Goal: Information Seeking & Learning: Learn about a topic

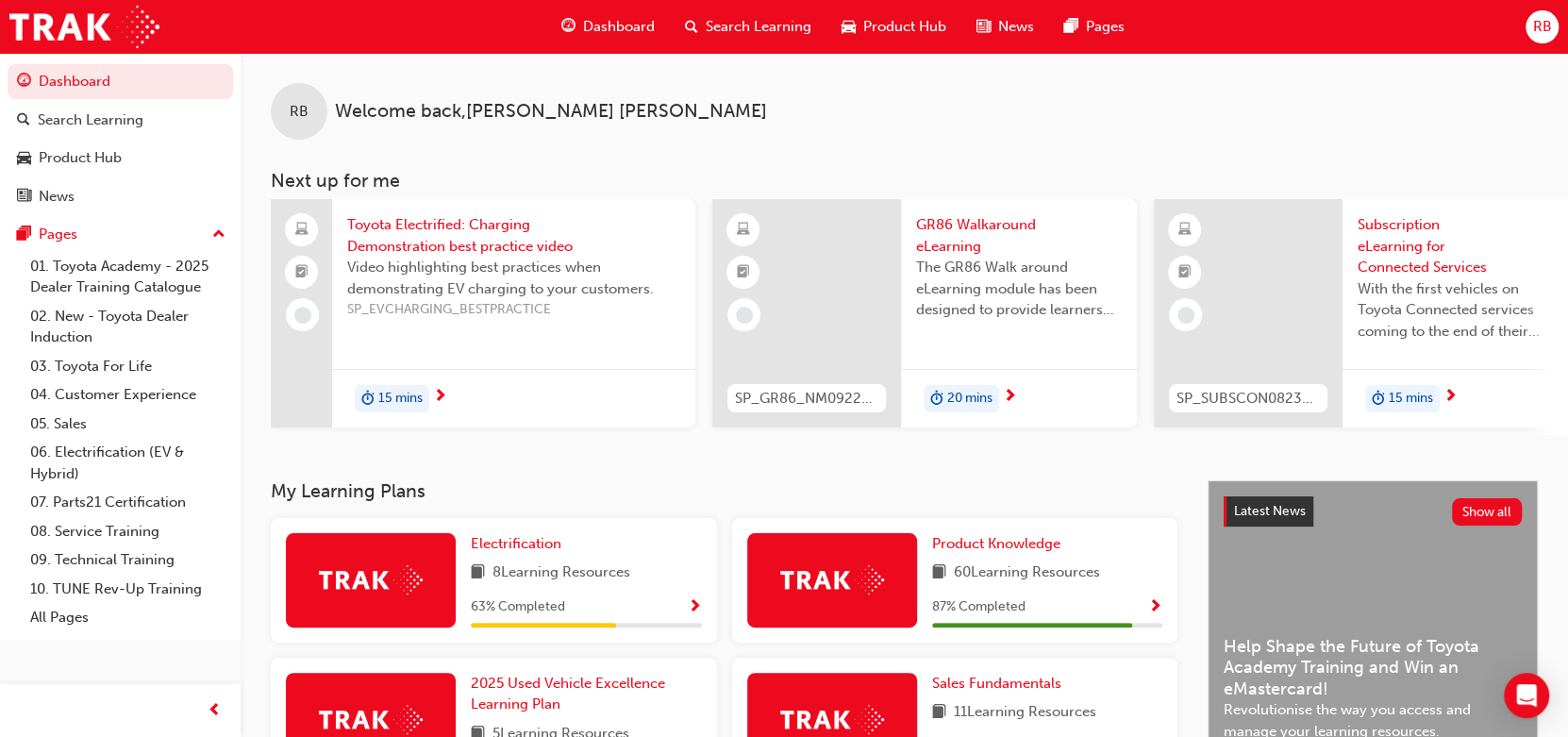
click at [620, 32] on span "Dashboard" at bounding box center [618, 27] width 72 height 22
click at [615, 29] on span "Dashboard" at bounding box center [618, 27] width 72 height 22
click at [615, 30] on span "Dashboard" at bounding box center [618, 27] width 72 height 22
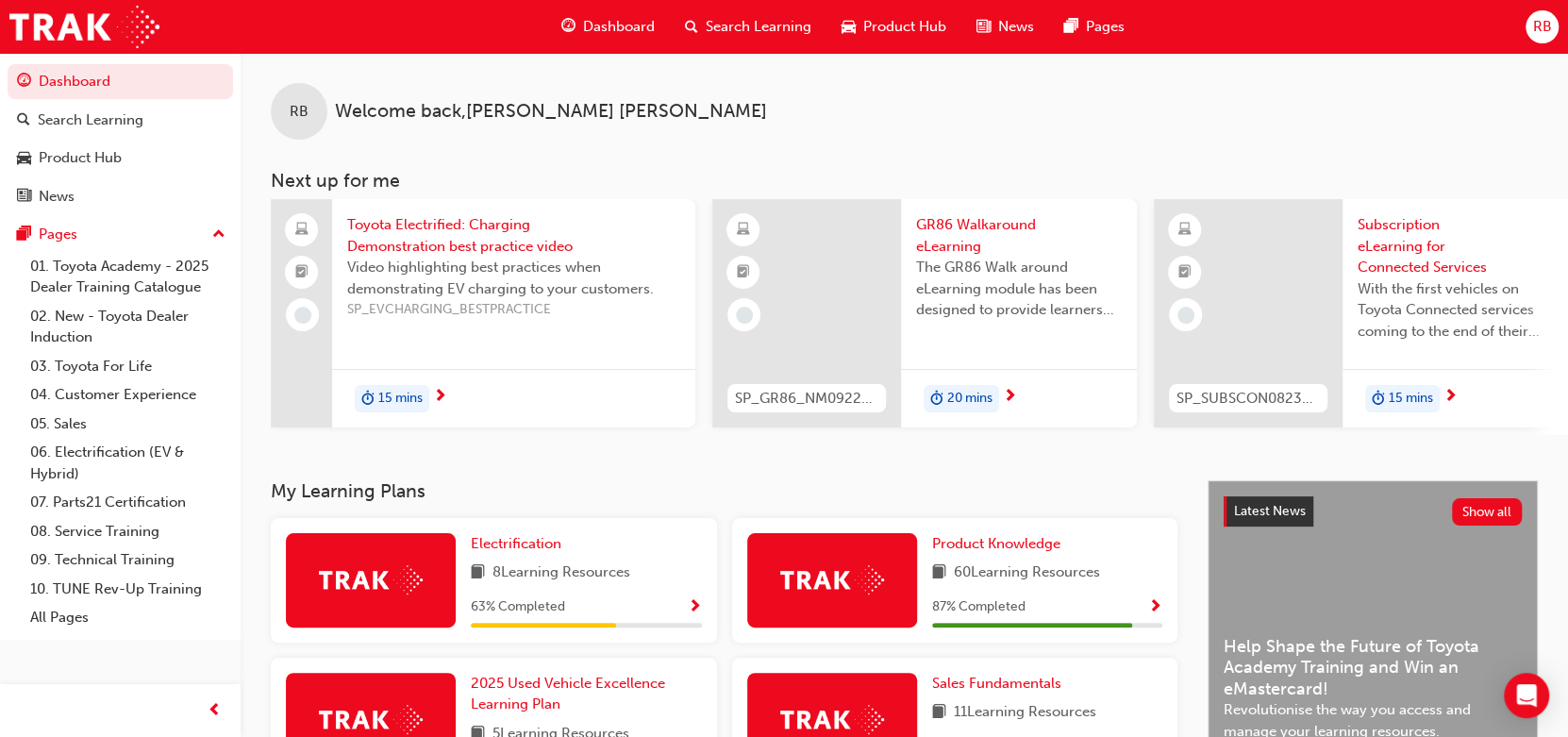
click at [615, 30] on span "Dashboard" at bounding box center [618, 27] width 72 height 22
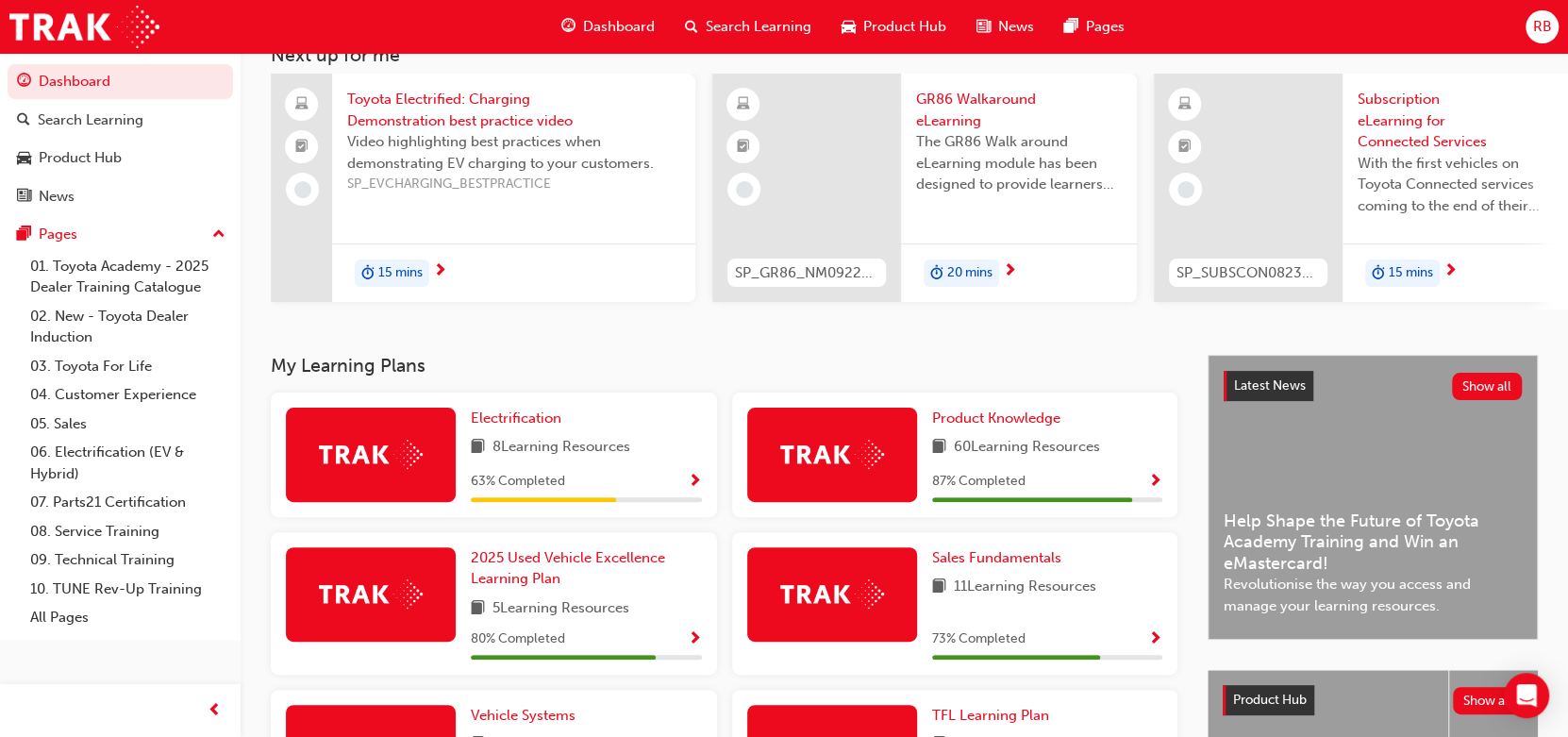
click at [1151, 480] on span "Show Progress" at bounding box center [1155, 482] width 14 height 17
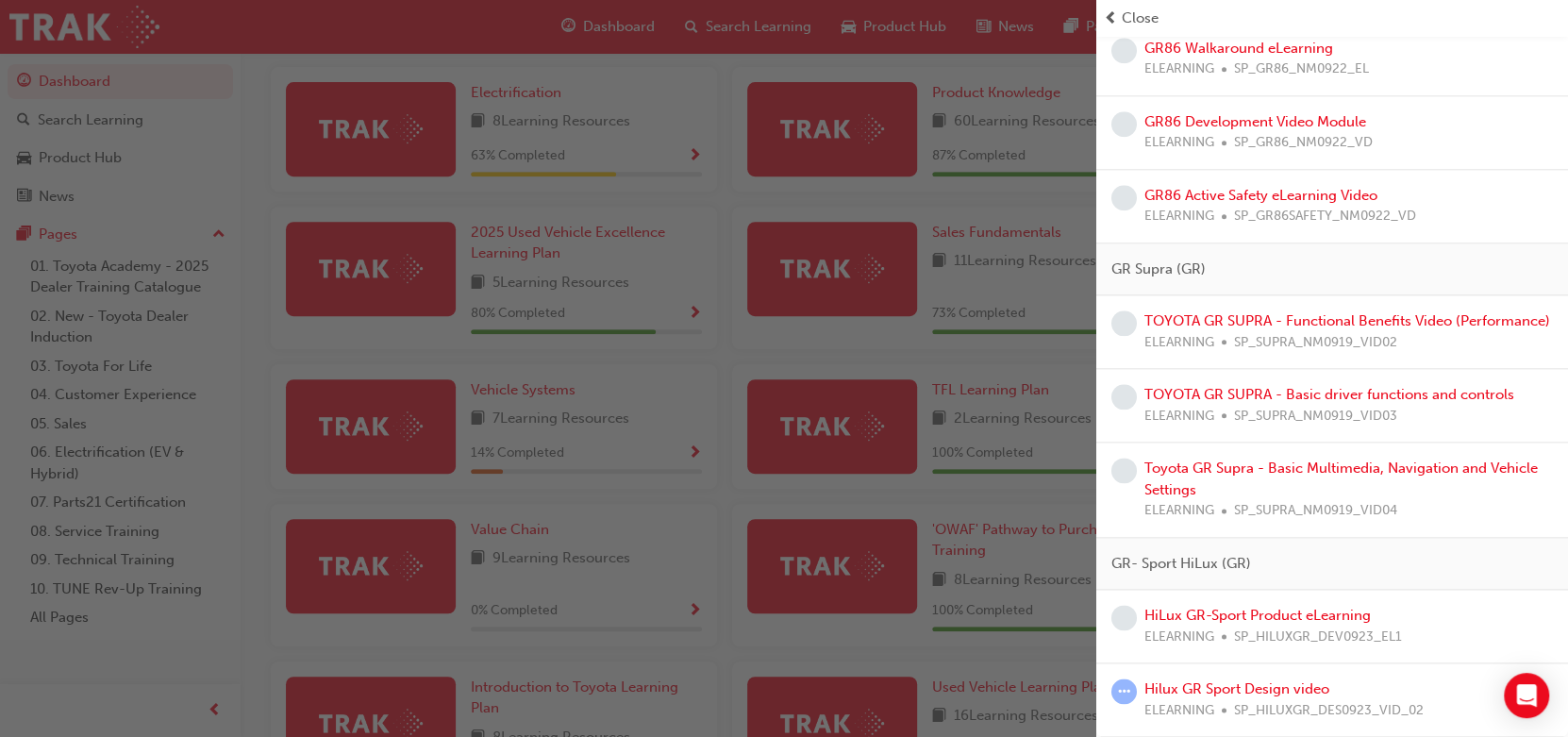
scroll to position [620, 0]
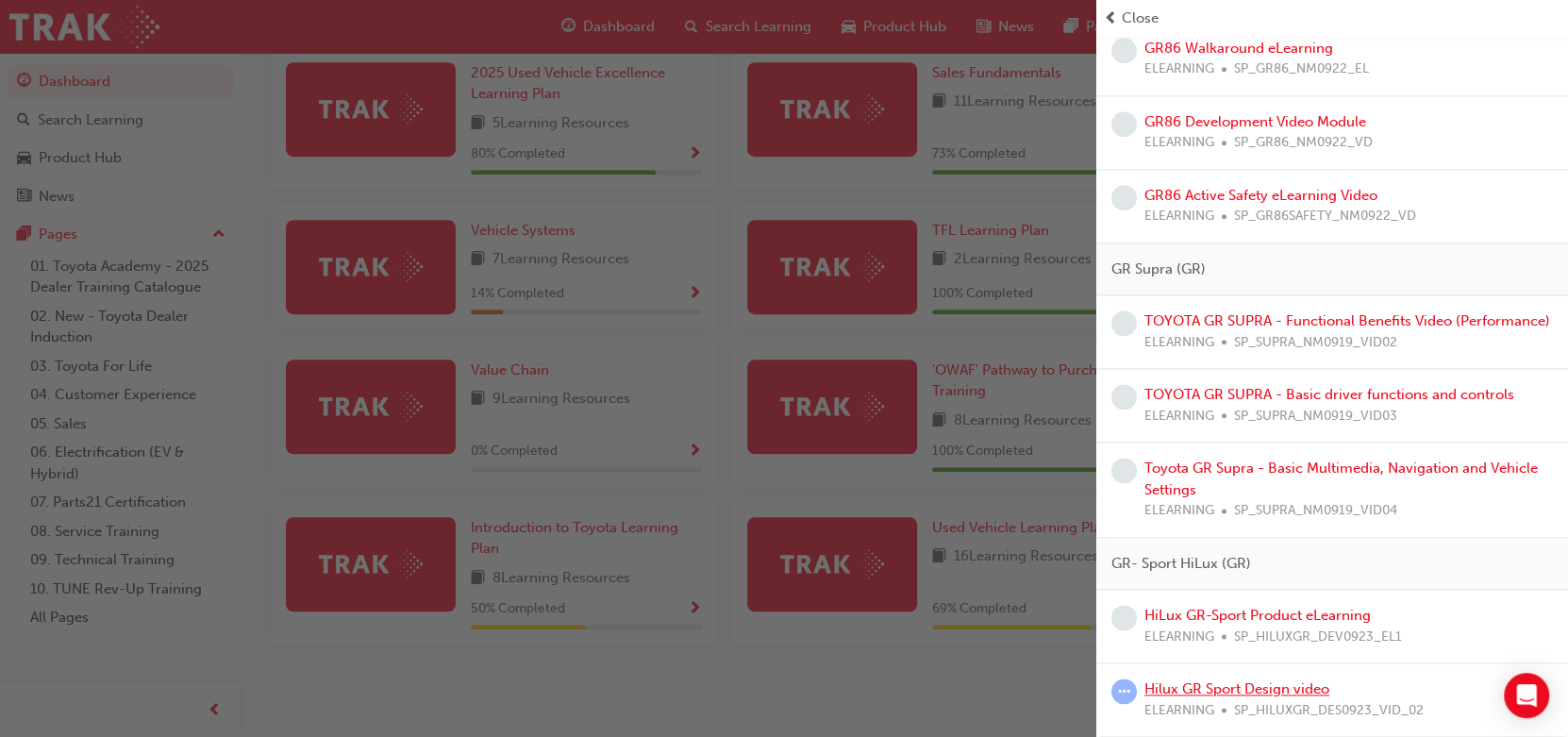
click at [1223, 689] on link "Hilux GR Sport Design video" at bounding box center [1237, 689] width 185 height 17
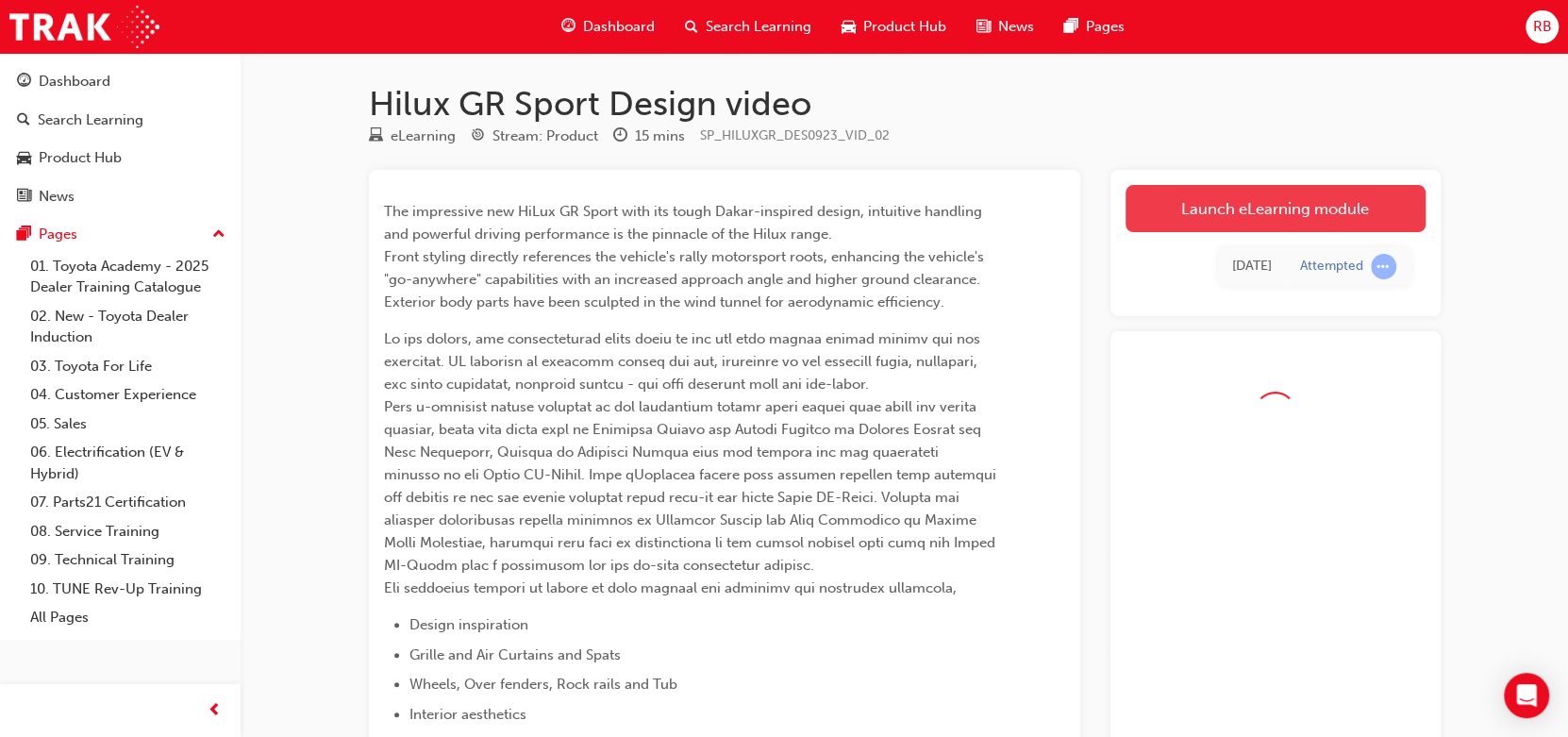
click at [1236, 200] on link "Launch eLearning module" at bounding box center [1276, 208] width 300 height 47
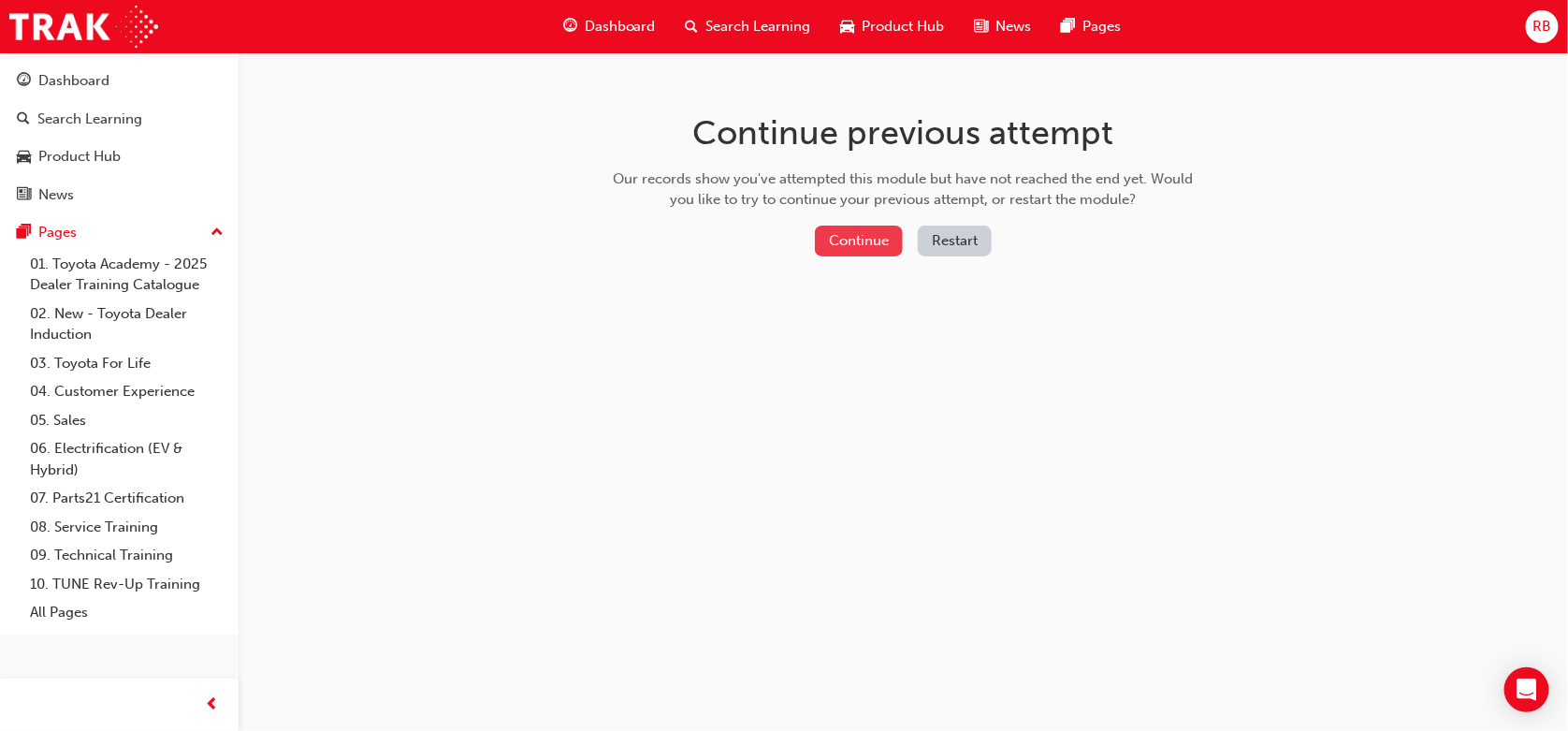
click at [867, 226] on button "Continue" at bounding box center [858, 241] width 88 height 31
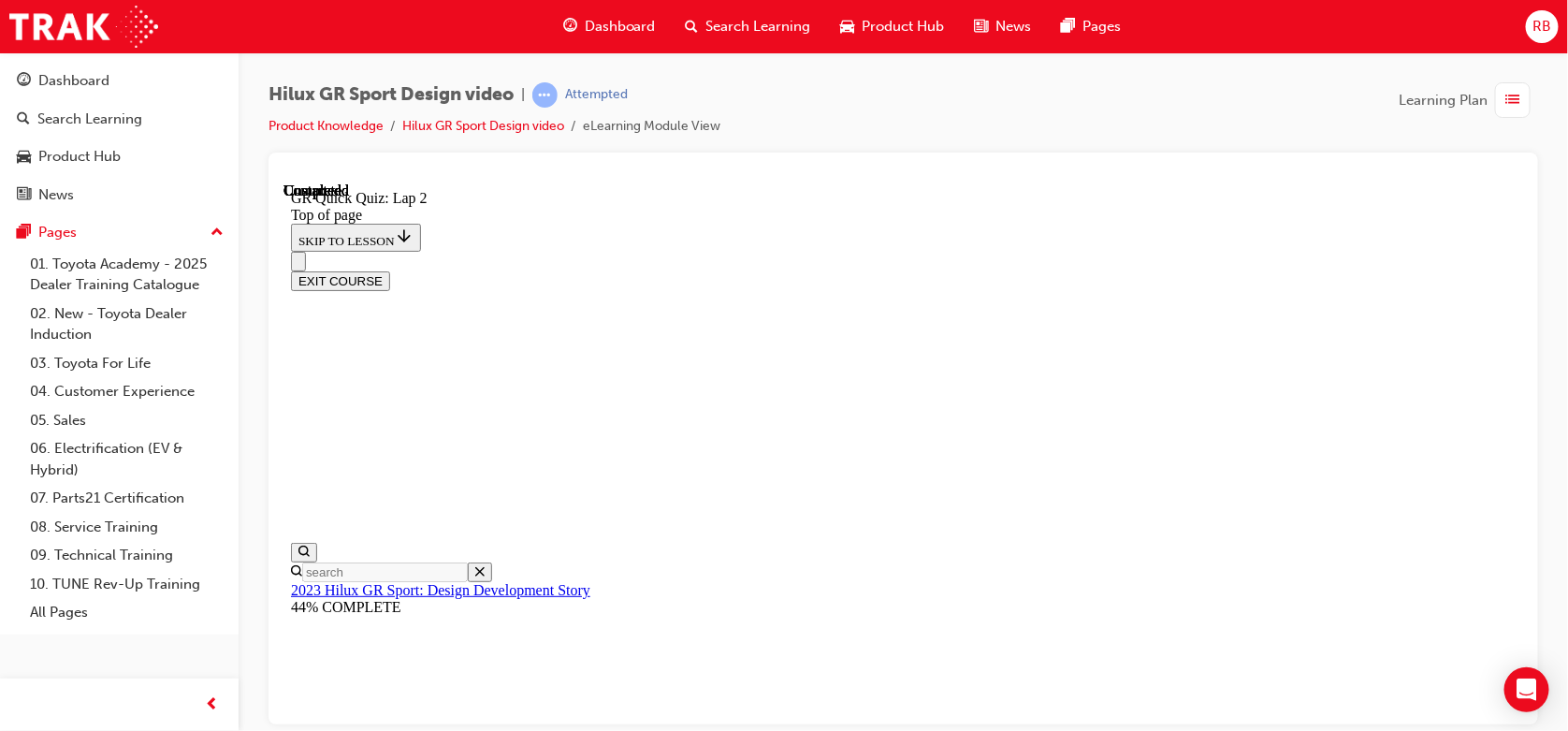
scroll to position [389, 0]
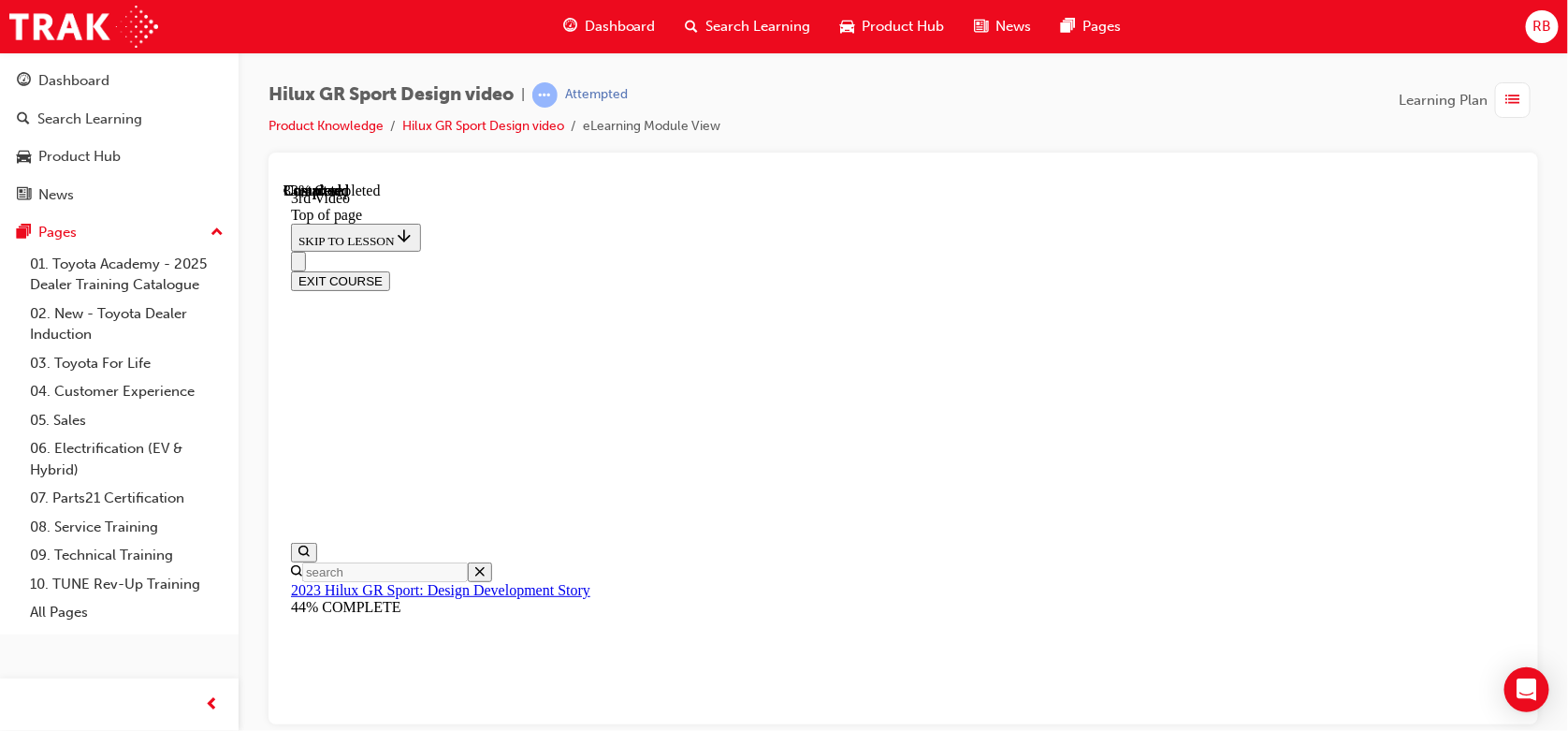
drag, startPoint x: 1214, startPoint y: 449, endPoint x: 1243, endPoint y: 444, distance: 29.4
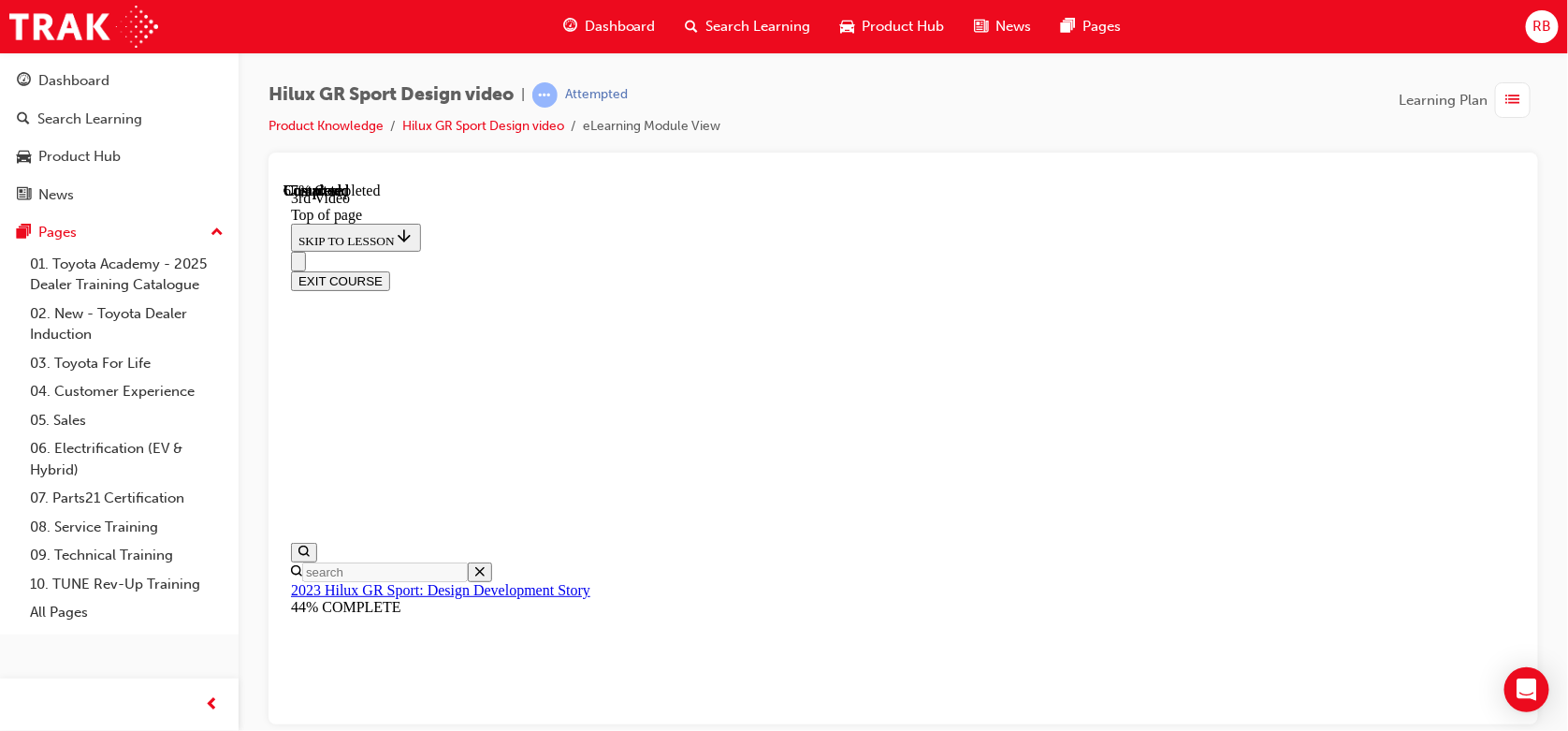
drag, startPoint x: 1055, startPoint y: 512, endPoint x: 1258, endPoint y: 532, distance: 204.0
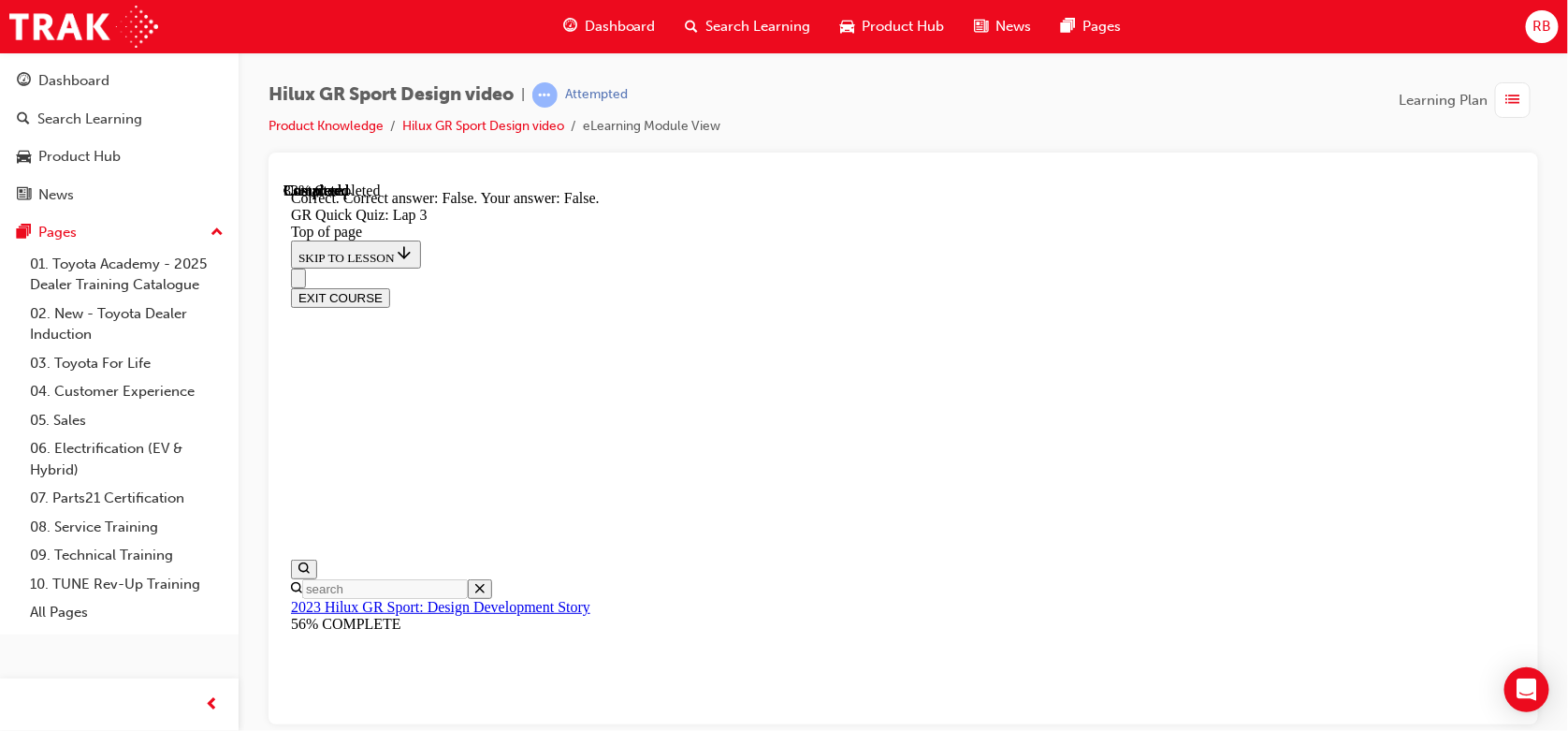
scroll to position [504, 0]
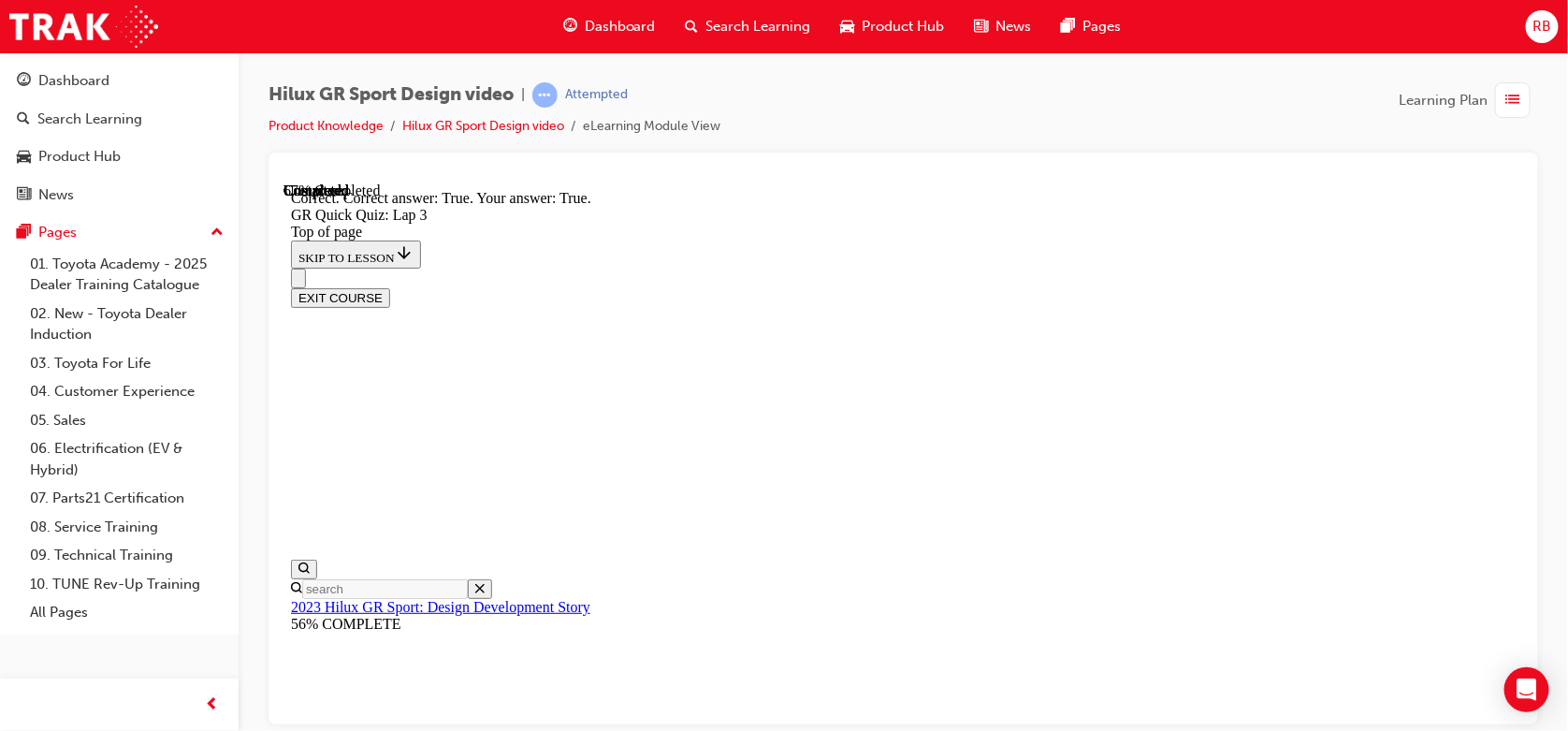
scroll to position [421, 0]
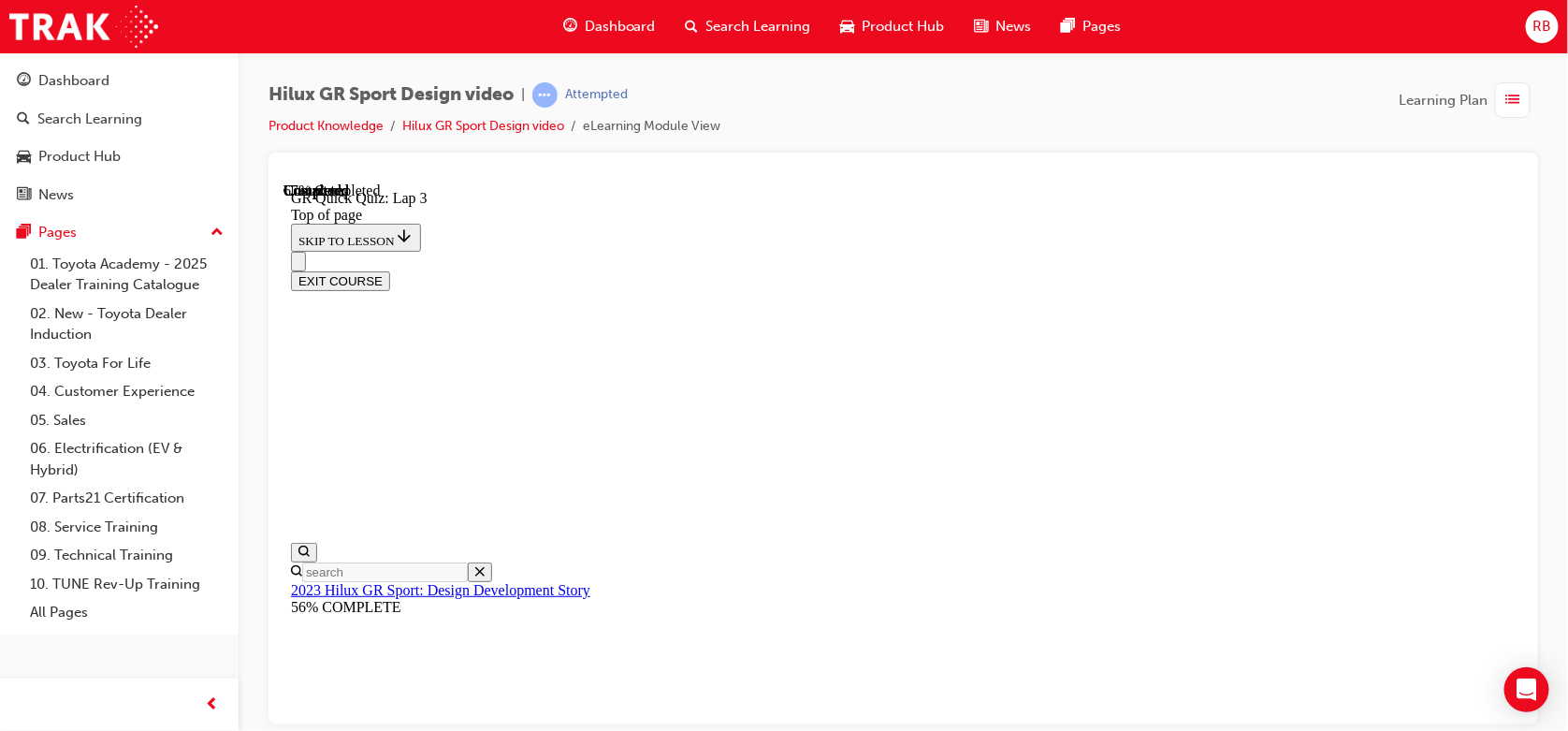
scroll to position [307, 0]
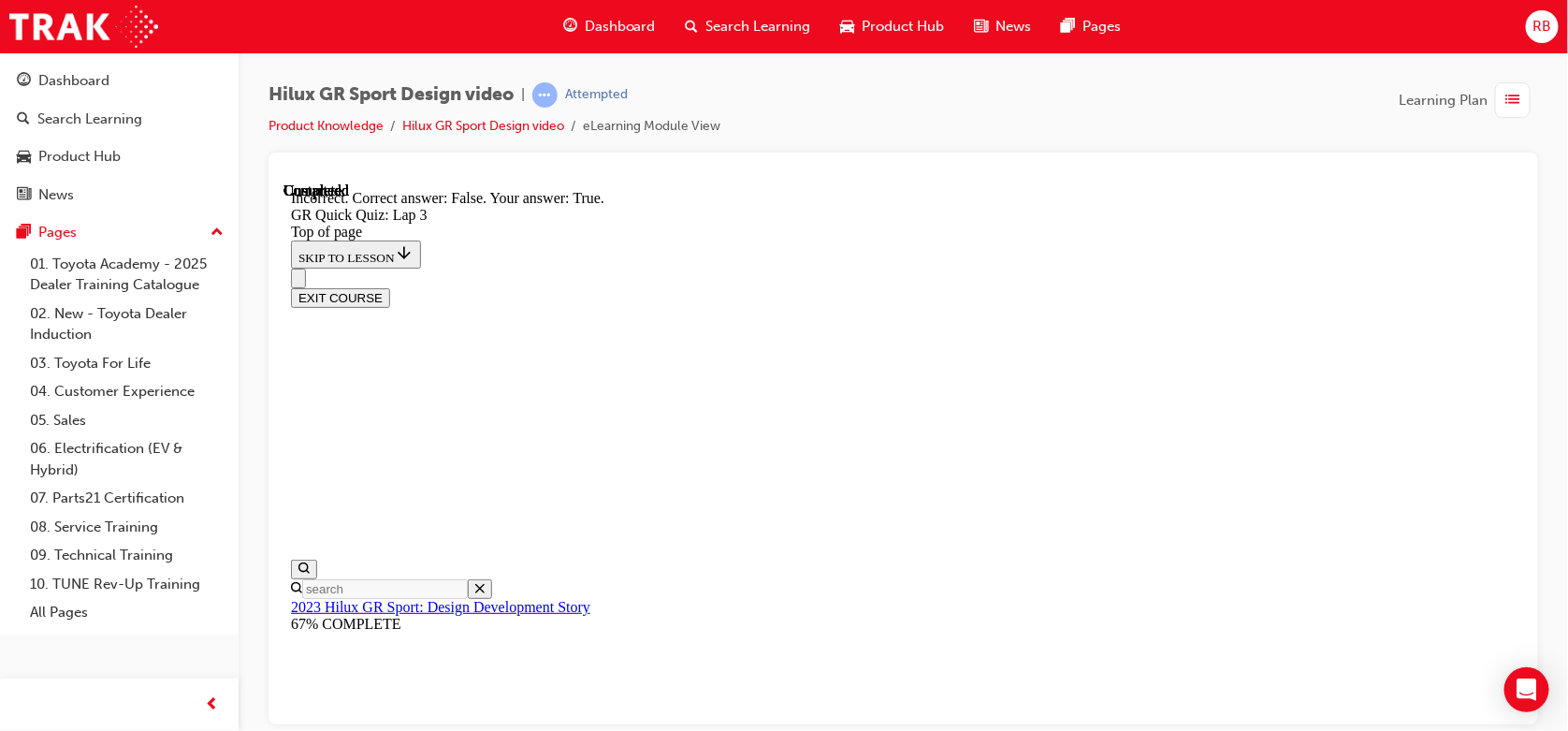
scroll to position [517, 0]
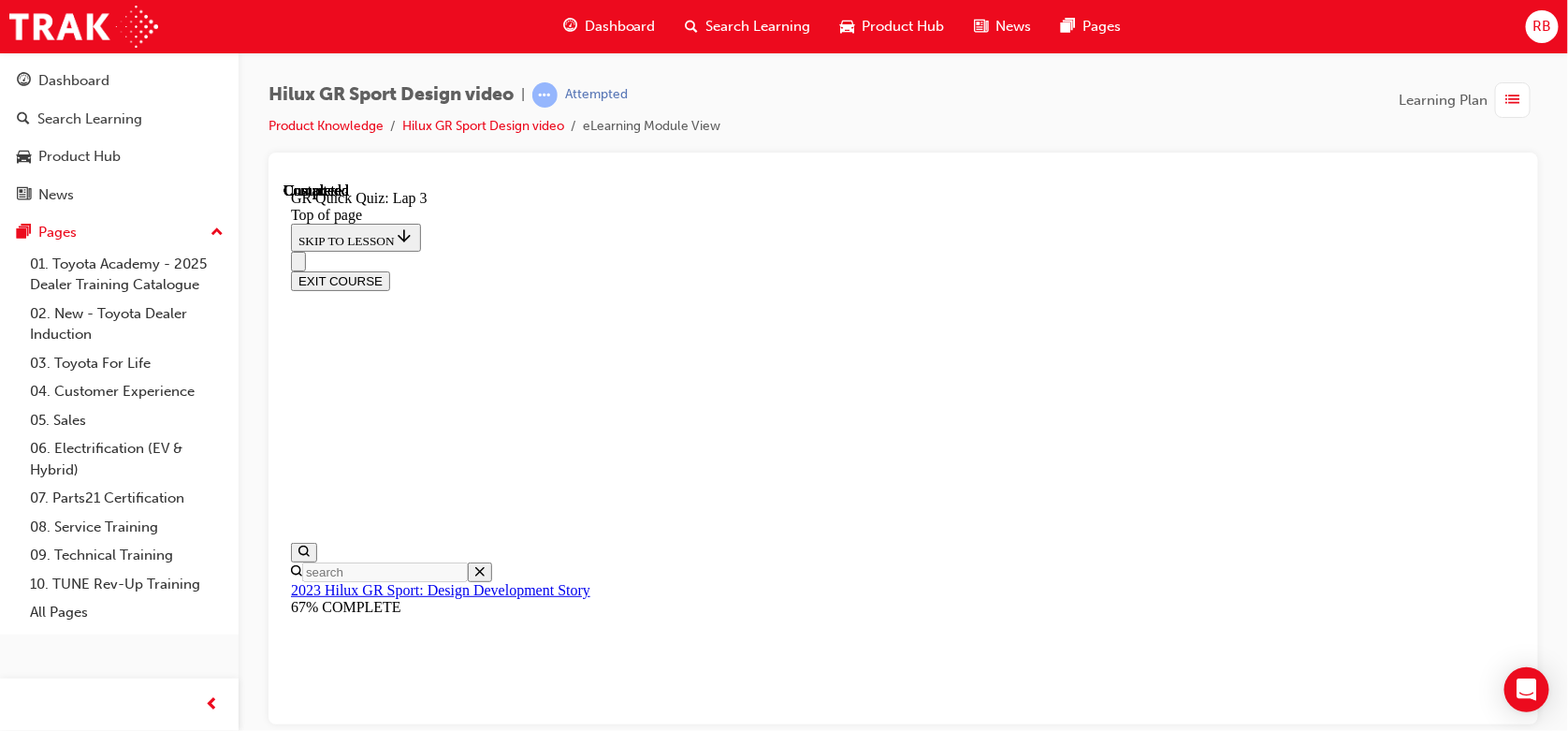
scroll to position [389, 0]
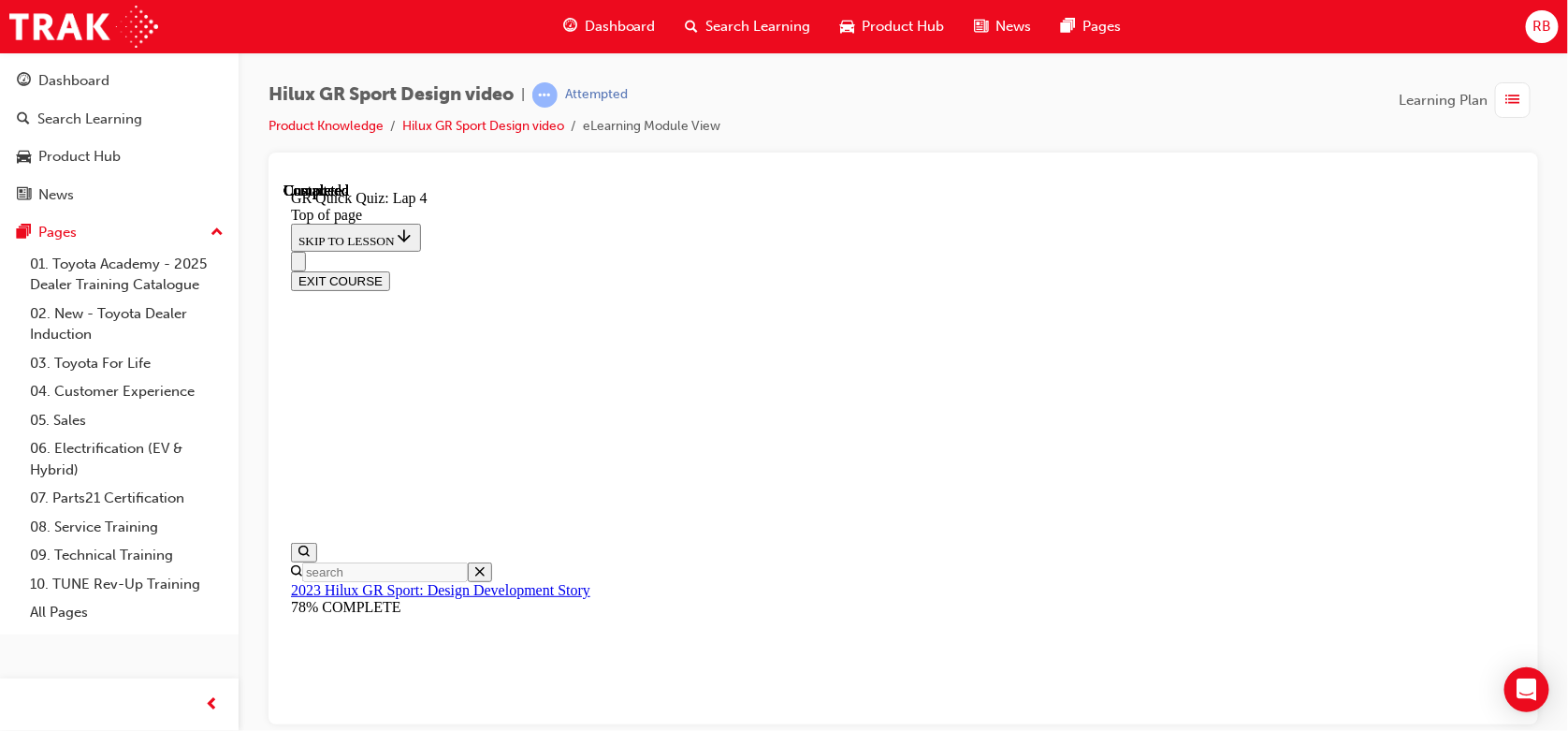
drag, startPoint x: 786, startPoint y: 597, endPoint x: 786, endPoint y: 584, distance: 13.0
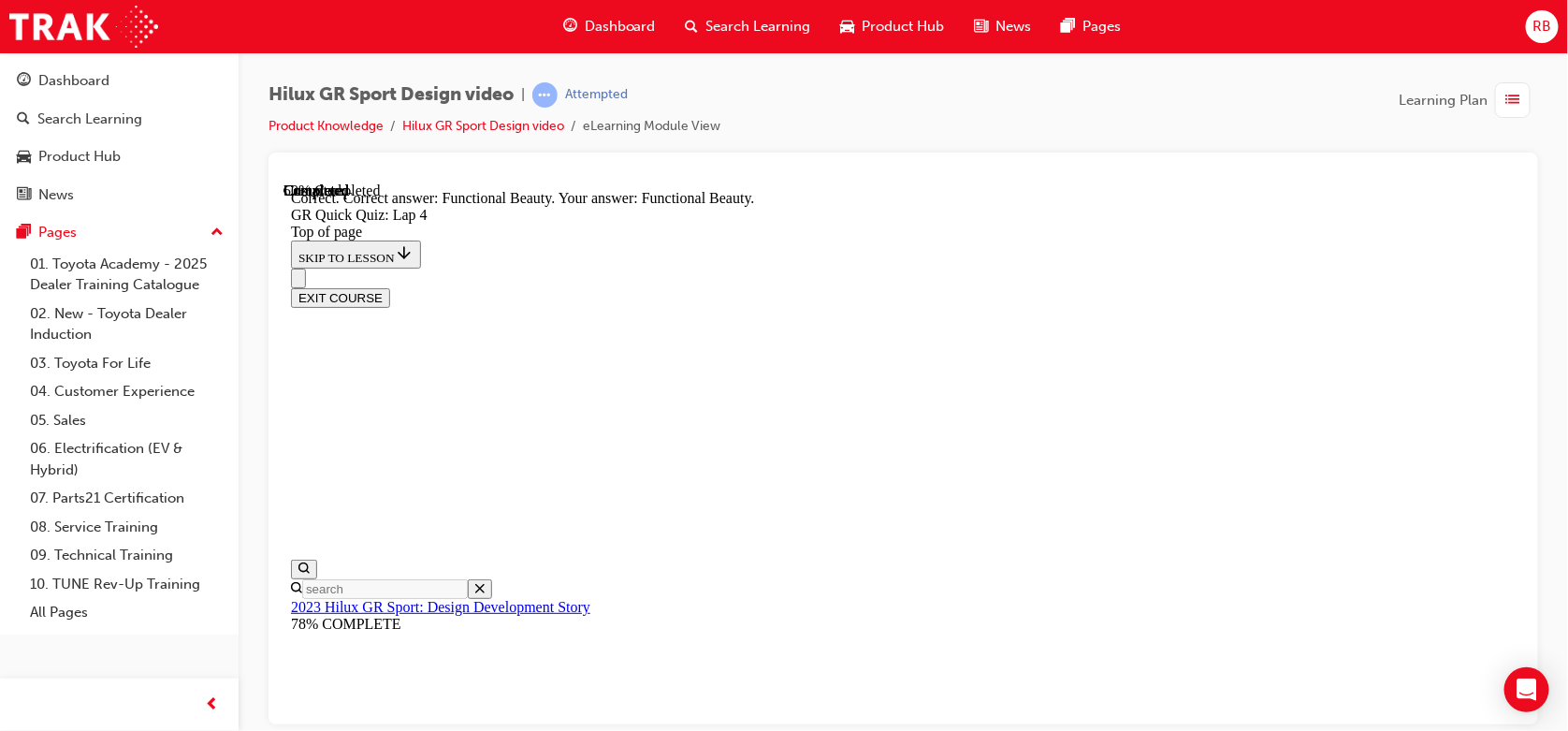
scroll to position [640, 0]
drag, startPoint x: 1062, startPoint y: 673, endPoint x: 1068, endPoint y: 686, distance: 14.3
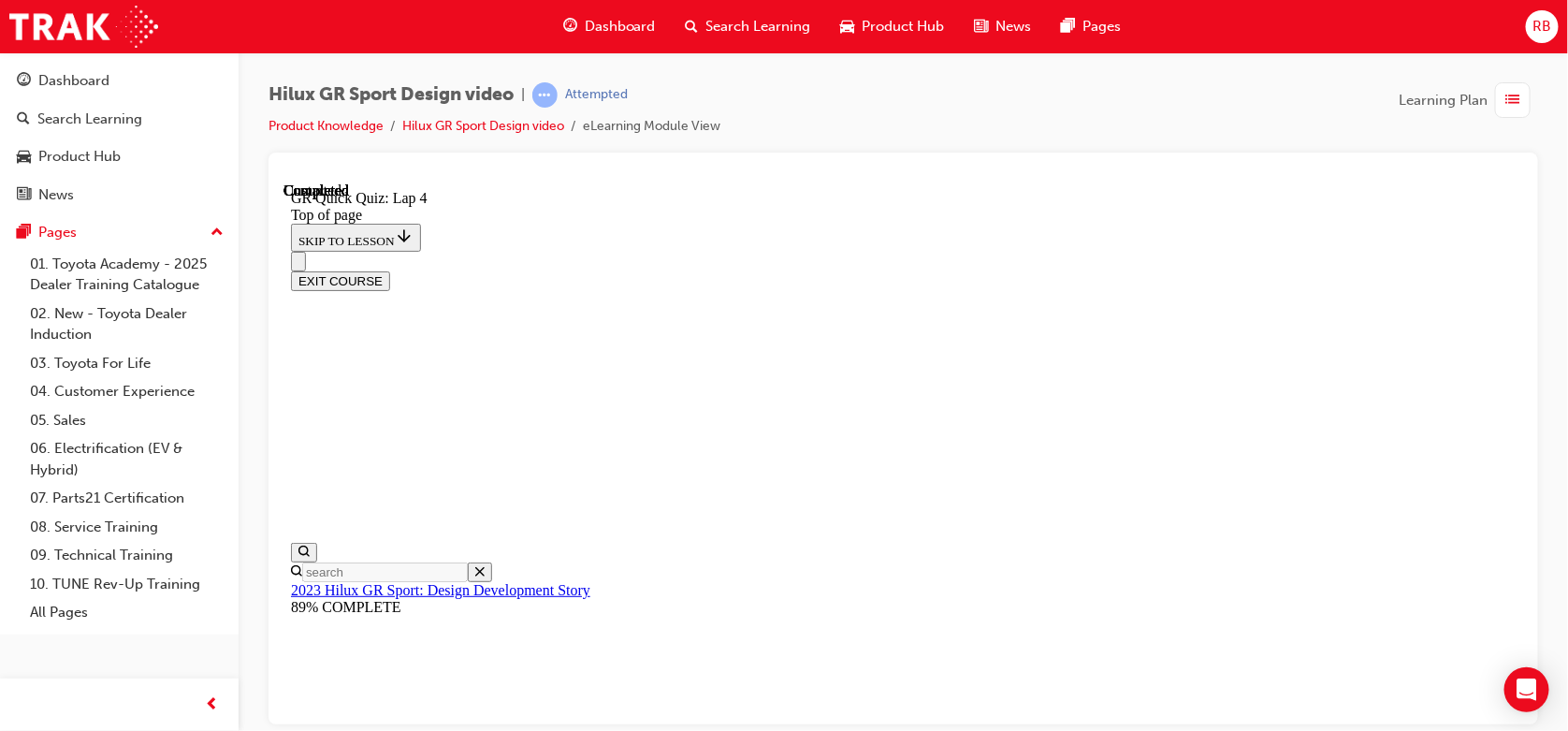
scroll to position [389, 0]
click at [389, 271] on button "EXIT COURSE" at bounding box center [340, 280] width 99 height 20
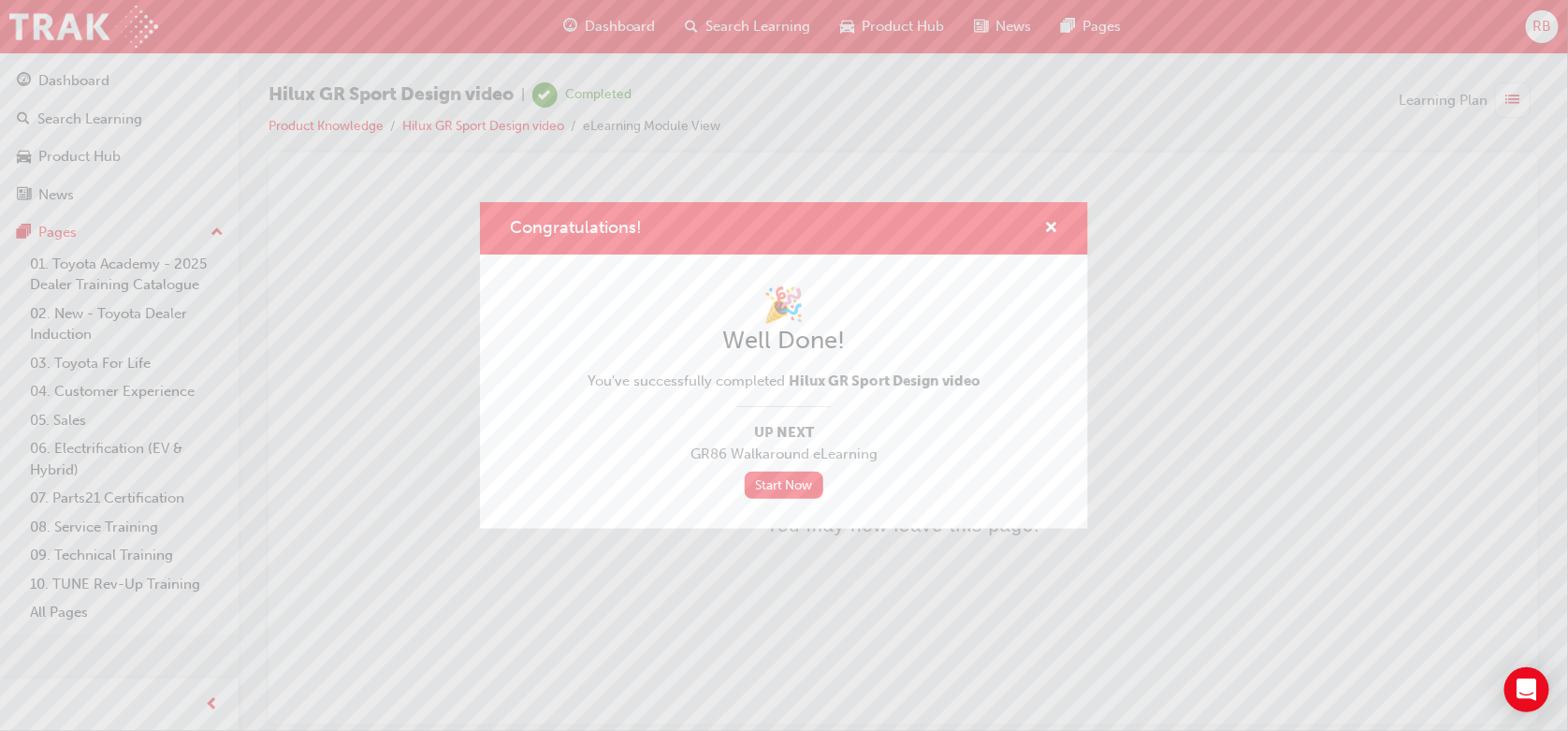
scroll to position [0, 0]
click at [1057, 224] on span "cross-icon" at bounding box center [1050, 229] width 14 height 17
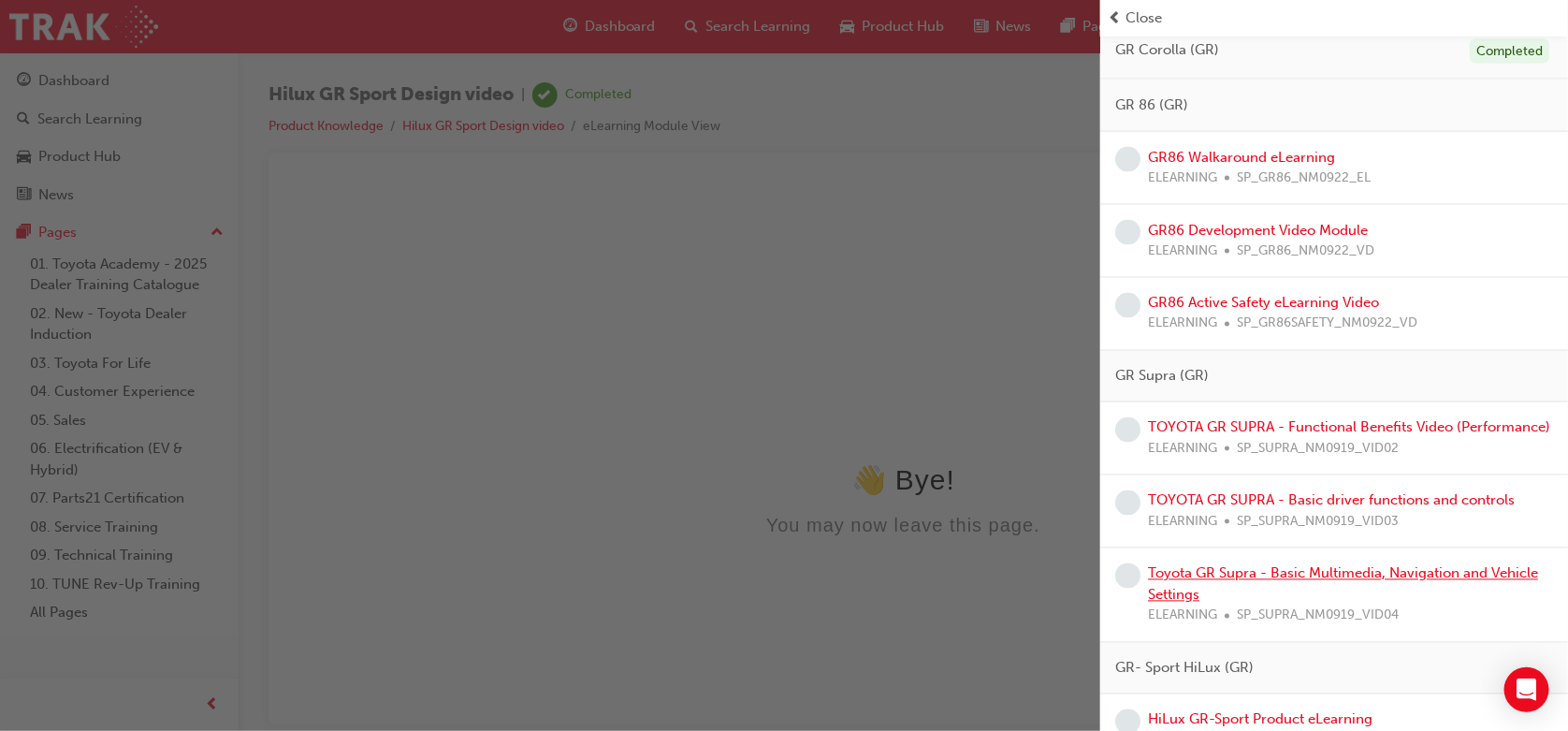
scroll to position [1324, 0]
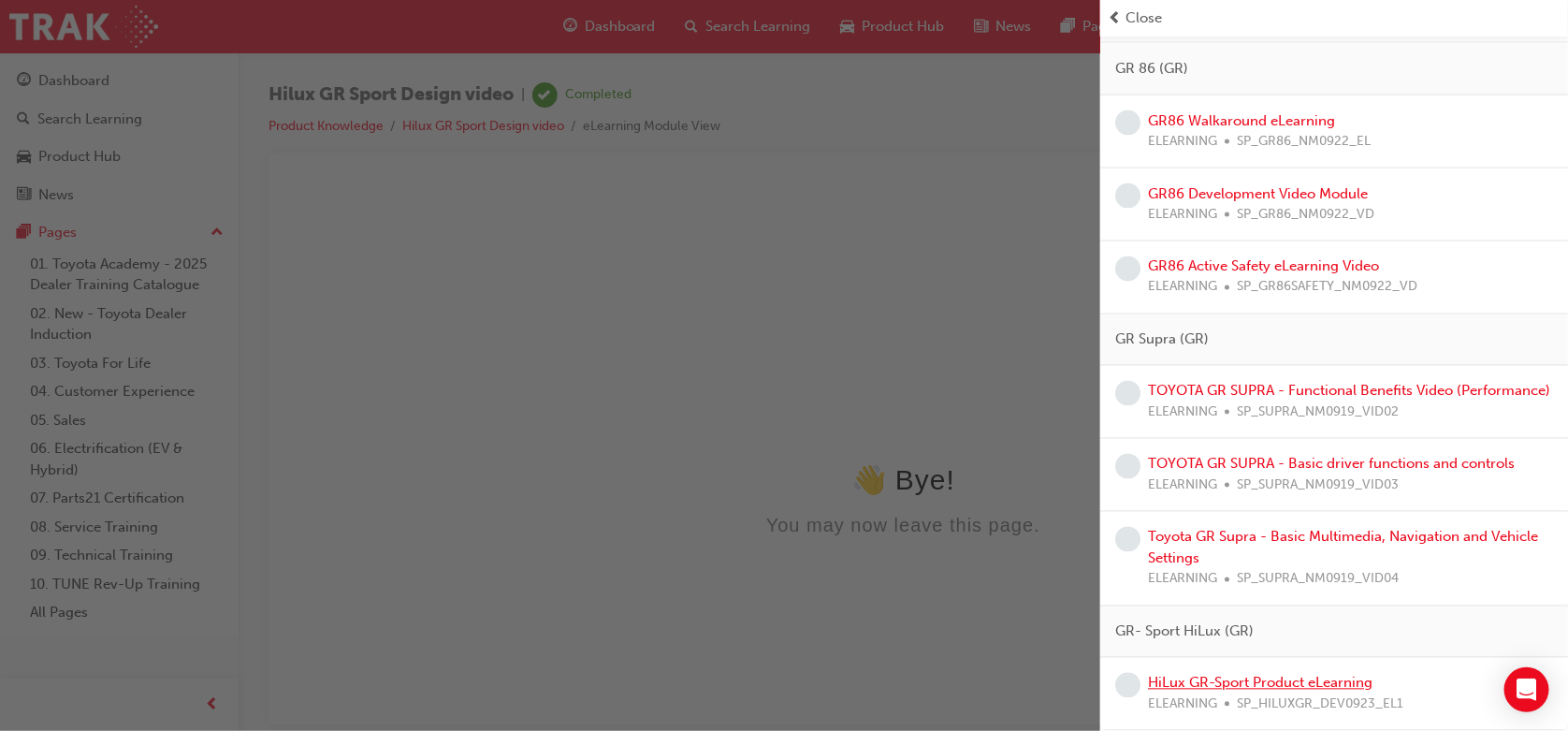
click at [1219, 679] on link "HiLux GR-Sport Product eLearning" at bounding box center [1260, 684] width 224 height 17
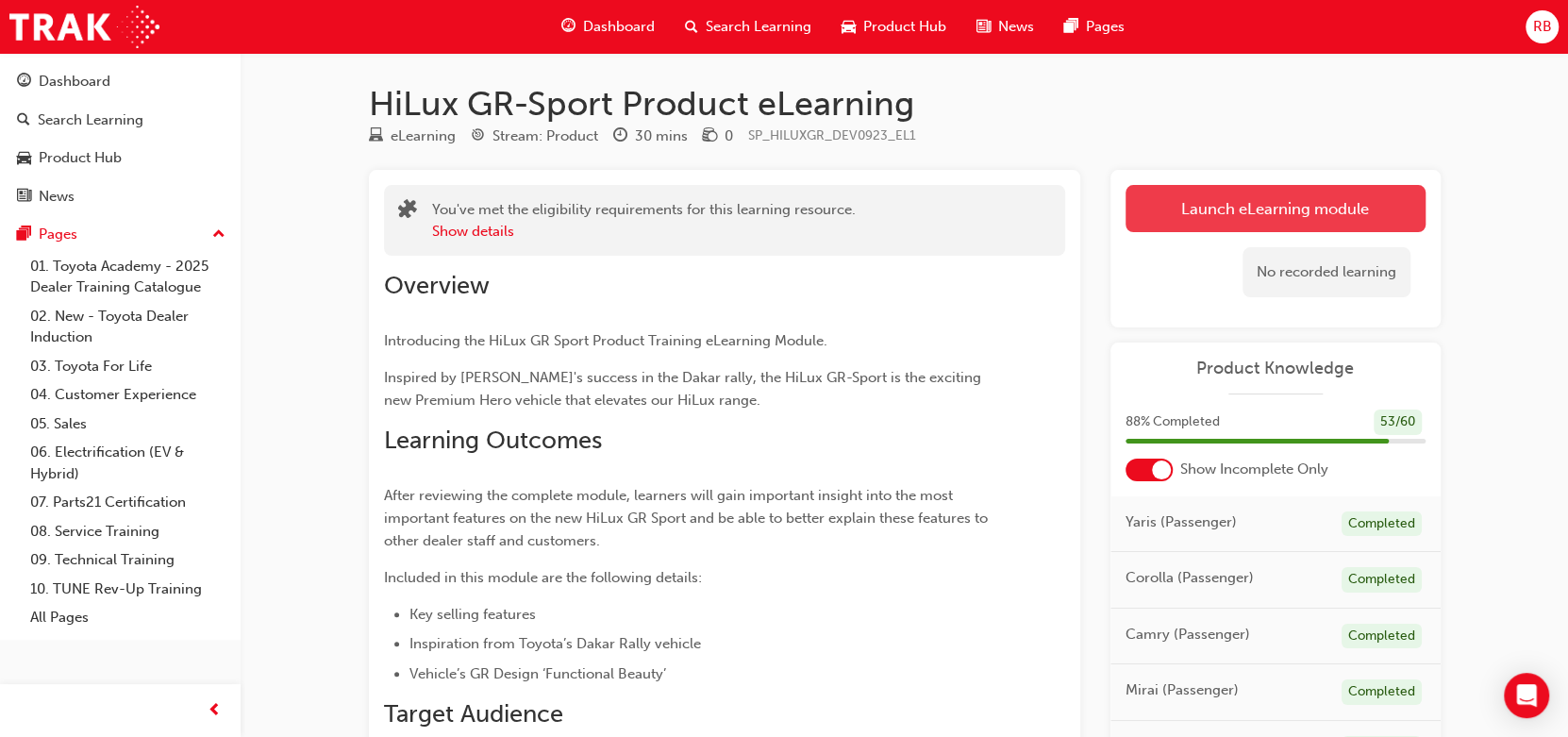
click at [1307, 202] on link "Launch eLearning module" at bounding box center [1276, 208] width 300 height 47
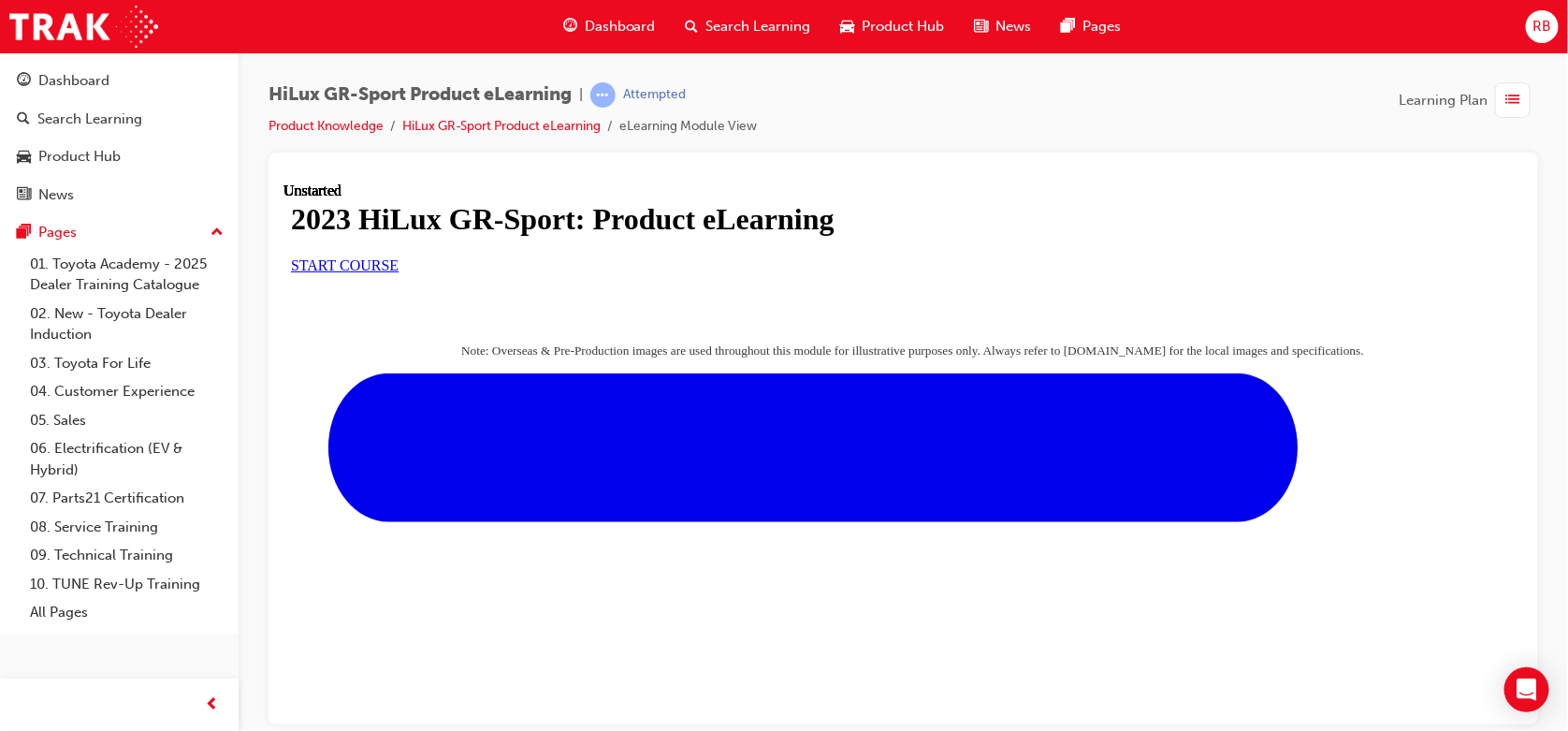
click at [397, 273] on span "START COURSE" at bounding box center [344, 264] width 108 height 16
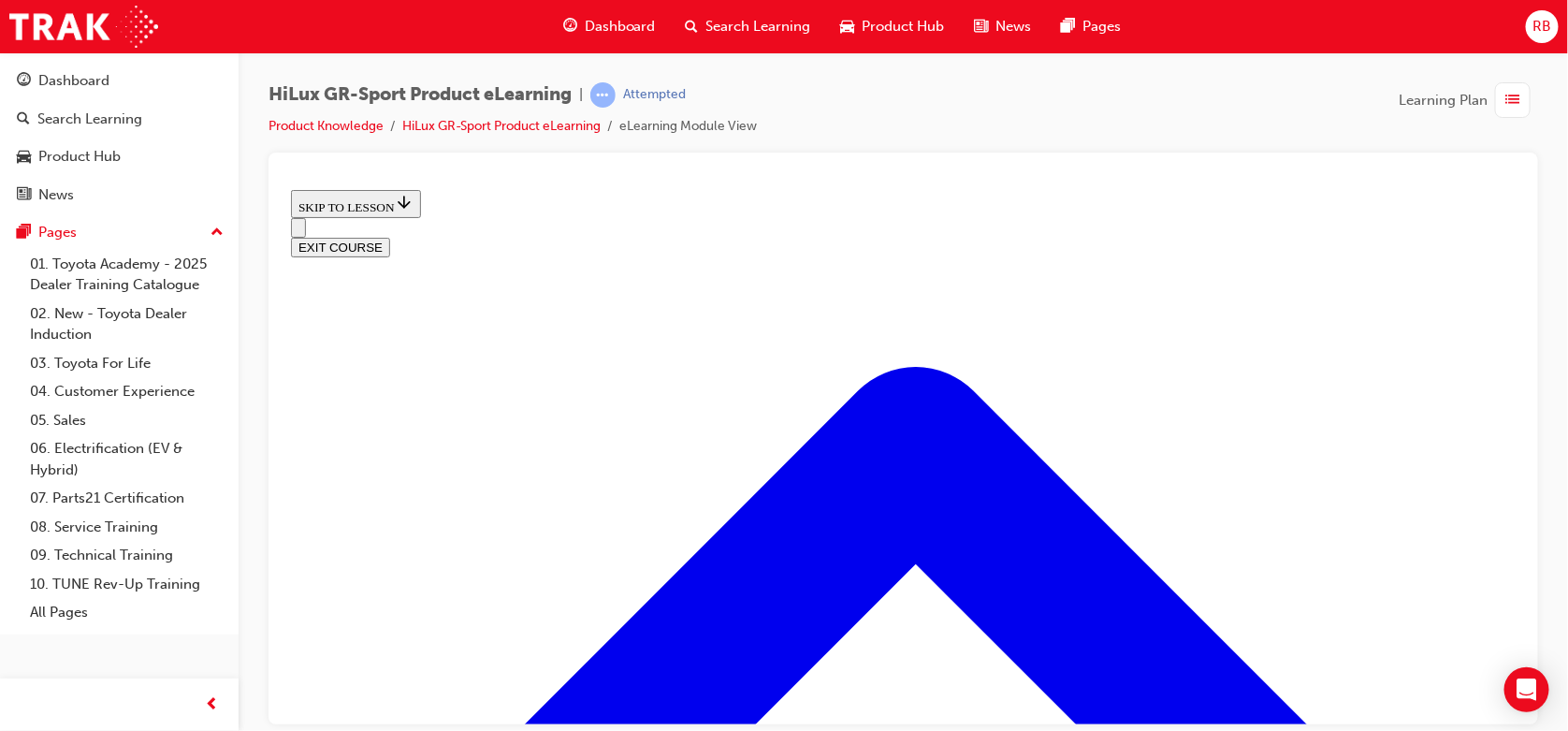
scroll to position [931, 0]
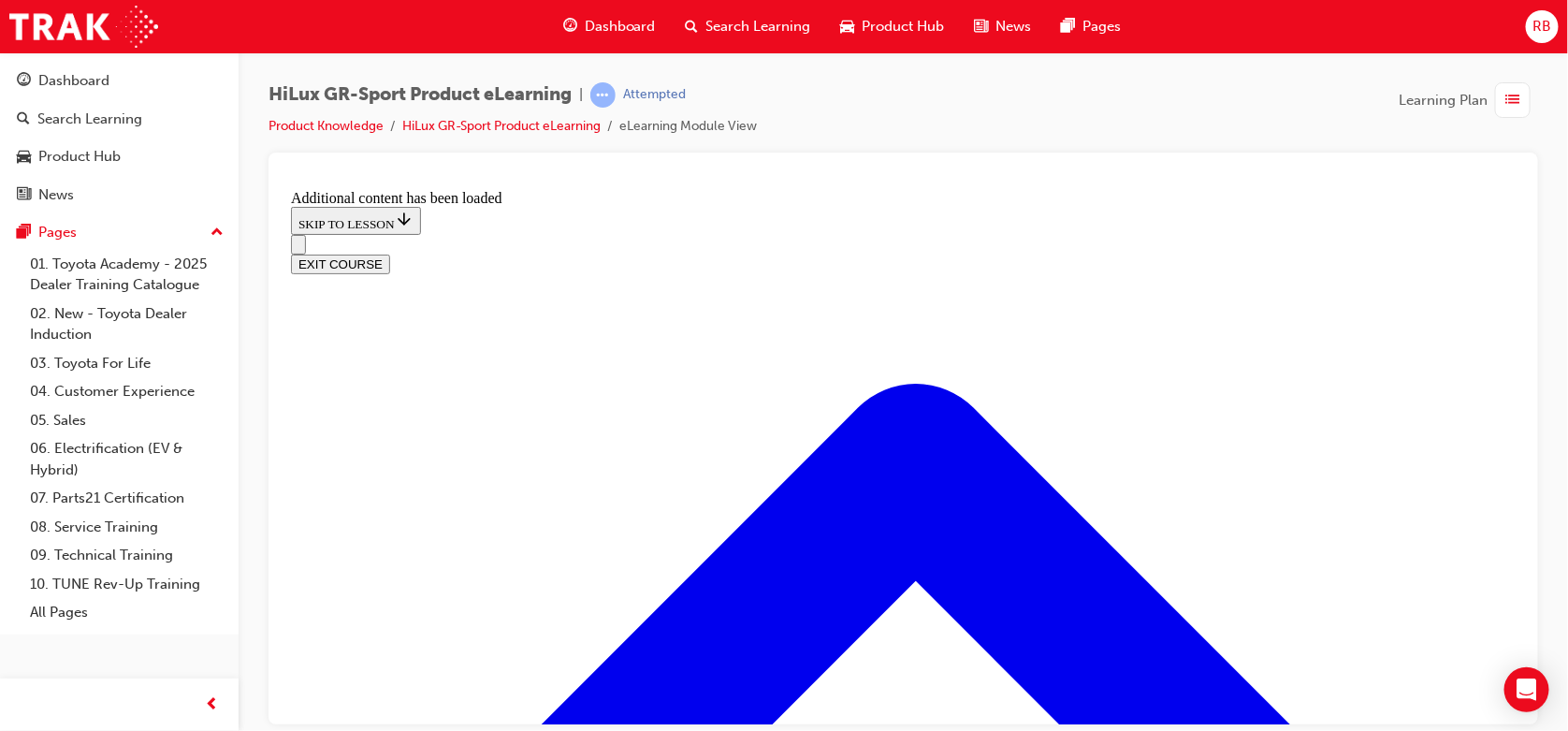
scroll to position [1897, 0]
drag, startPoint x: 747, startPoint y: 481, endPoint x: 786, endPoint y: 476, distance: 39.3
drag, startPoint x: 731, startPoint y: 552, endPoint x: 787, endPoint y: 562, distance: 56.9
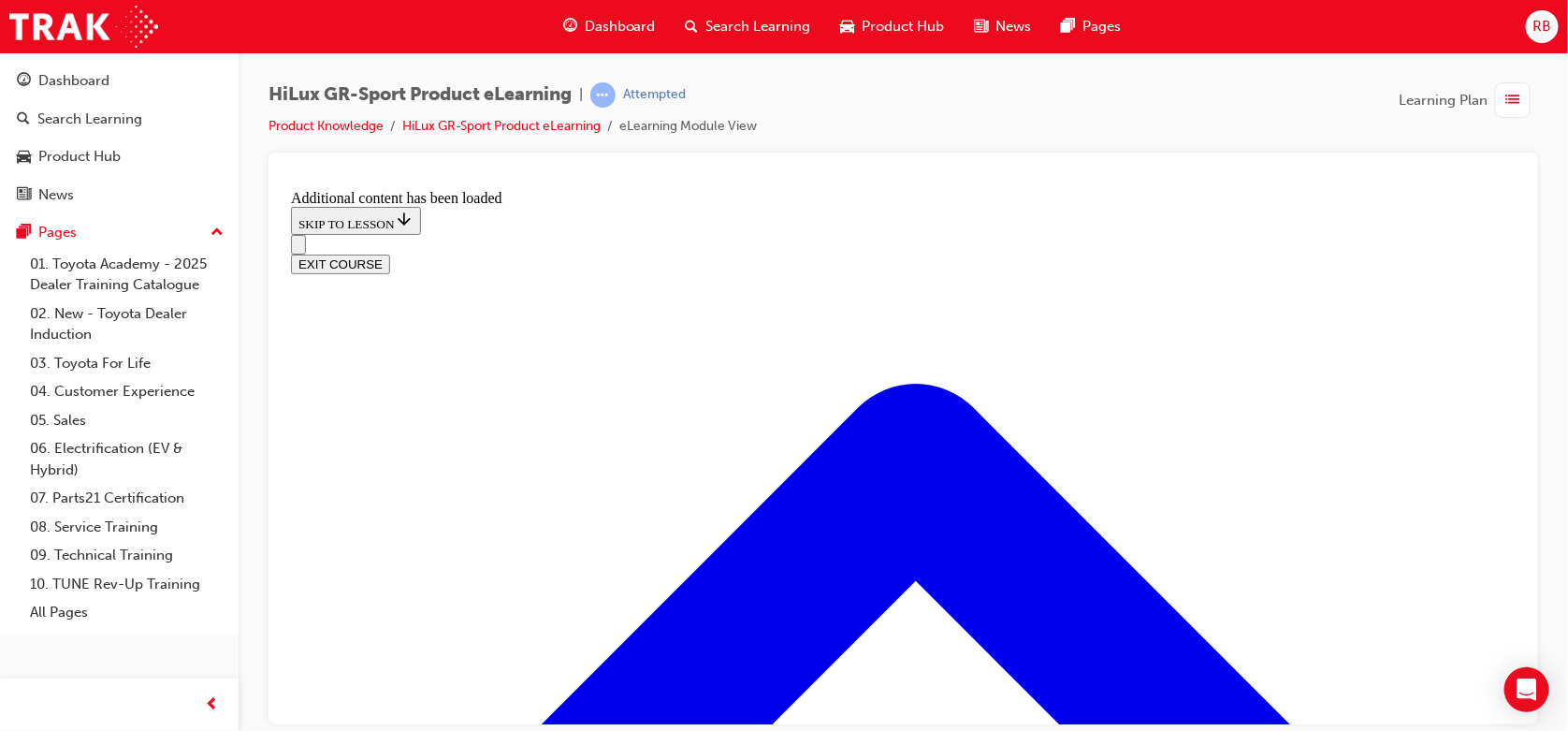
drag, startPoint x: 723, startPoint y: 367, endPoint x: 782, endPoint y: 381, distance: 60.6
drag, startPoint x: 734, startPoint y: 468, endPoint x: 785, endPoint y: 485, distance: 53.8
drag, startPoint x: 782, startPoint y: 567, endPoint x: 785, endPoint y: 378, distance: 189.0
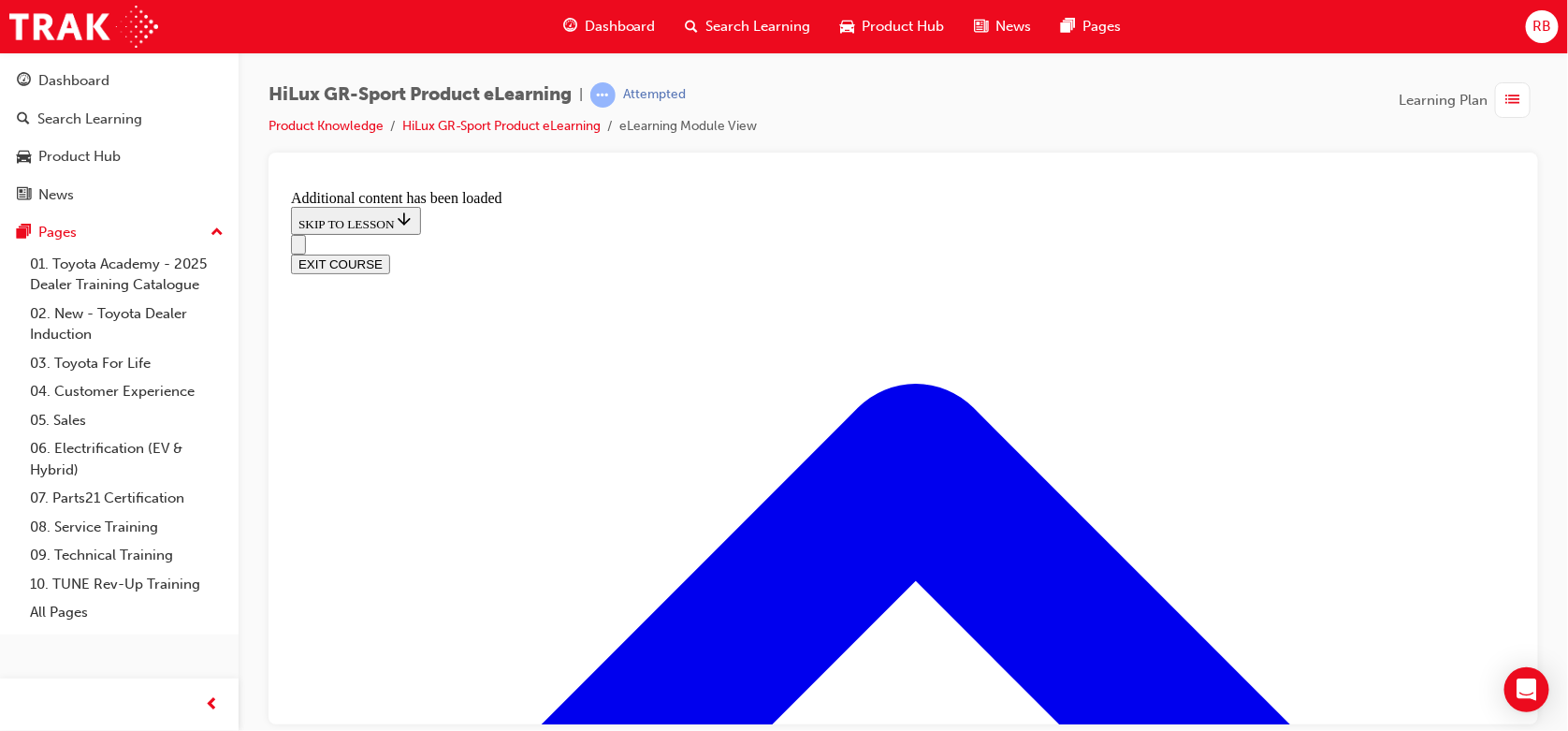
drag, startPoint x: 768, startPoint y: 572, endPoint x: 838, endPoint y: 585, distance: 71.2
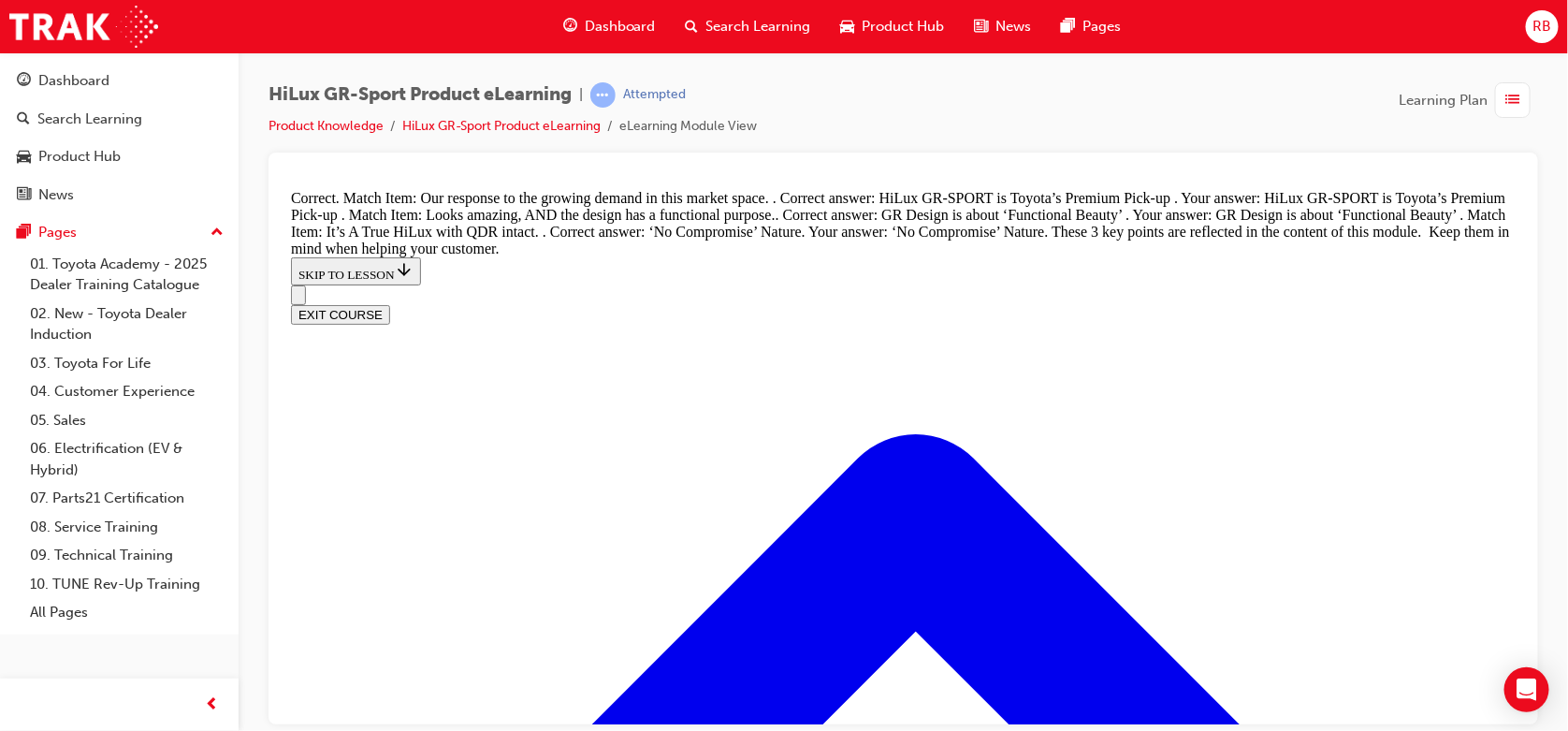
scroll to position [2340, 0]
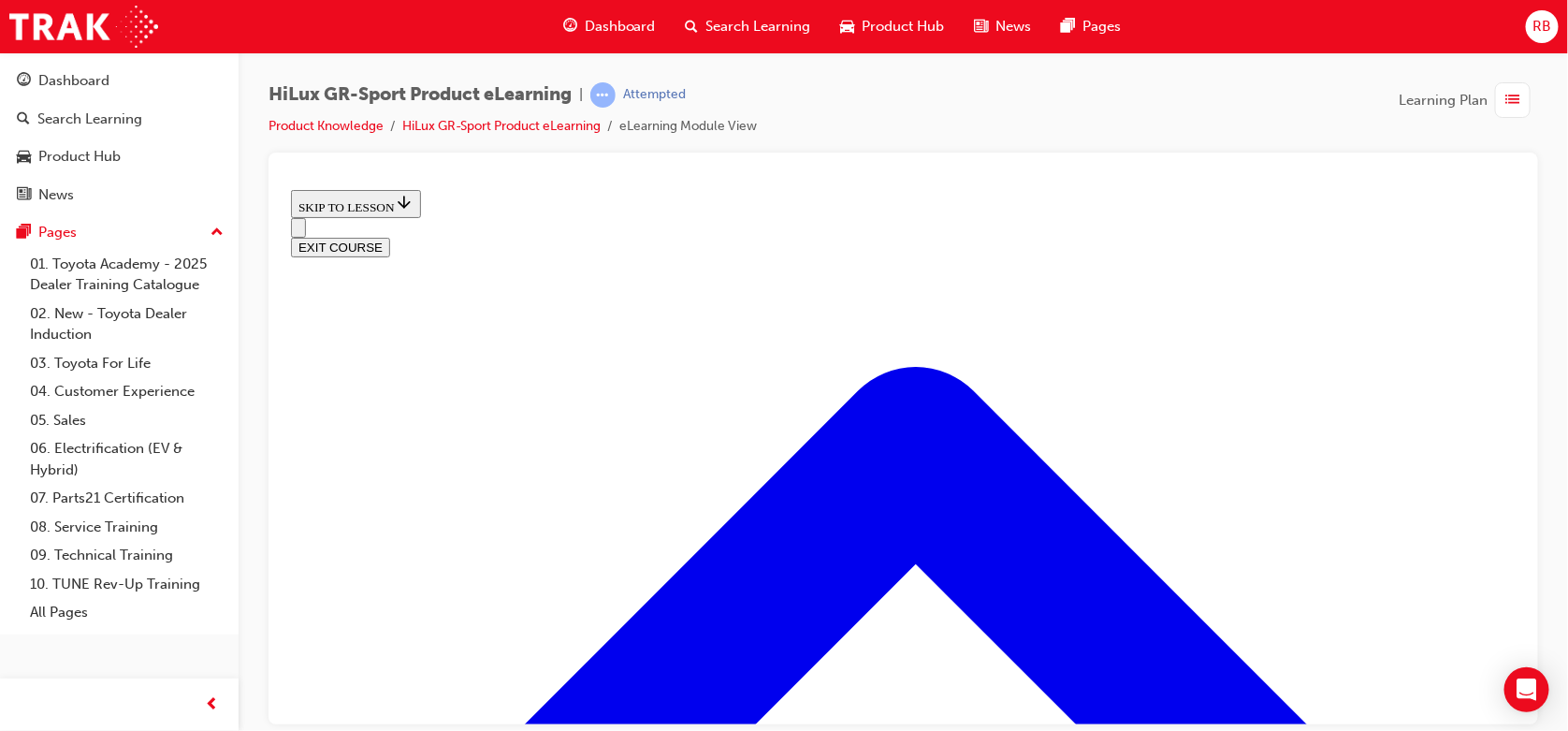
scroll to position [682, 0]
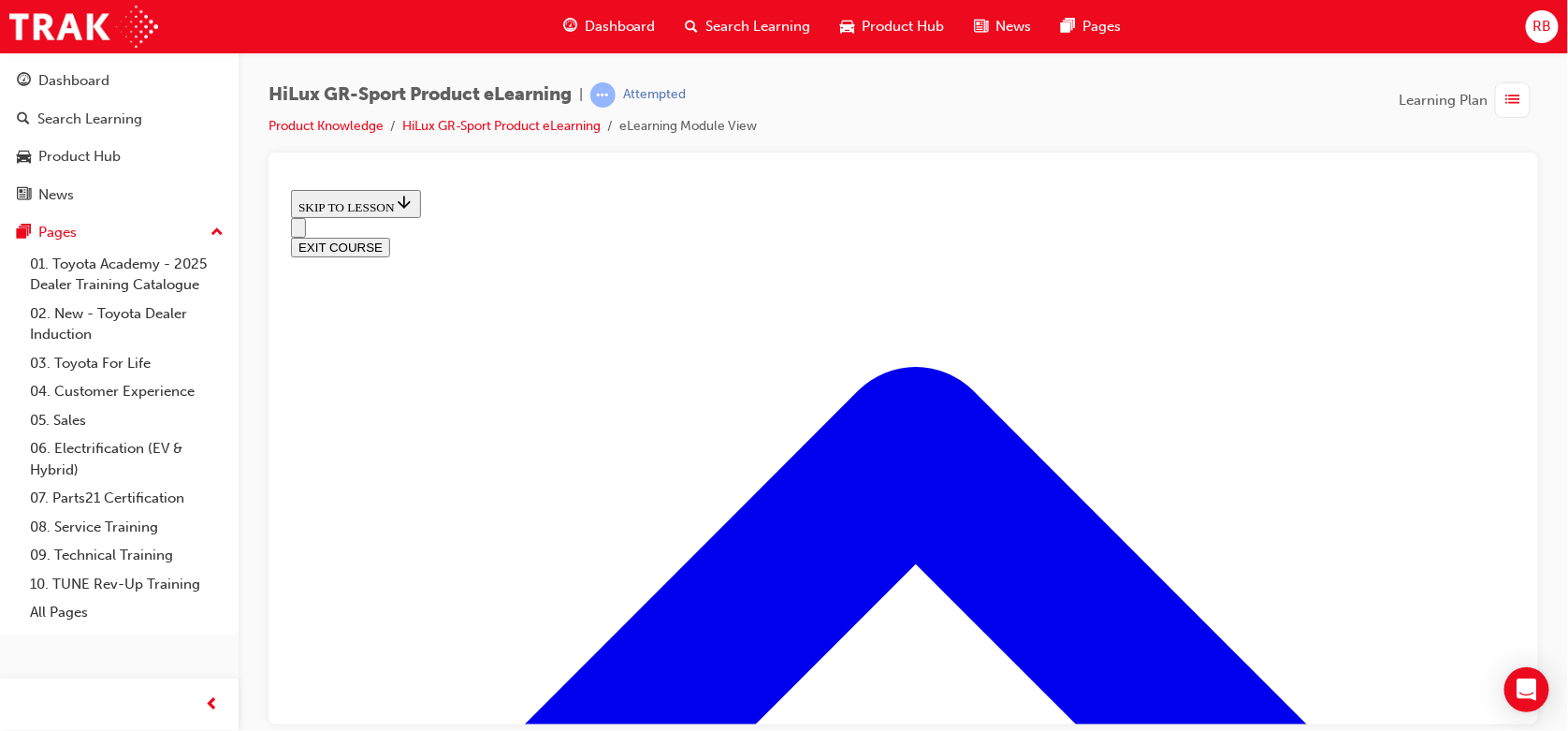
drag, startPoint x: 1027, startPoint y: 161, endPoint x: 1017, endPoint y: 162, distance: 10.0
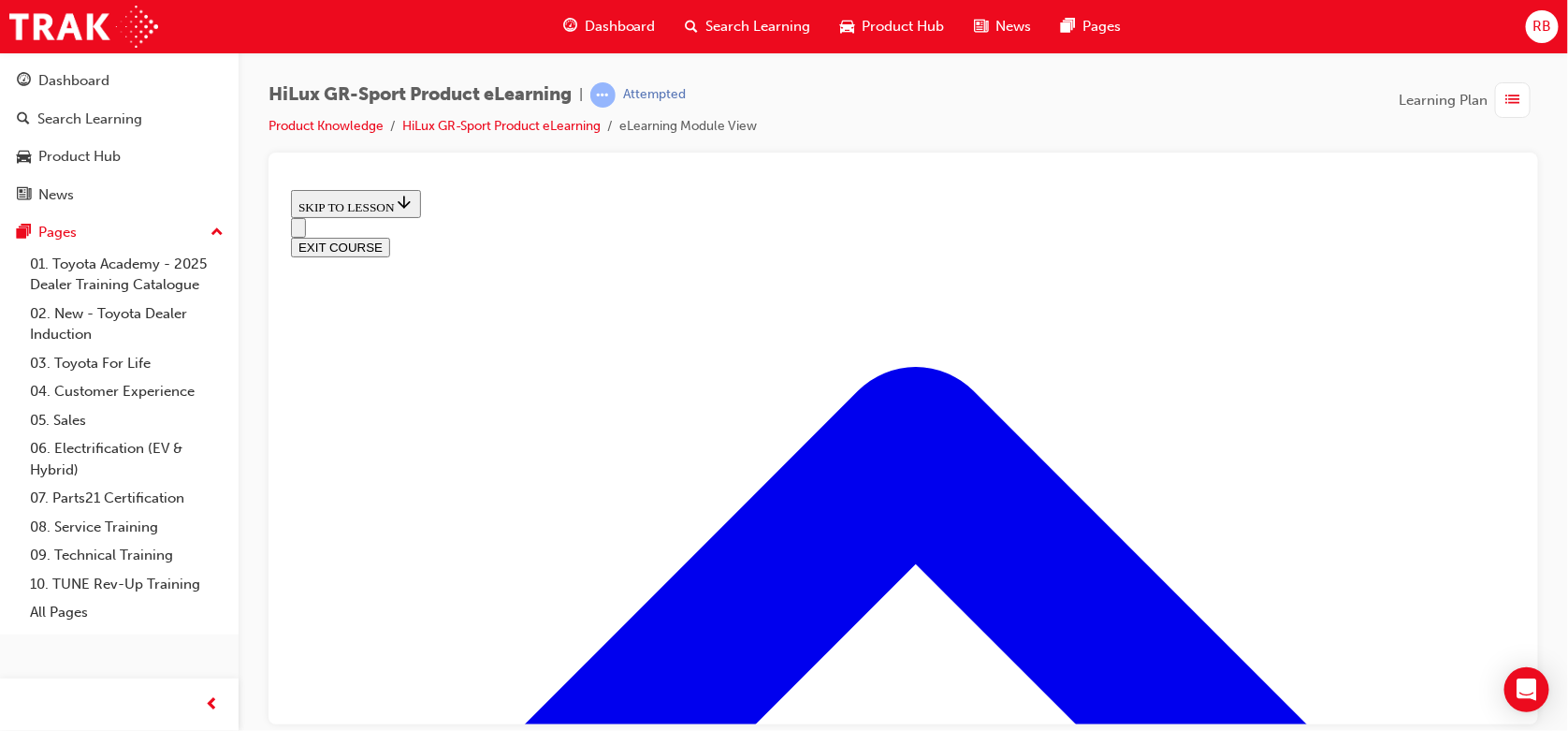
click at [1024, 161] on div at bounding box center [904, 438] width 1270 height 572
click at [869, 122] on div "HiLux GR-Sport Product eLearning | Attempted Product Knowledge HiLux GR-Sport P…" at bounding box center [904, 117] width 1270 height 70
click at [1092, 134] on div "HiLux GR-Sport Product eLearning | Attempted Product Knowledge HiLux GR-Sport P…" at bounding box center [904, 117] width 1270 height 70
click at [1119, 92] on div "HiLux GR-Sport Product eLearning | Attempted Product Knowledge HiLux GR-Sport P…" at bounding box center [904, 117] width 1270 height 70
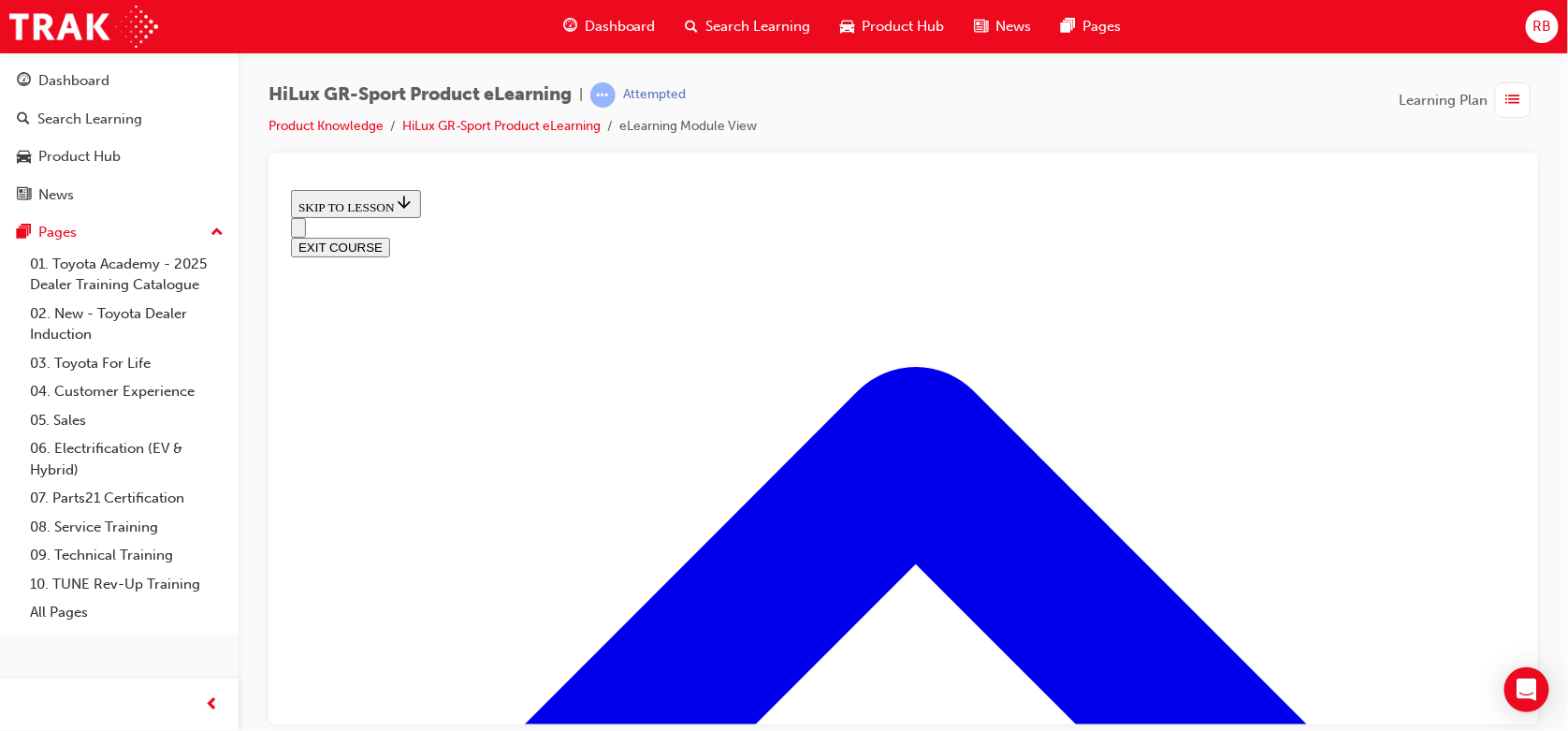
click at [975, 117] on div "HiLux GR-Sport Product eLearning | Attempted Product Knowledge HiLux GR-Sport P…" at bounding box center [904, 117] width 1270 height 70
click at [1011, 127] on div "HiLux GR-Sport Product eLearning | Attempted Product Knowledge HiLux GR-Sport P…" at bounding box center [904, 117] width 1270 height 70
click at [1238, 65] on div "HiLux GR-Sport Product eLearning | Attempted Product Knowledge HiLux GR-Sport P…" at bounding box center [903, 367] width 1330 height 632
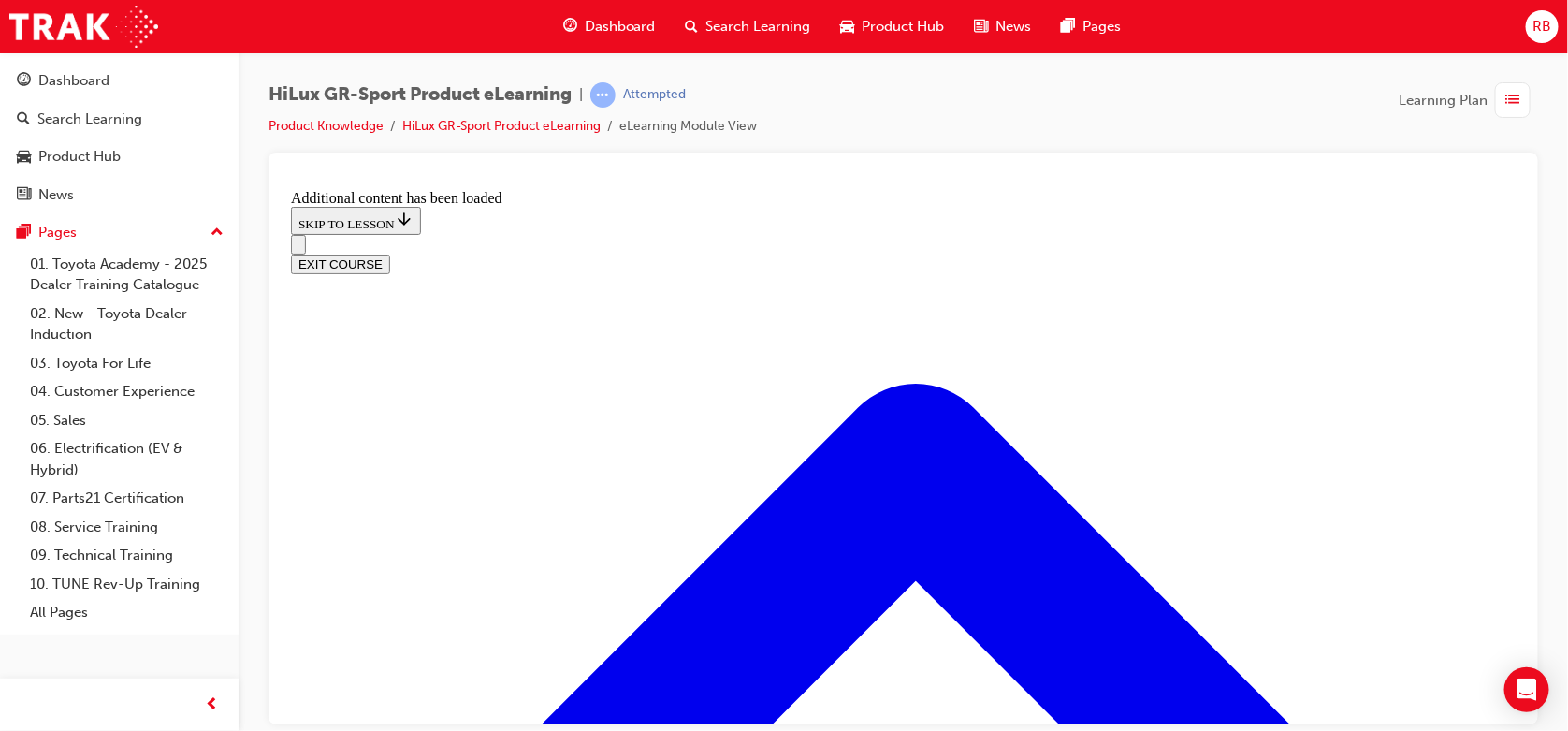
scroll to position [1423, 0]
radio input "true"
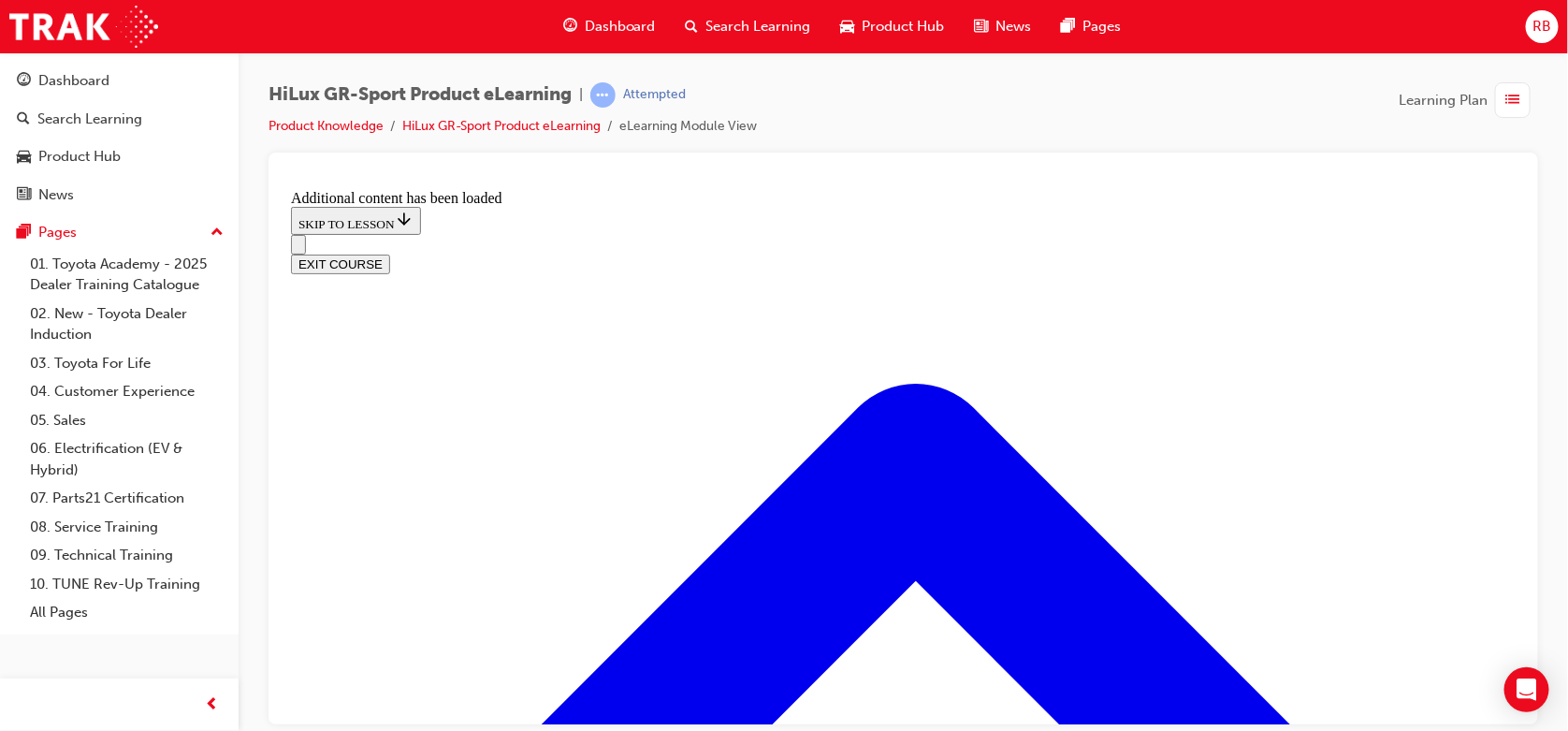
scroll to position [1730, 0]
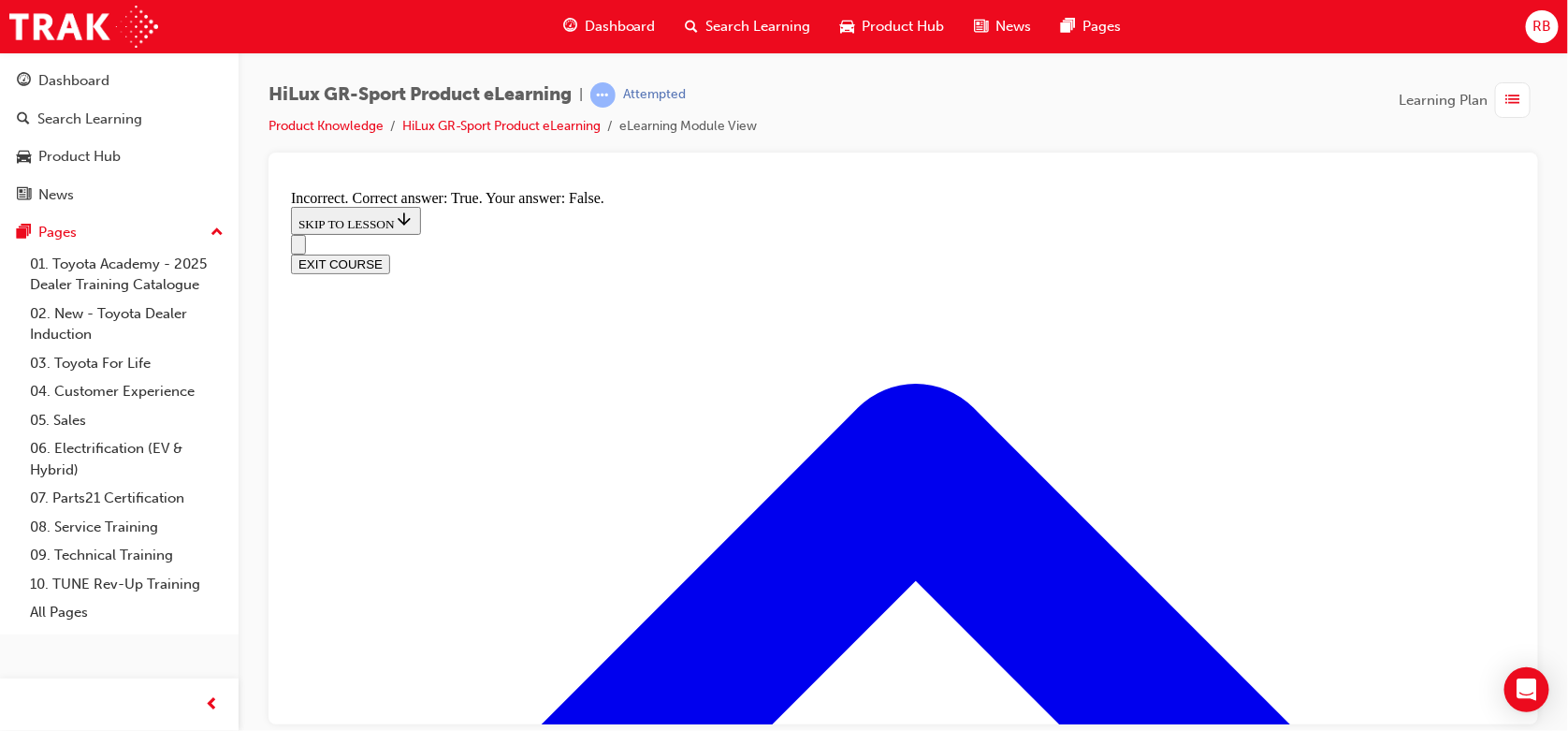
radio input "true"
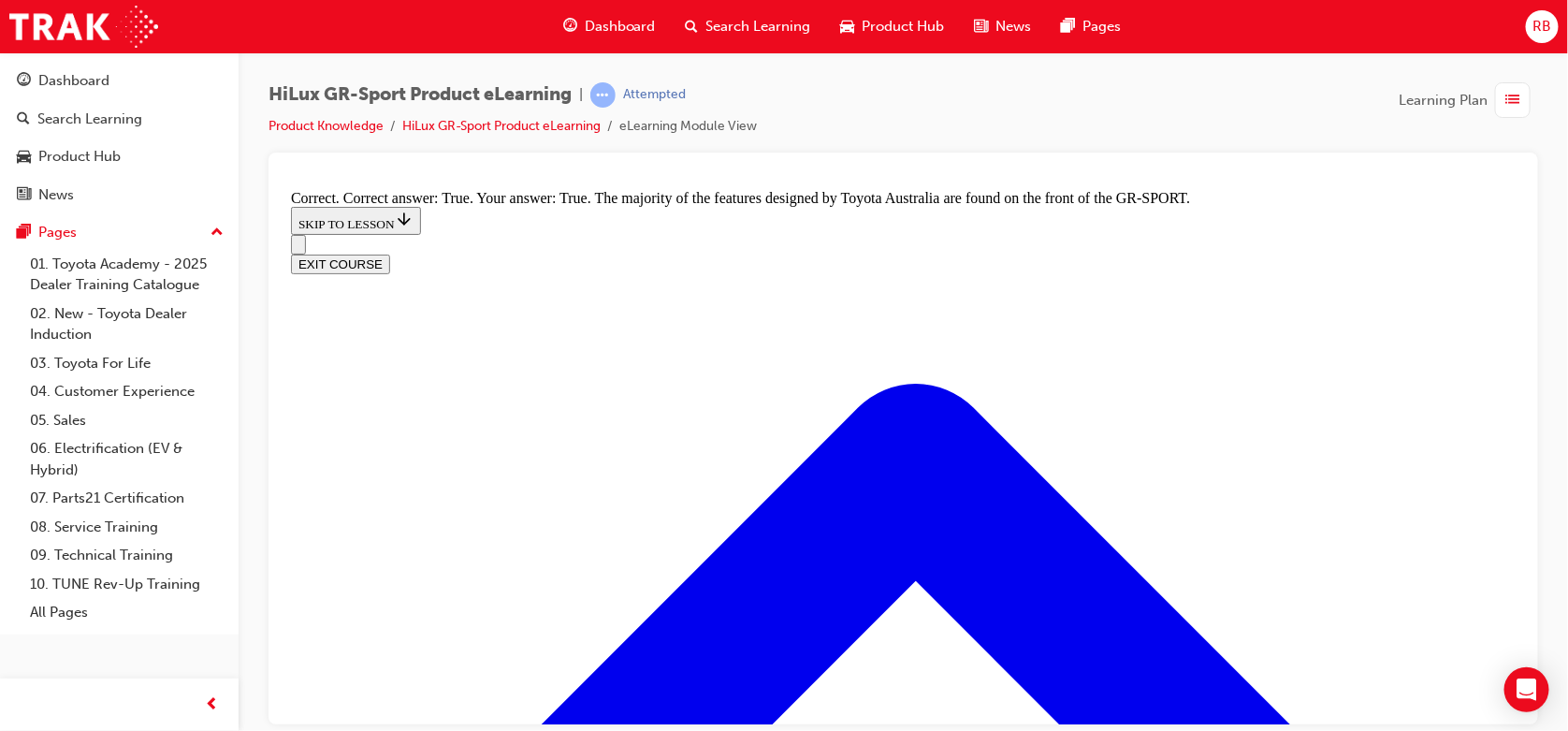
scroll to position [2229, 0]
radio input "true"
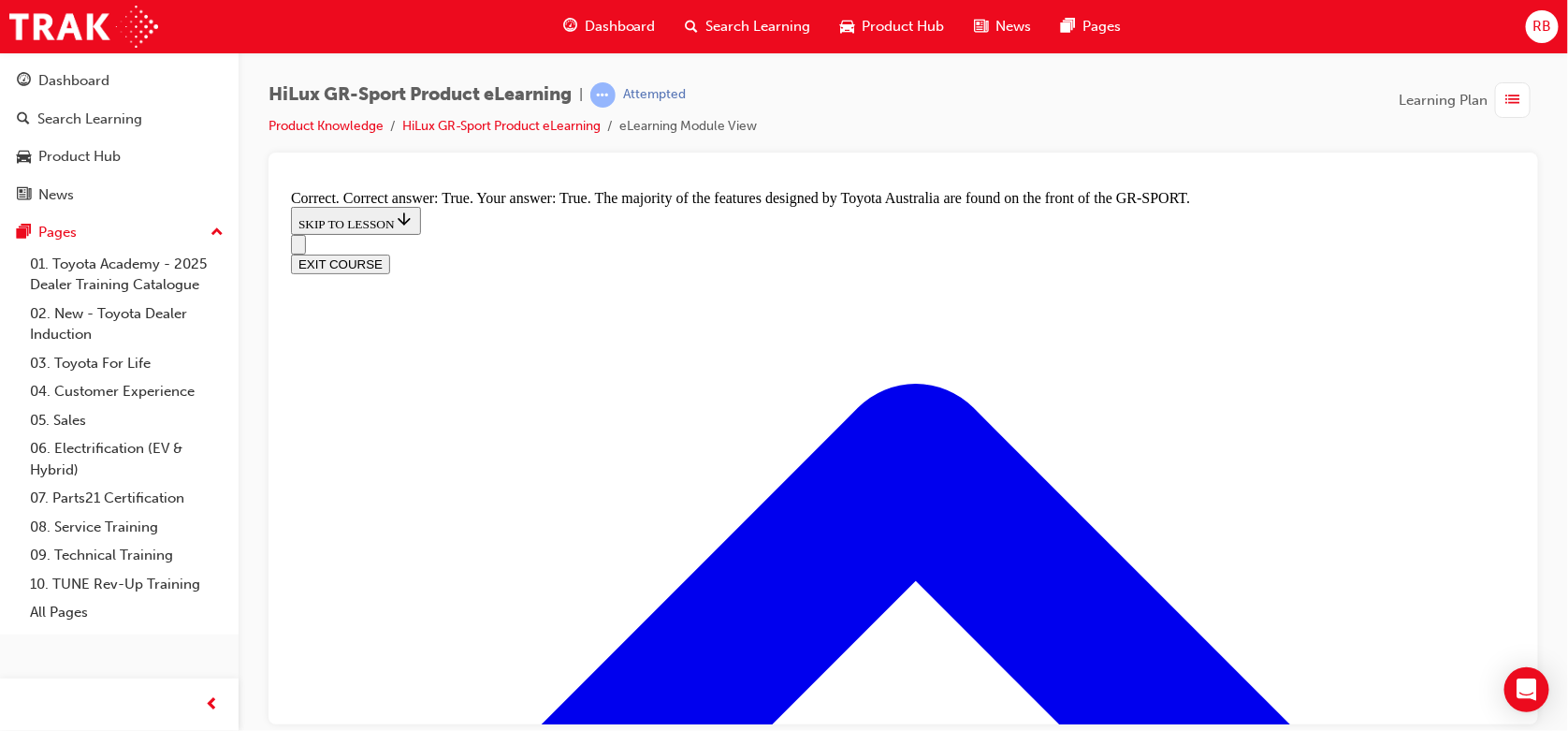
radio input "true"
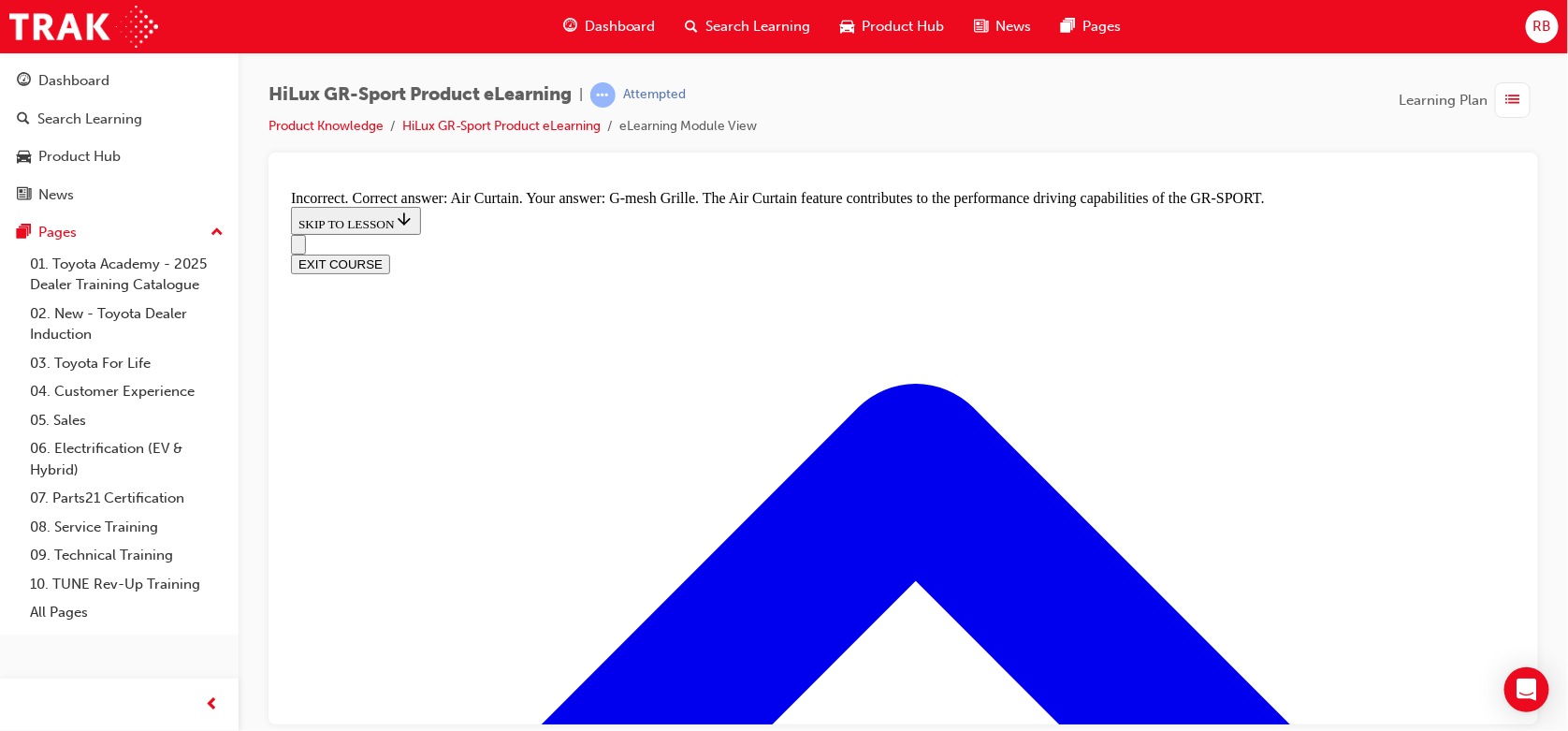
radio input "true"
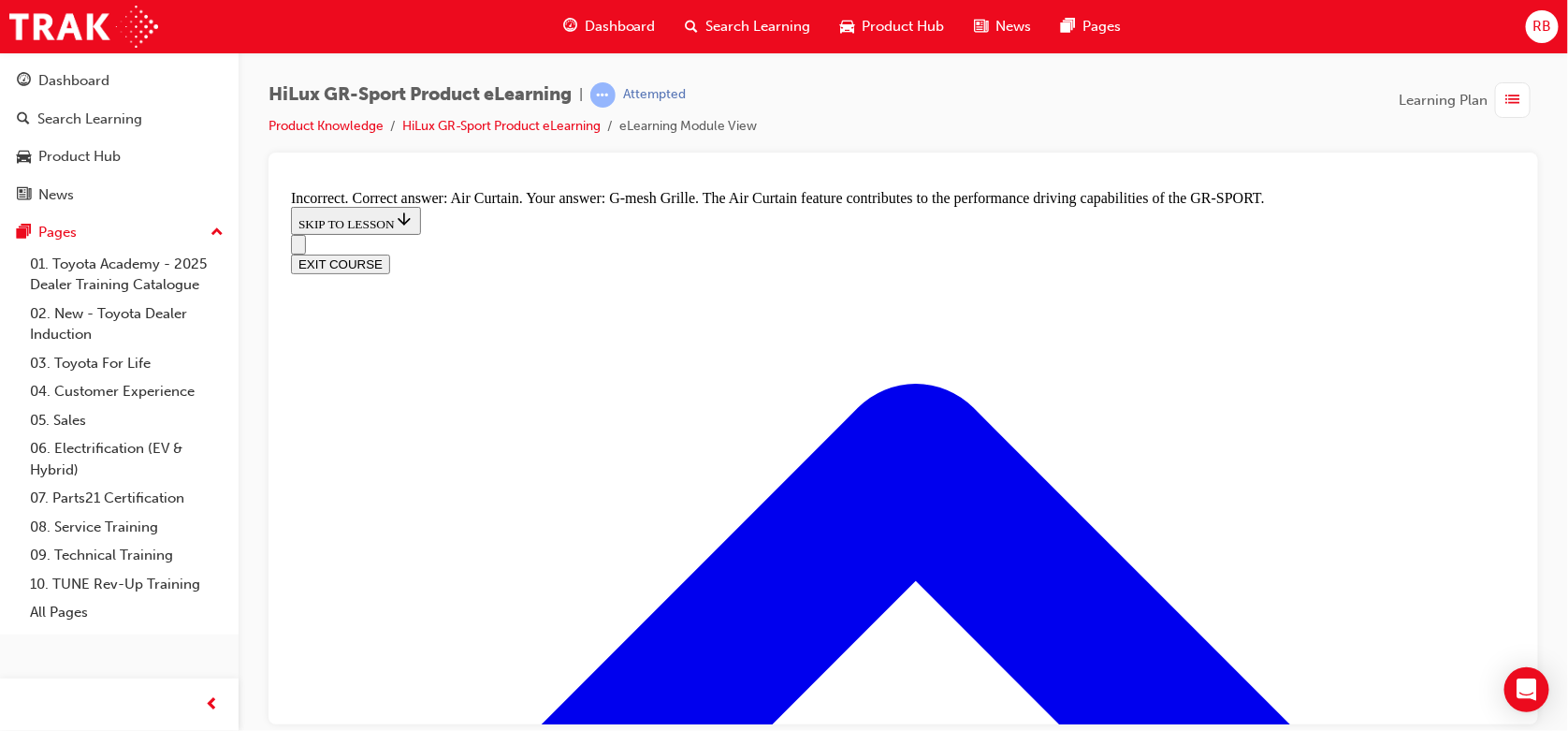
scroll to position [2653, 0]
drag, startPoint x: 723, startPoint y: 472, endPoint x: 733, endPoint y: 474, distance: 10.2
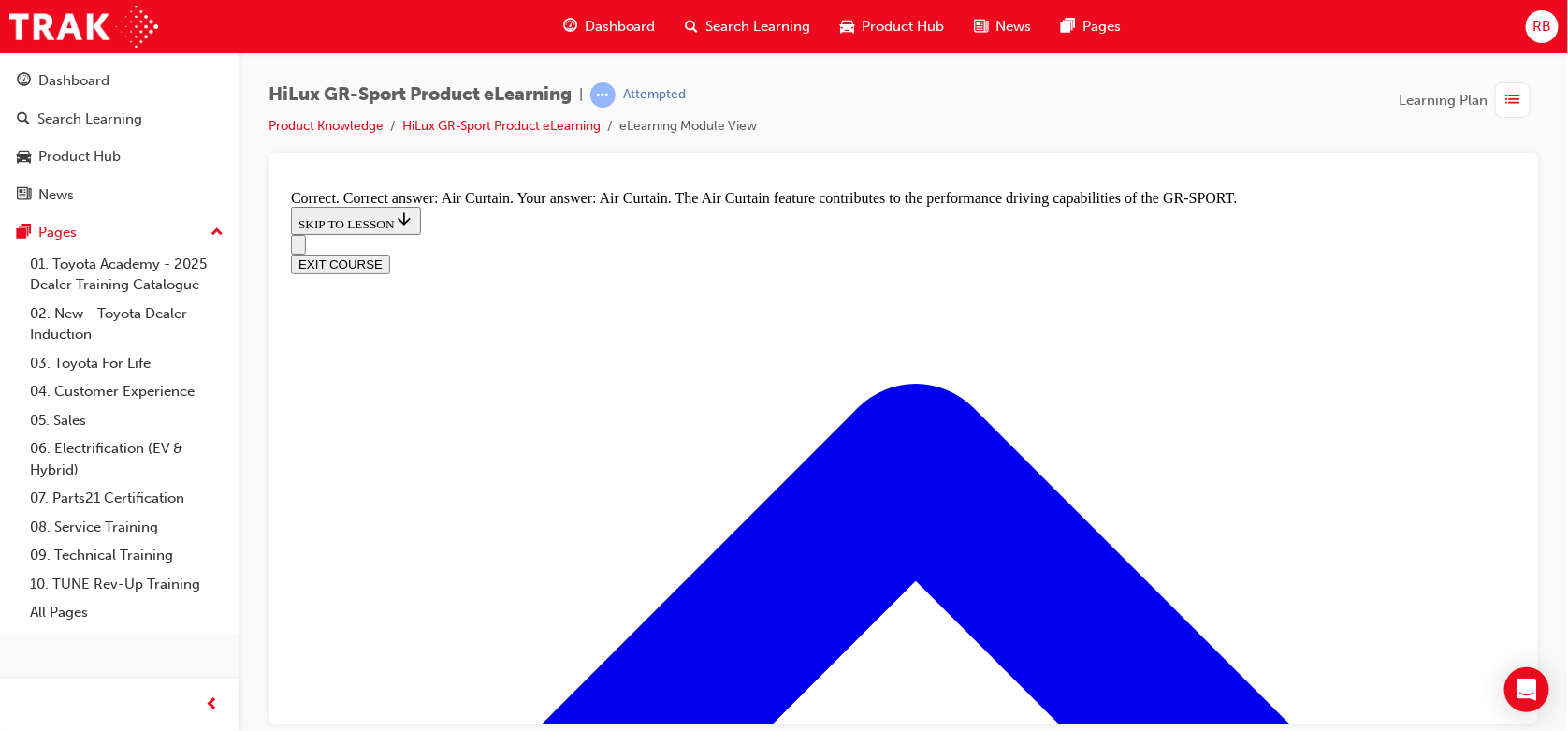
radio input "true"
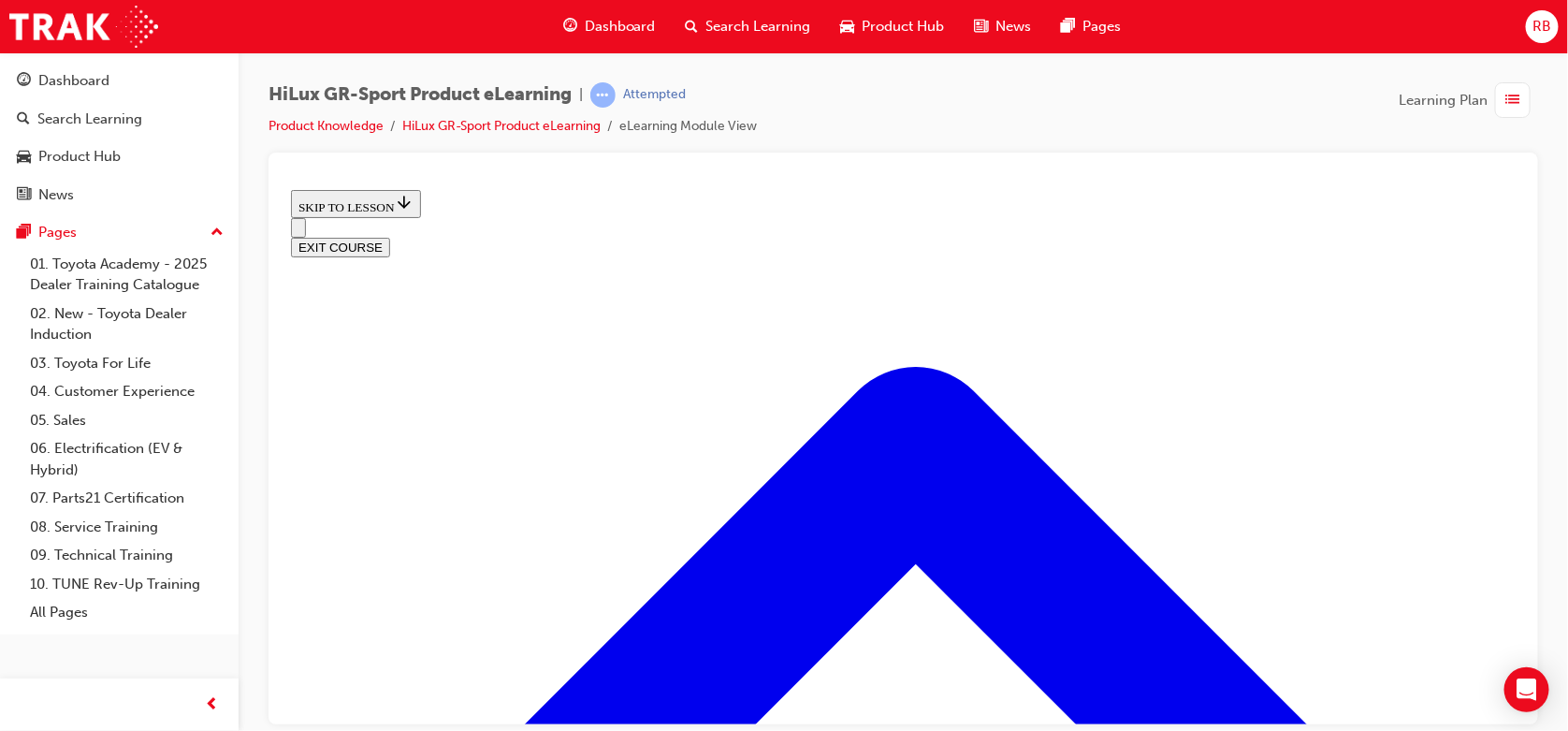
scroll to position [183, 0]
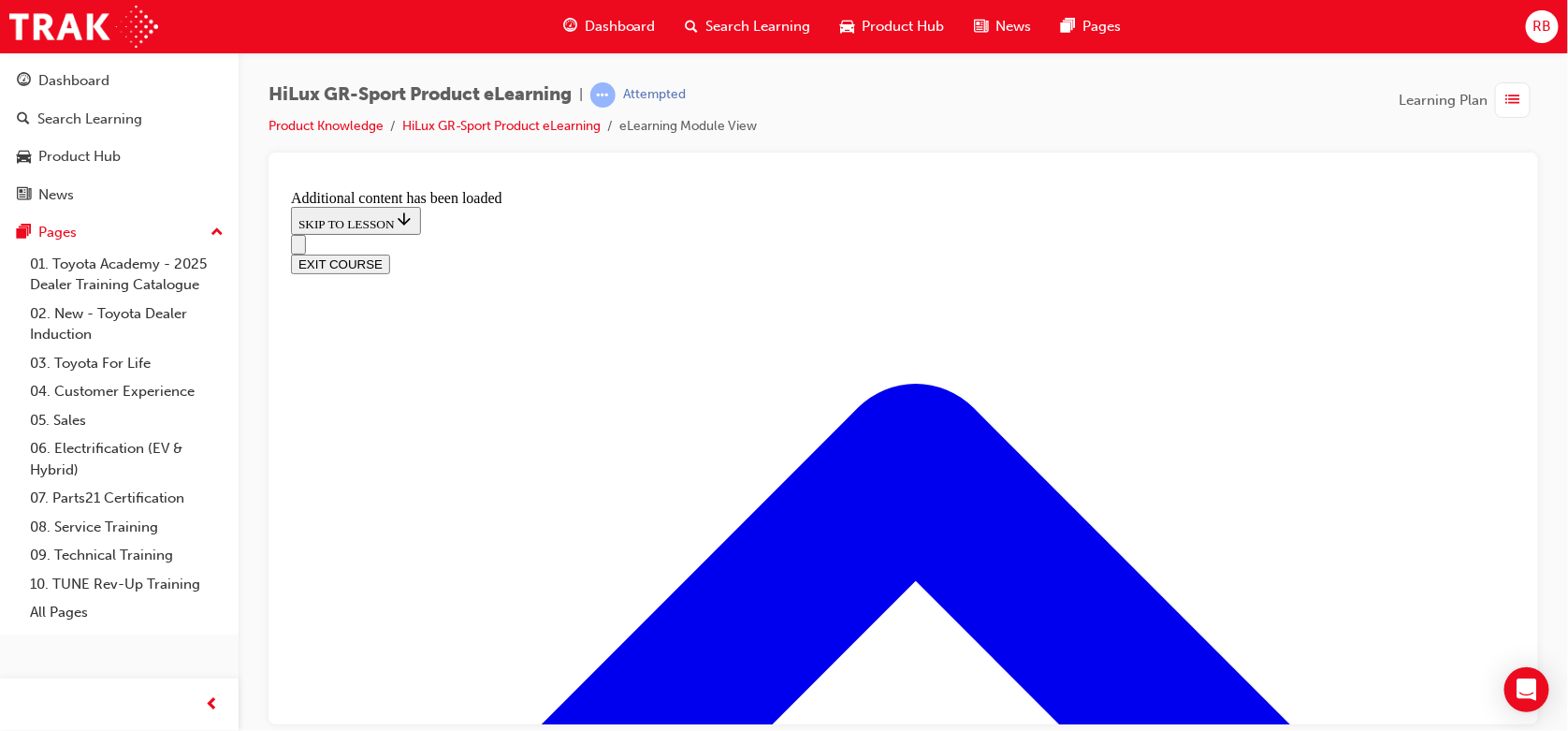
scroll to position [1007, 0]
radio input "true"
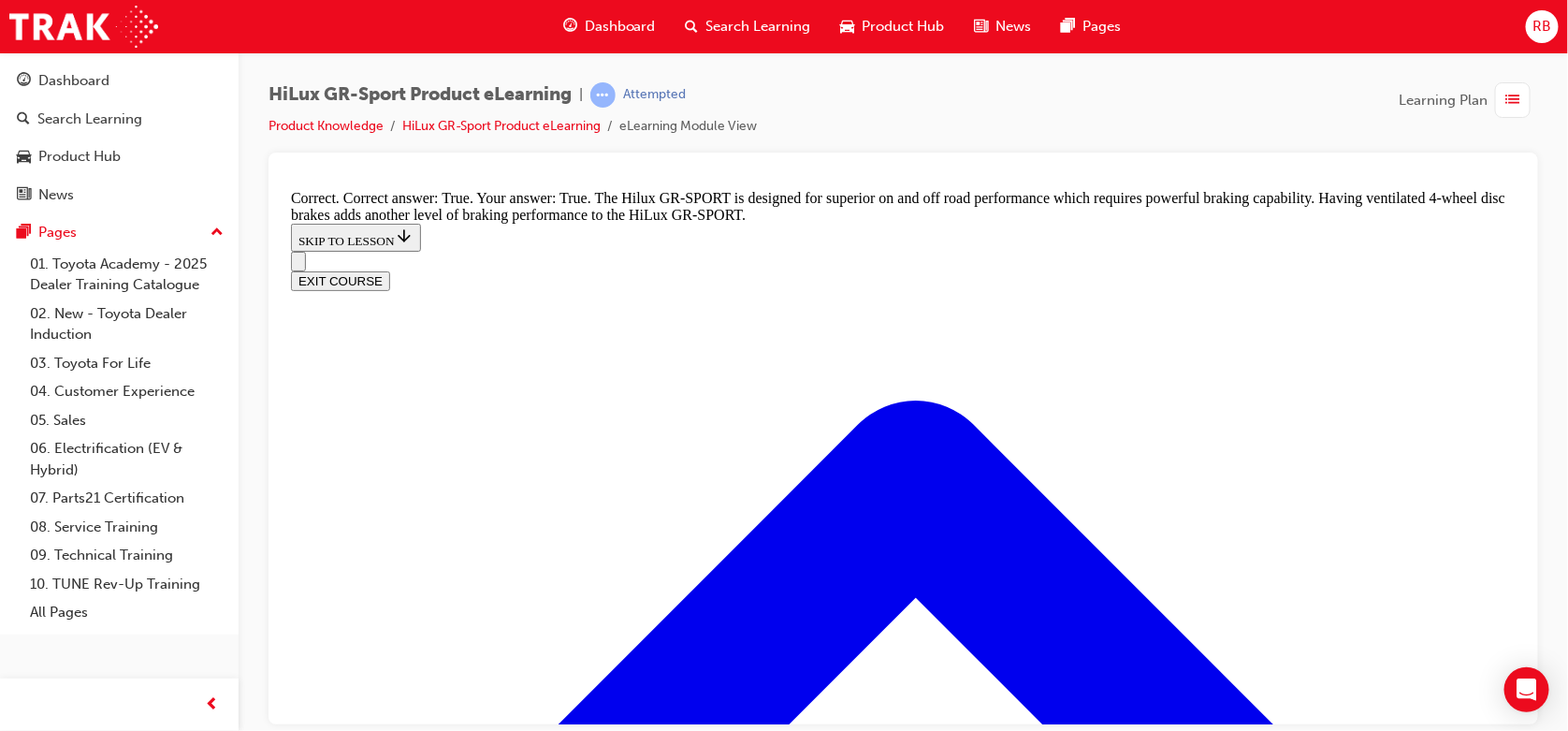
scroll to position [1418, 0]
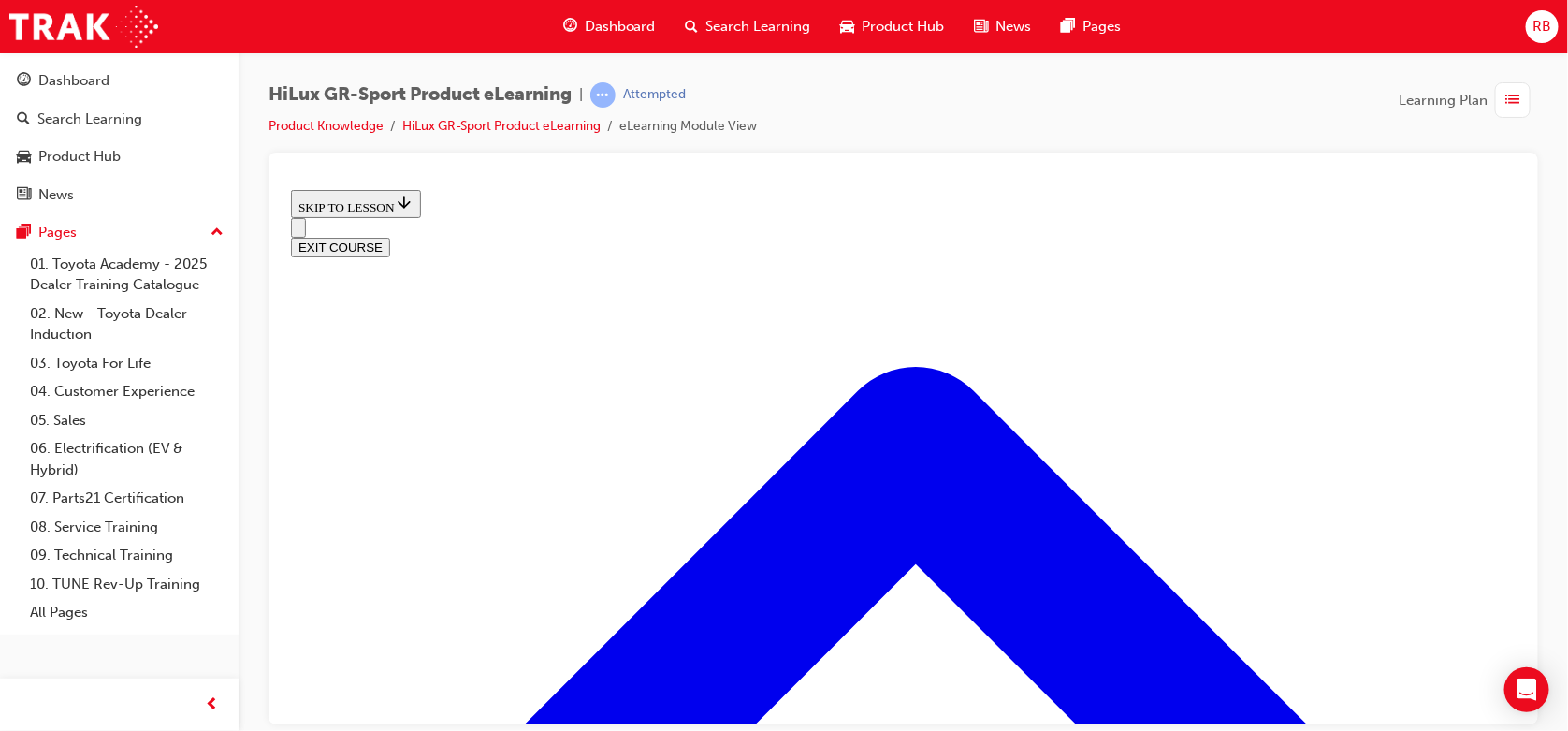
scroll to position [776, 0]
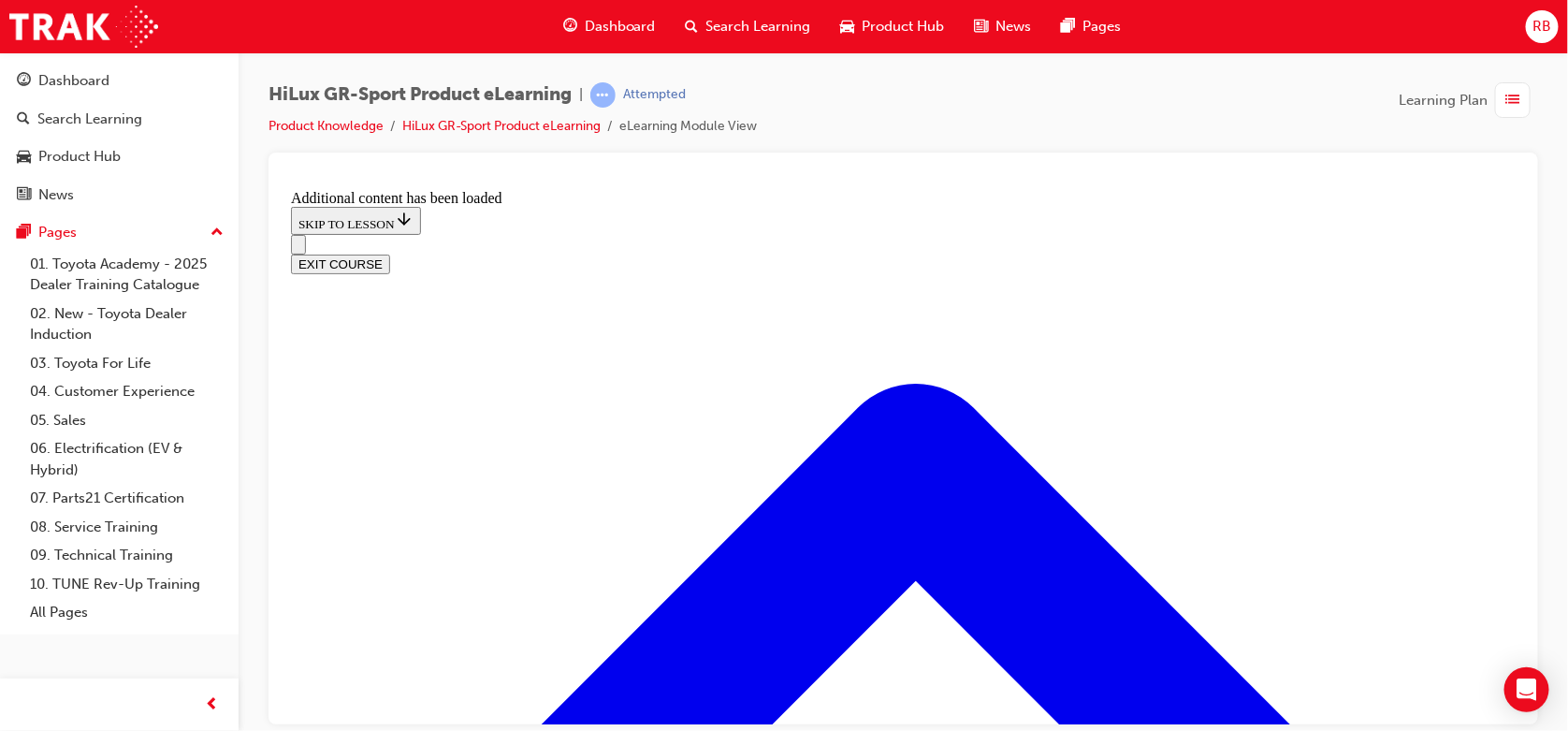
scroll to position [2115, 0]
checkbox input "true"
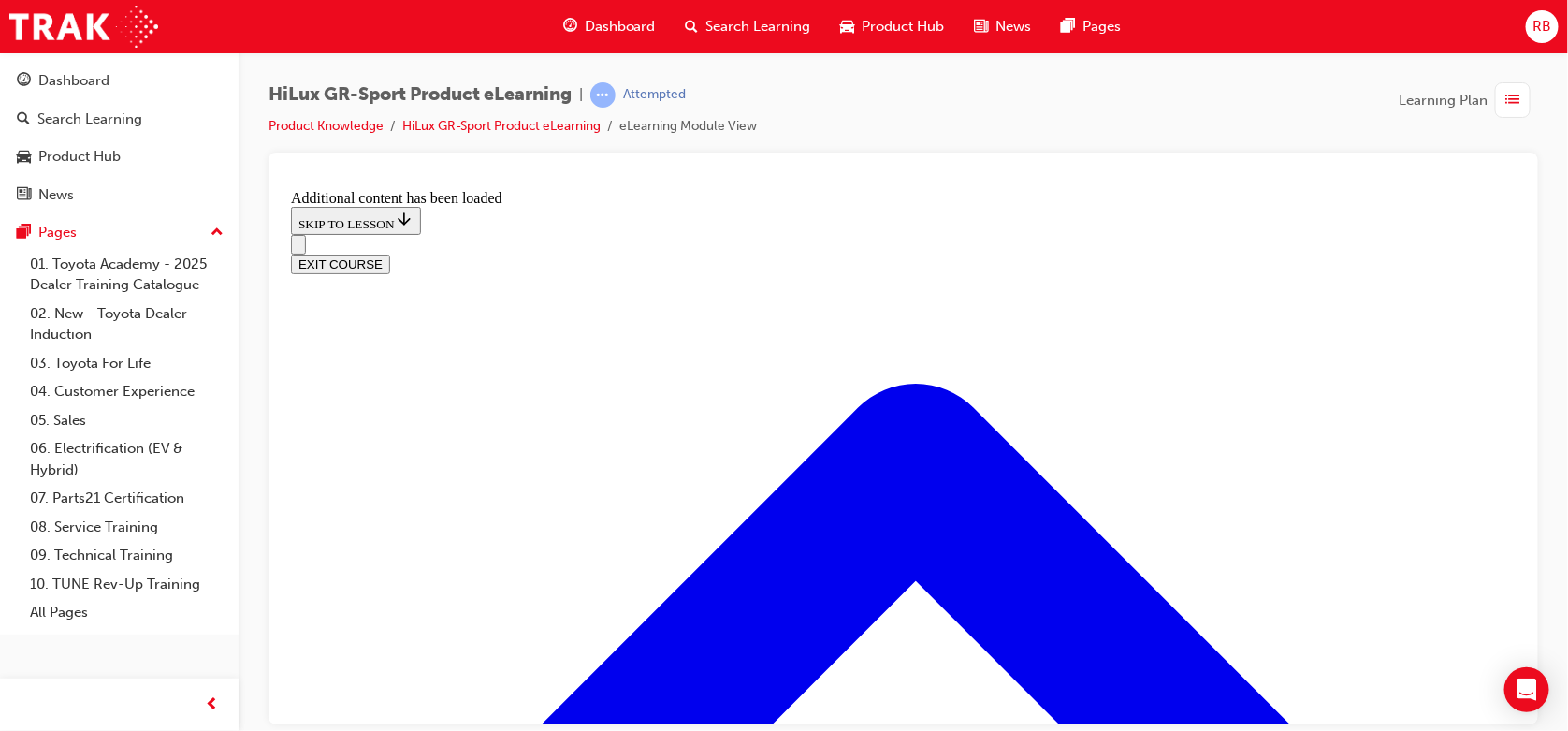
checkbox input "true"
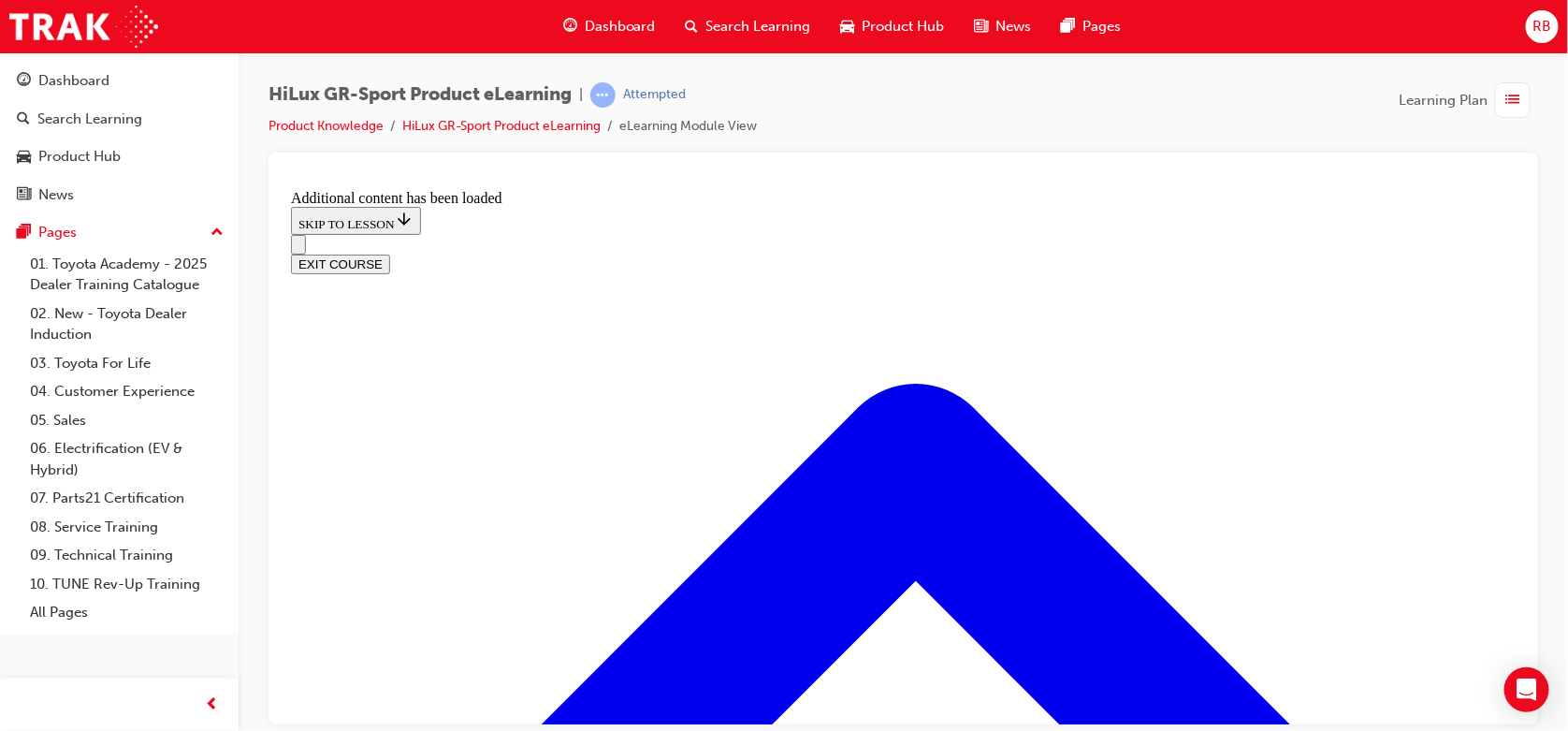
checkbox input "true"
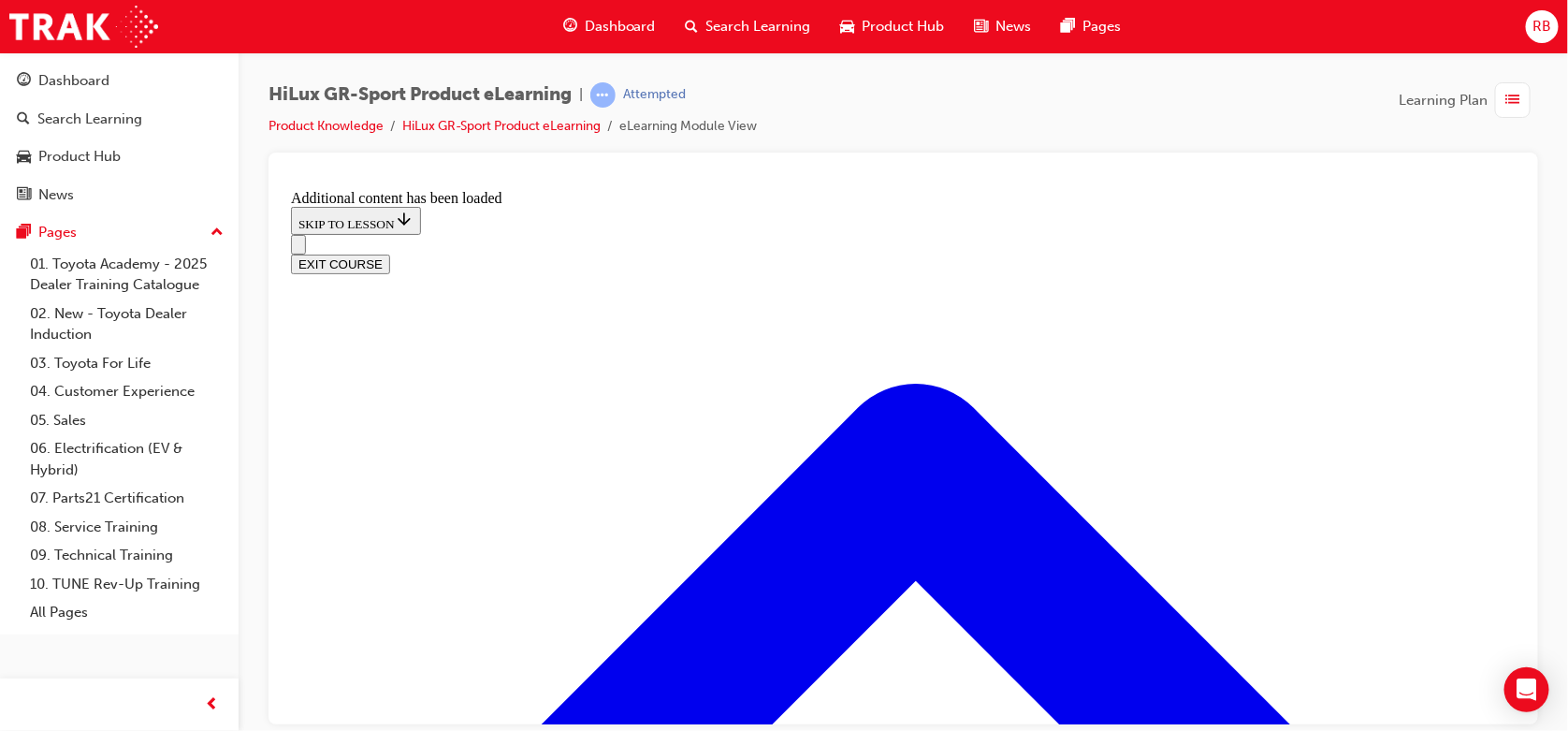
checkbox input "false"
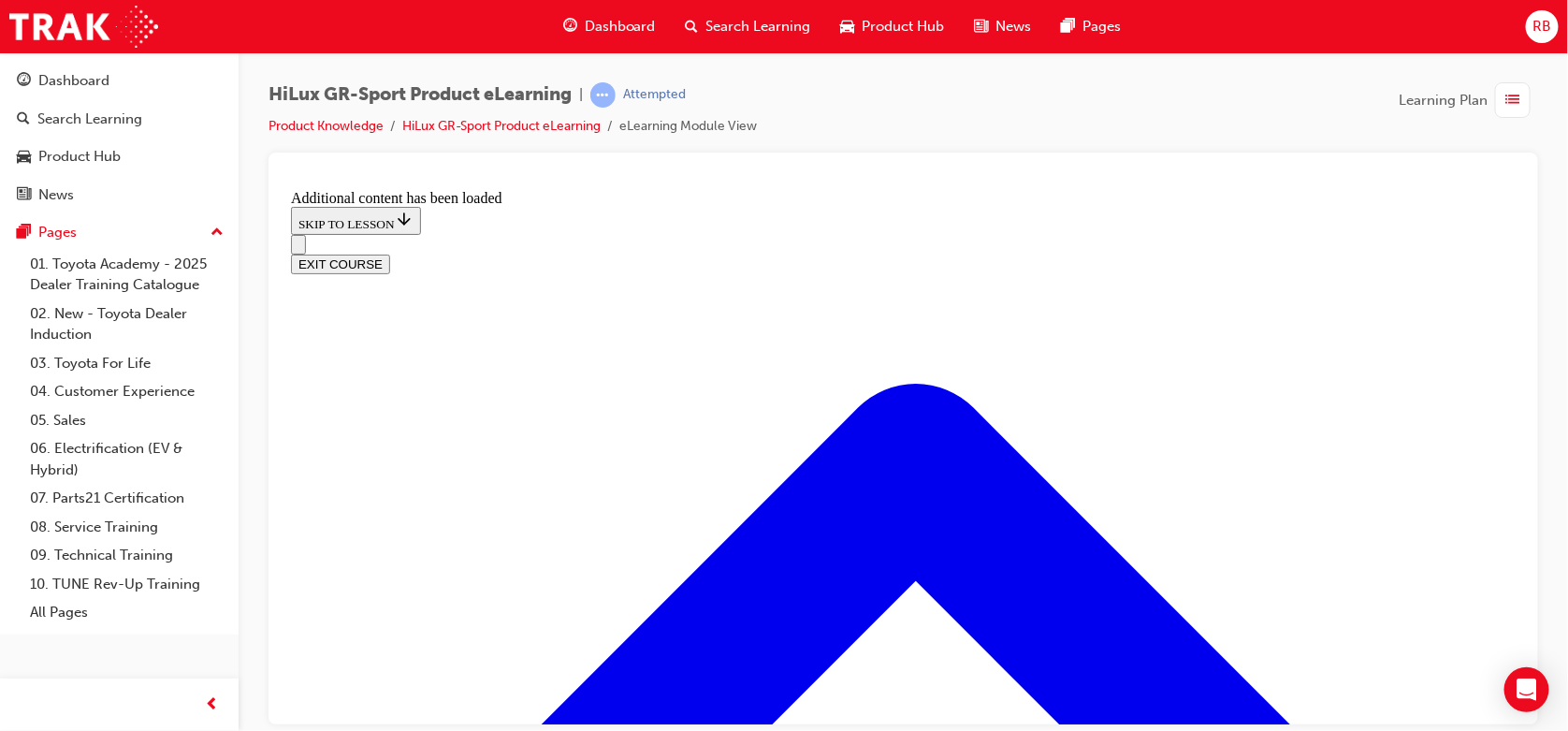
checkbox input "true"
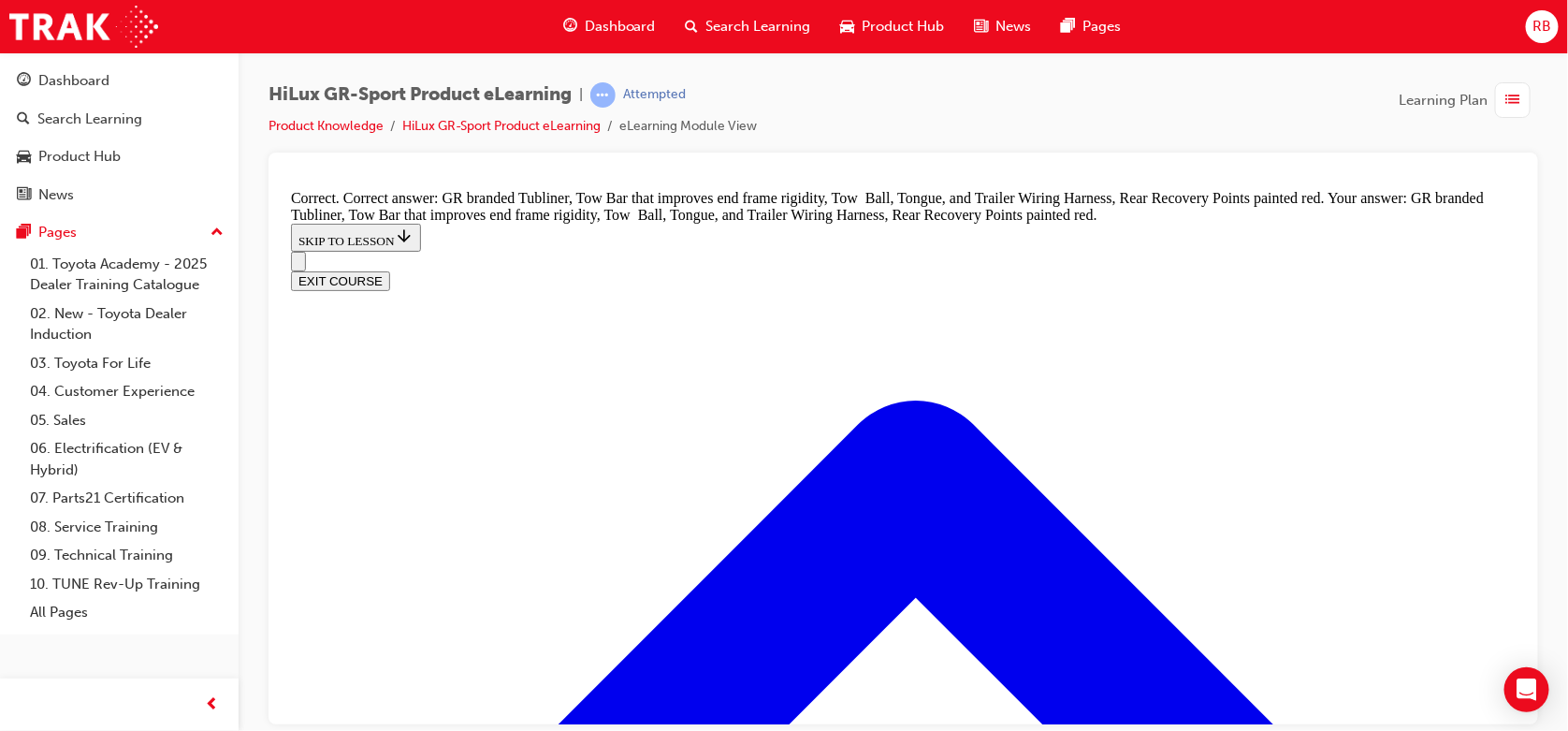
scroll to position [2696, 0]
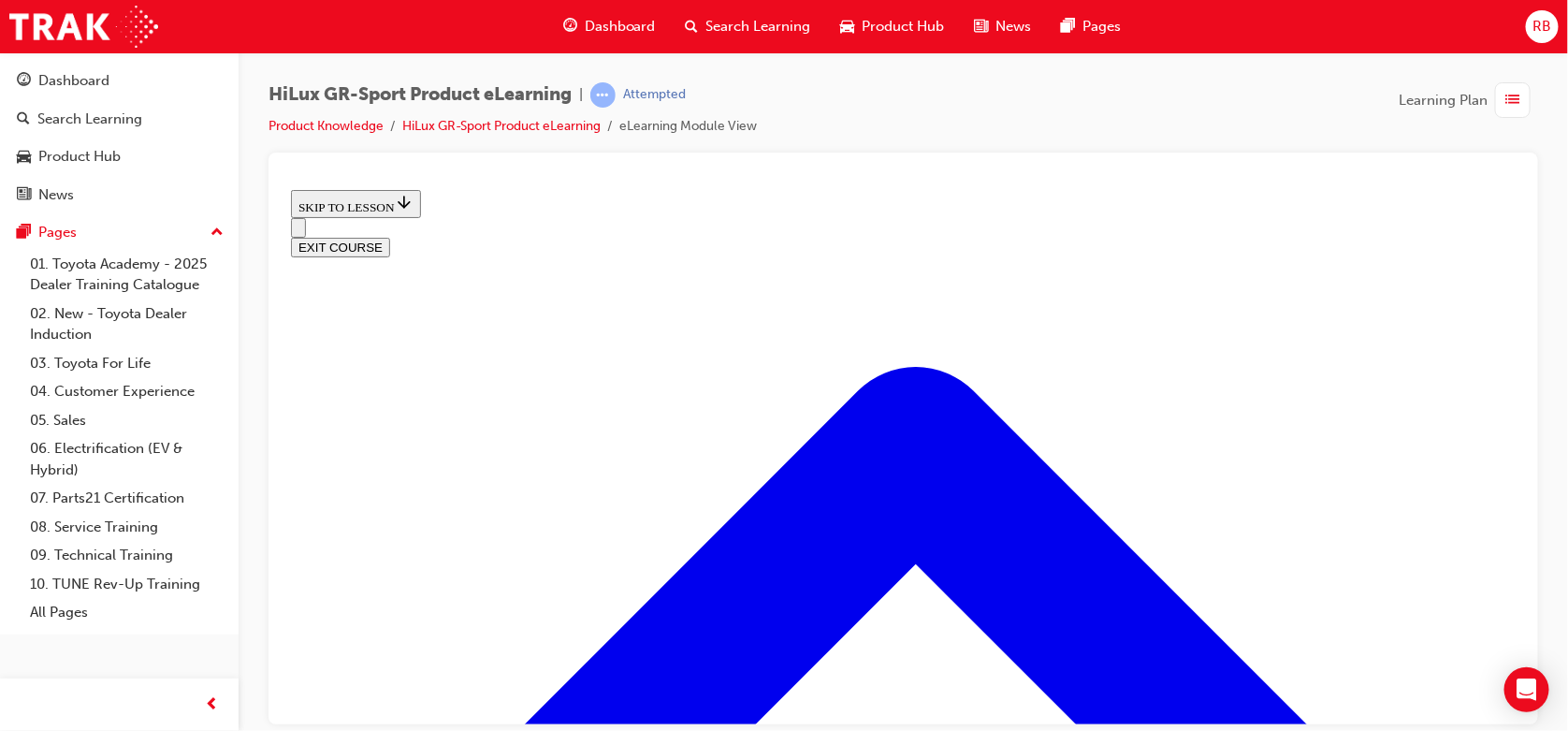
scroll to position [682, 0]
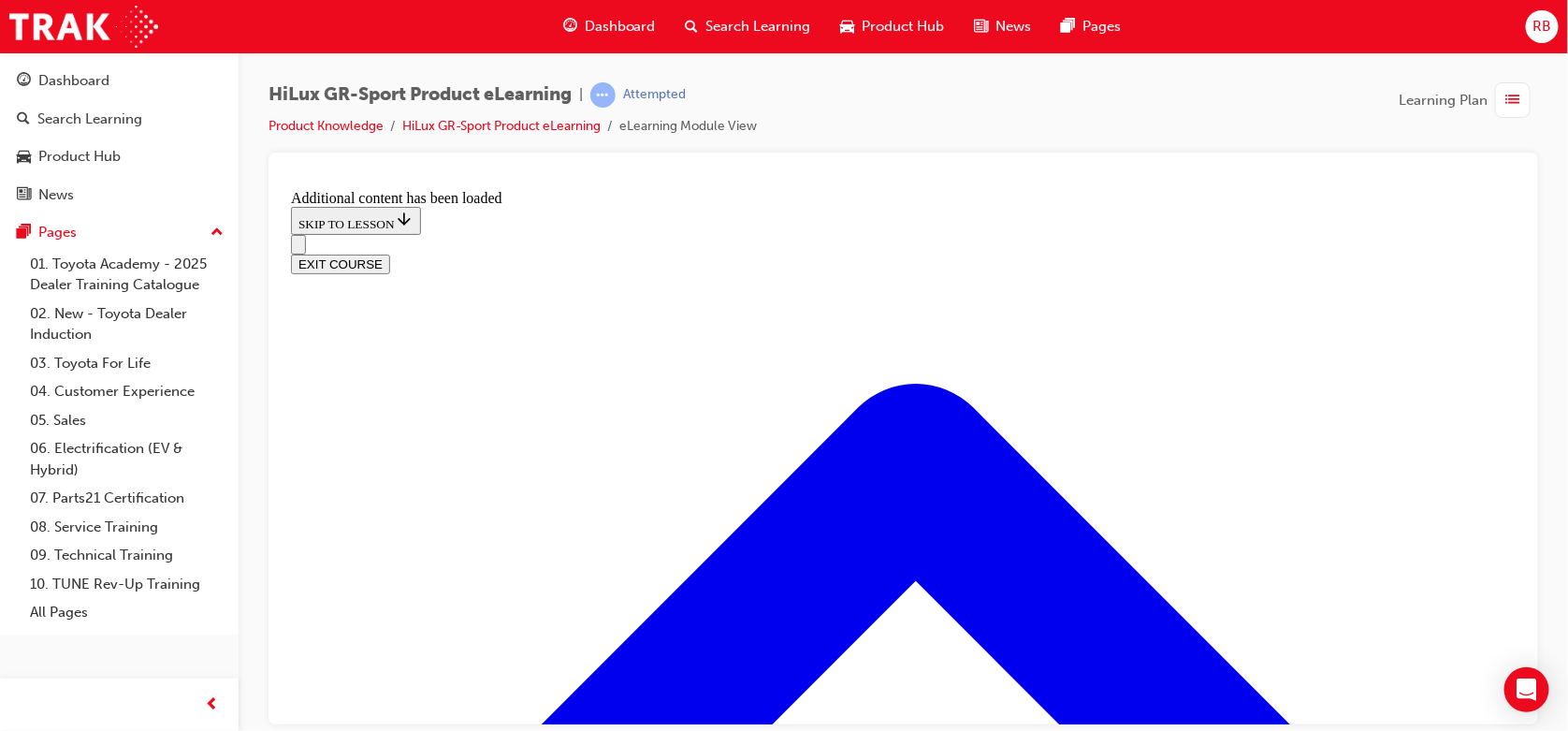
scroll to position [1243, 0]
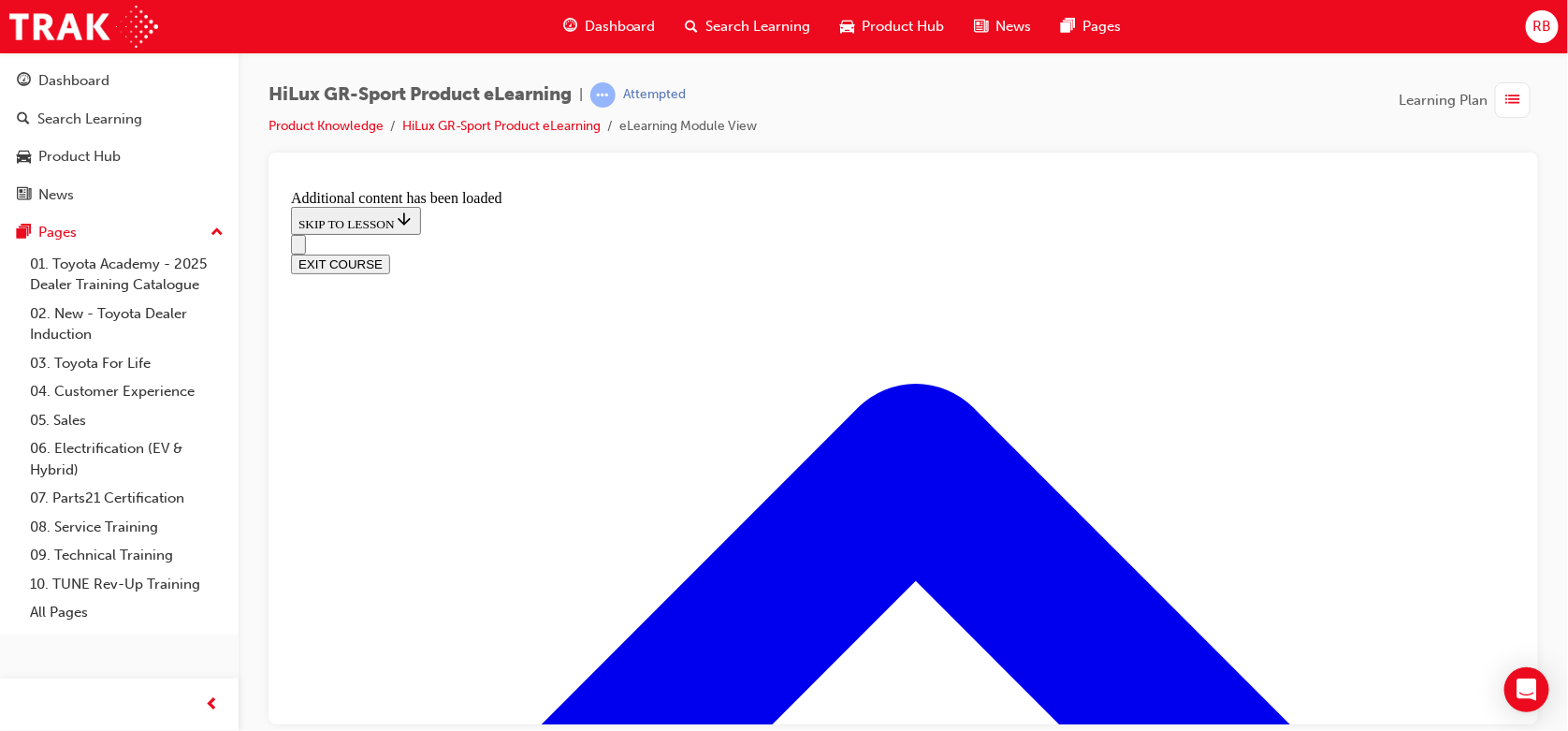
scroll to position [1368, 0]
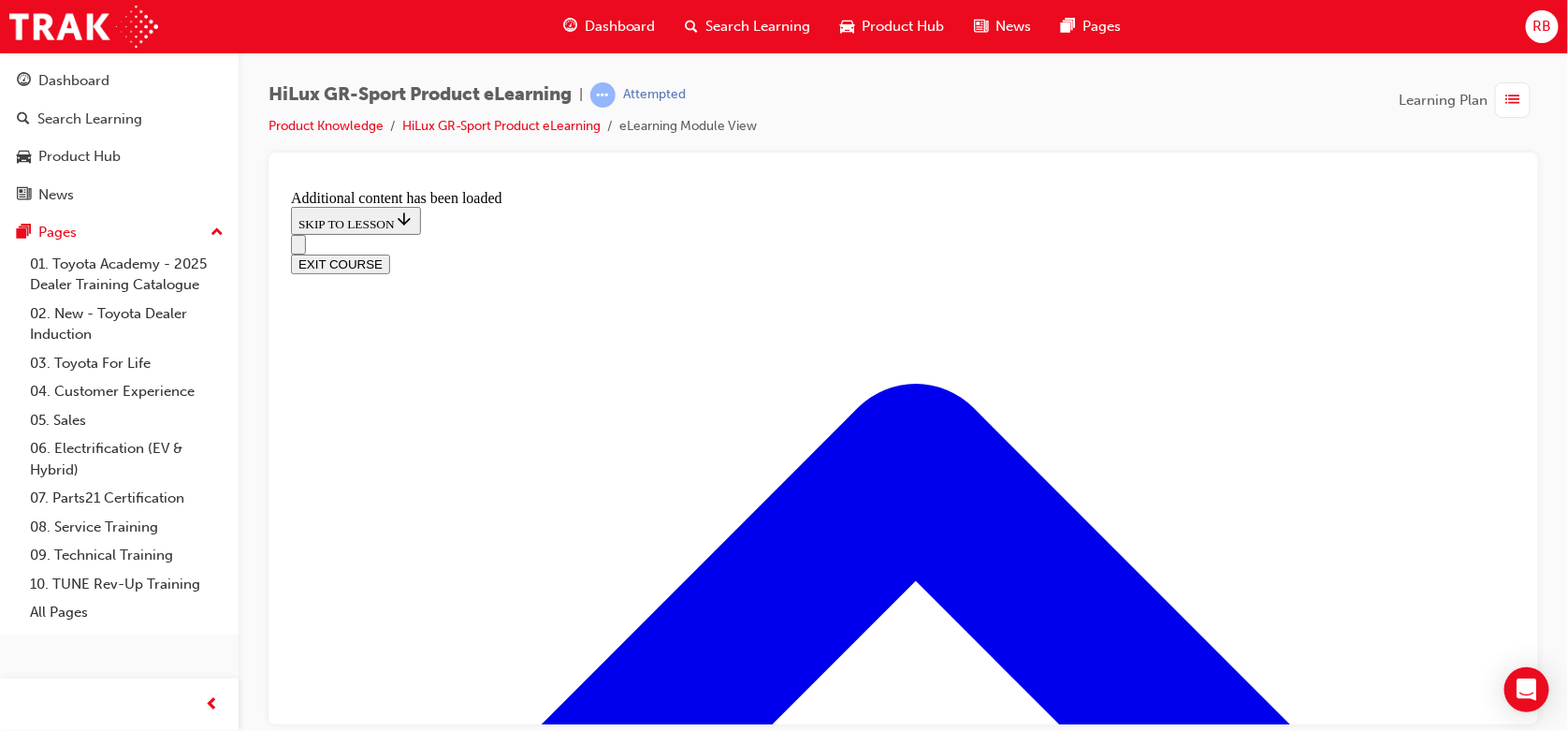
checkbox input "true"
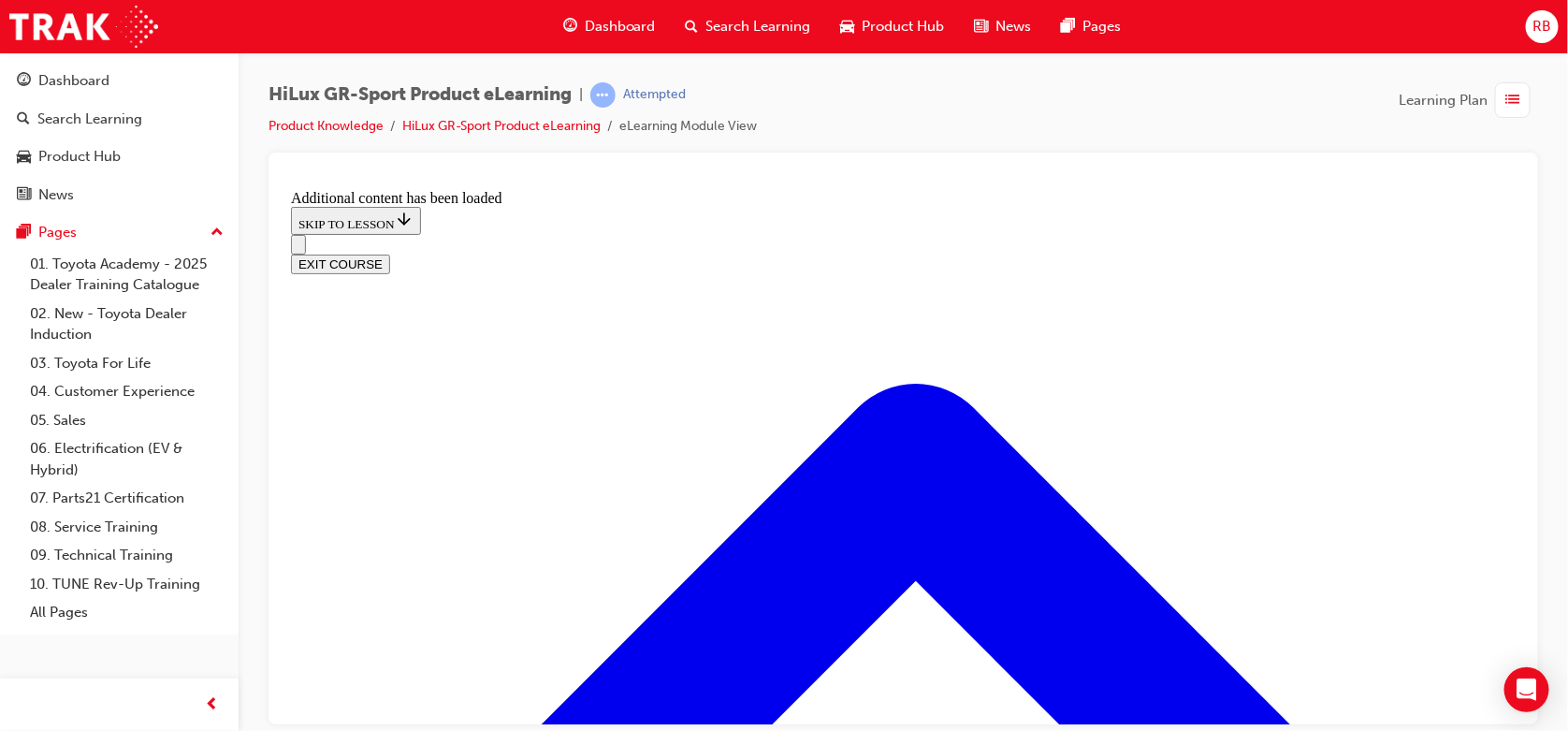
checkbox input "false"
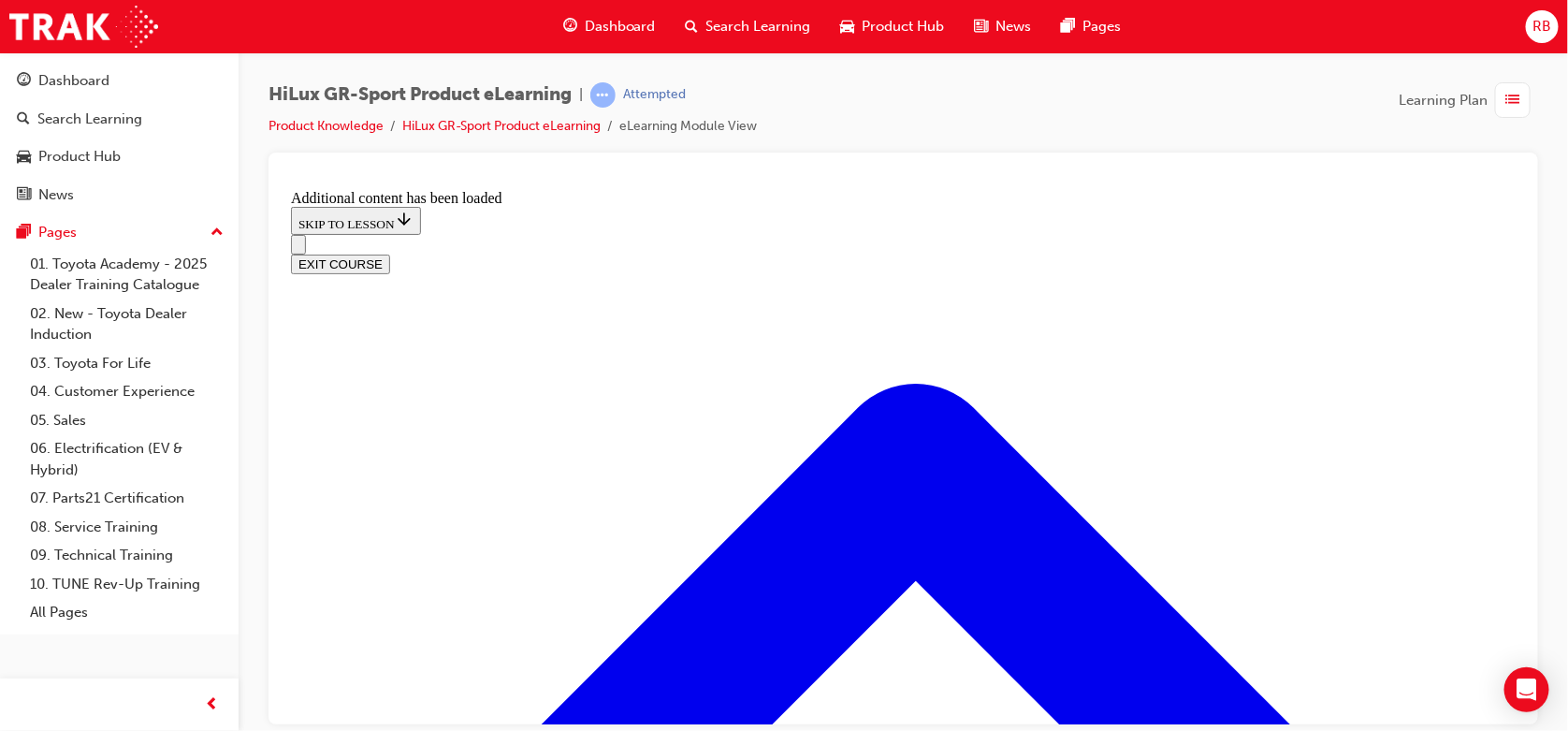
checkbox input "true"
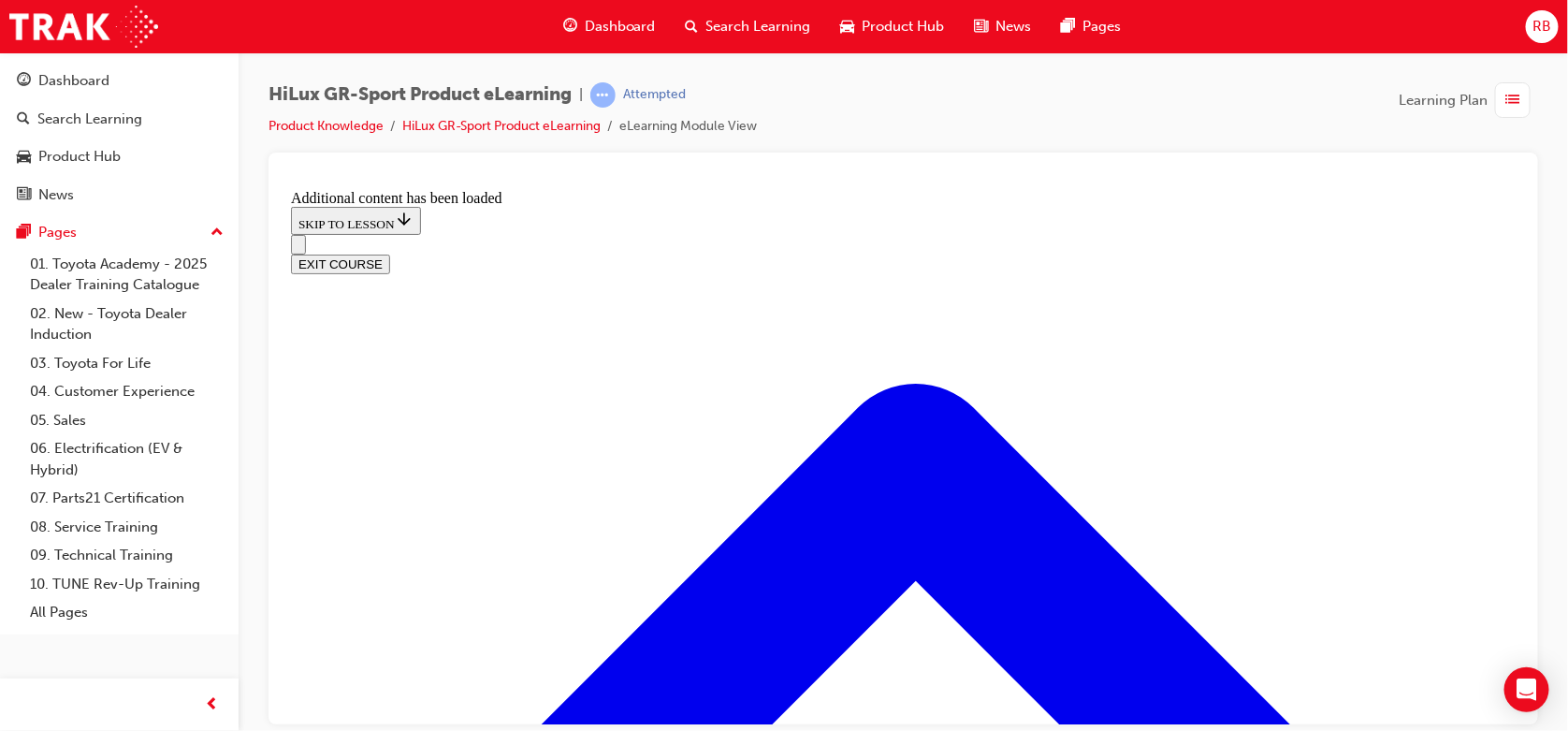
radio input "true"
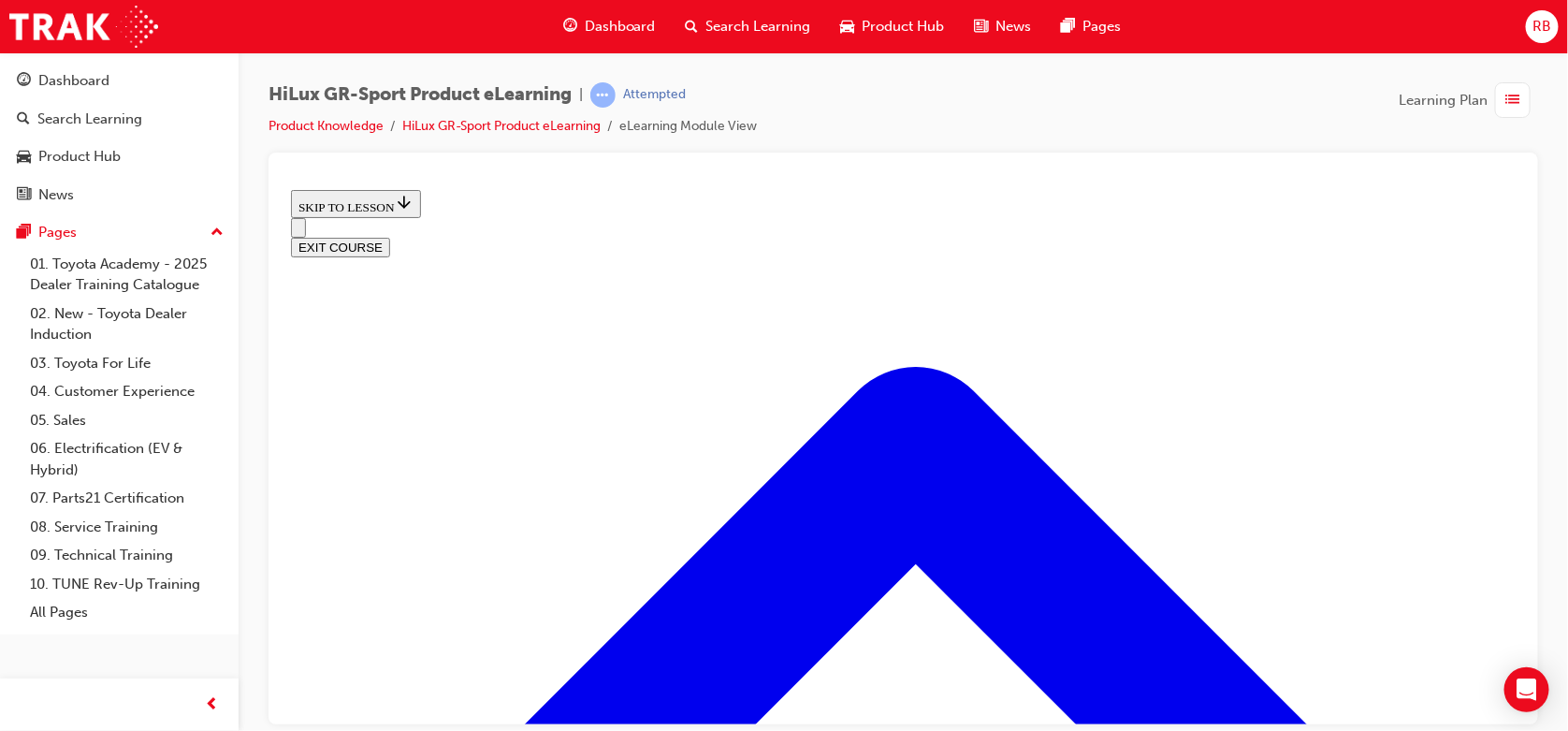
scroll to position [833, 0]
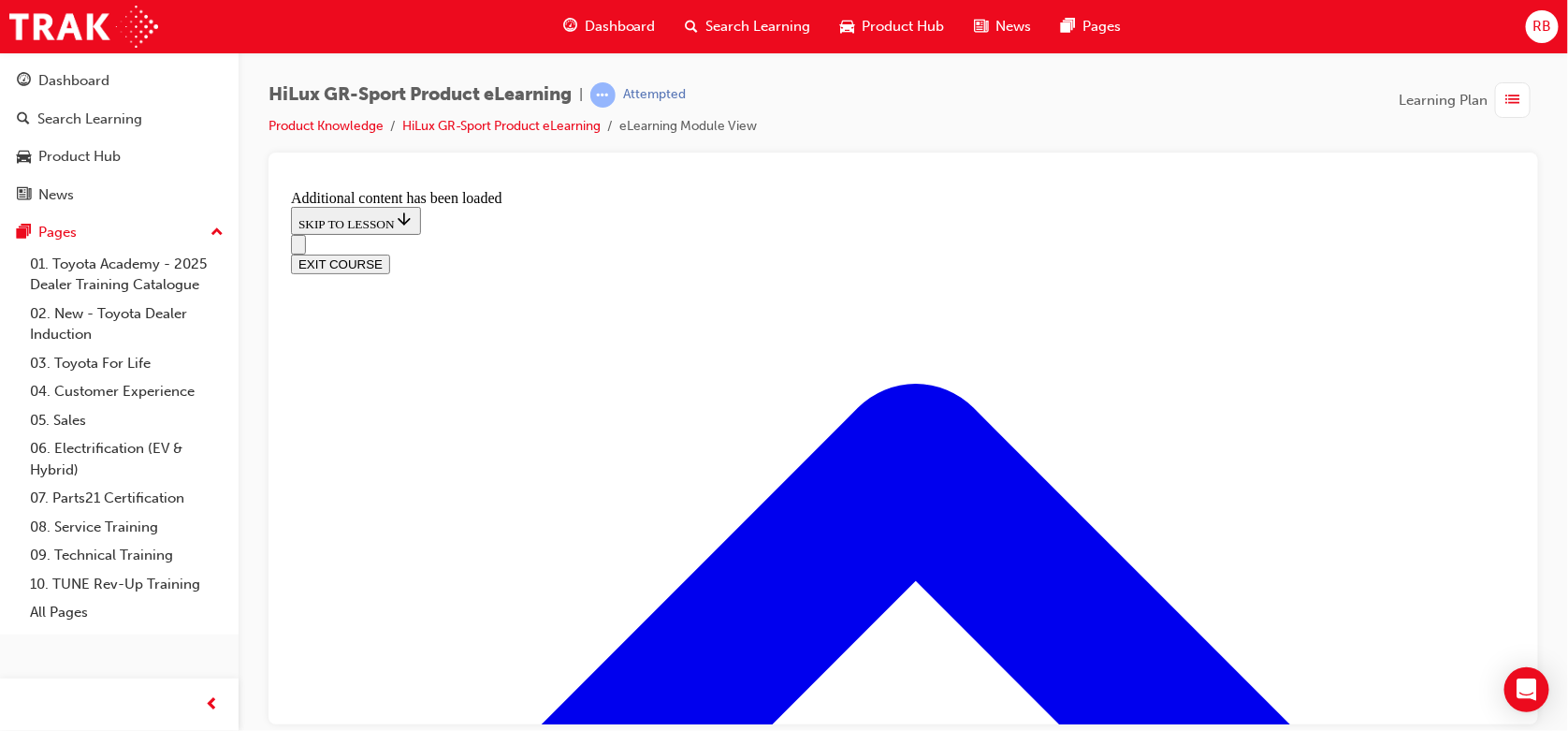
scroll to position [1197, 0]
radio input "true"
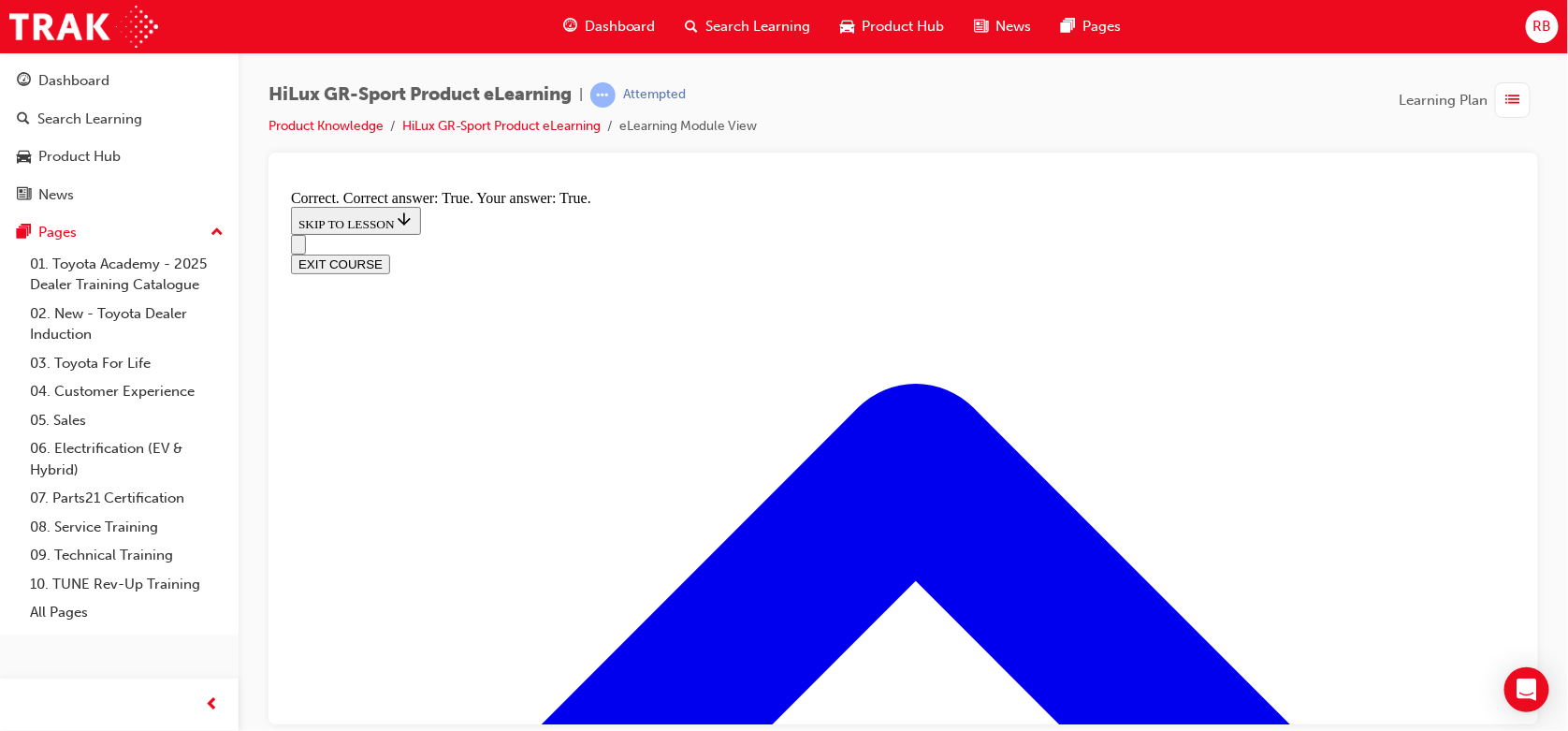
scroll to position [1544, 0]
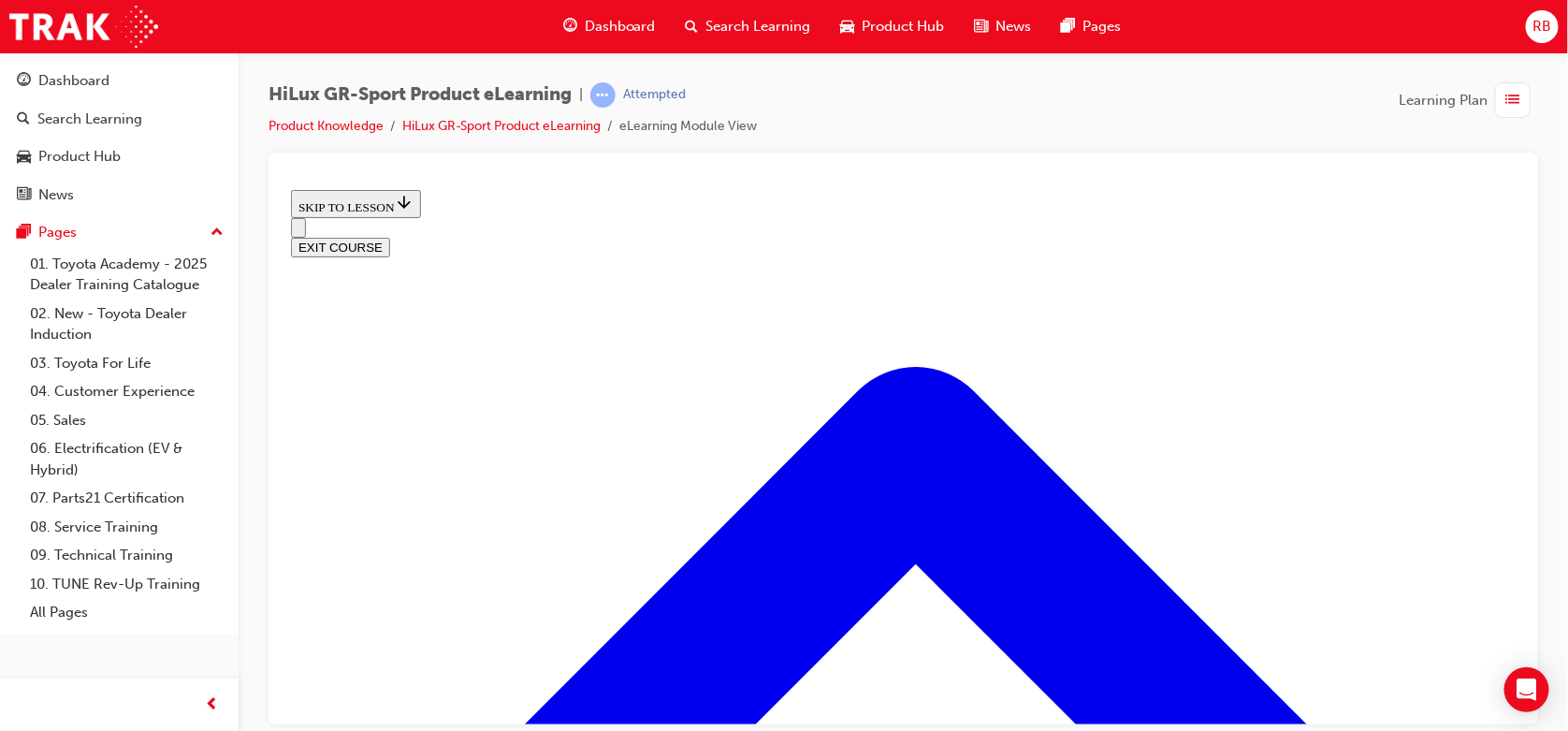
scroll to position [2343, 0]
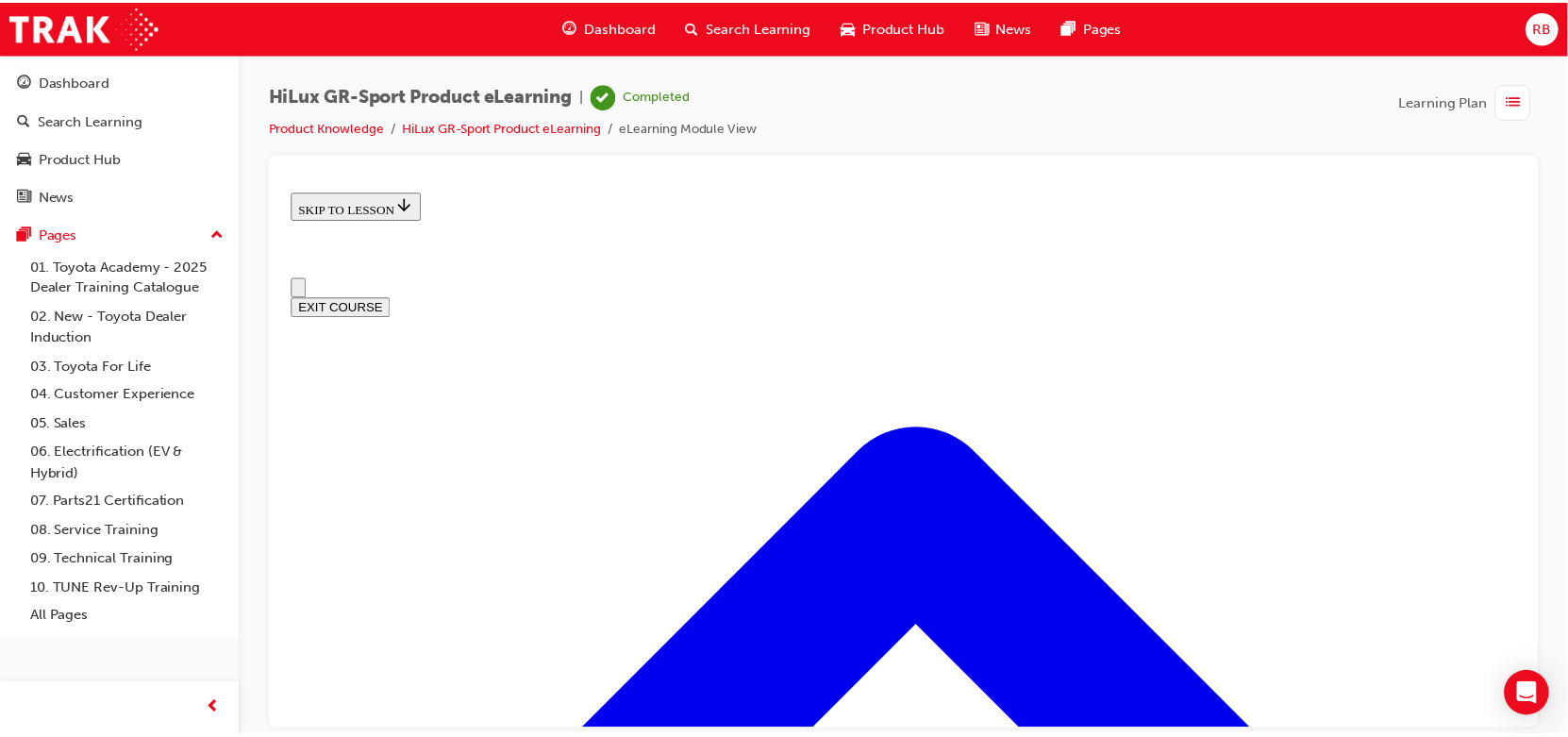
scroll to position [0, 0]
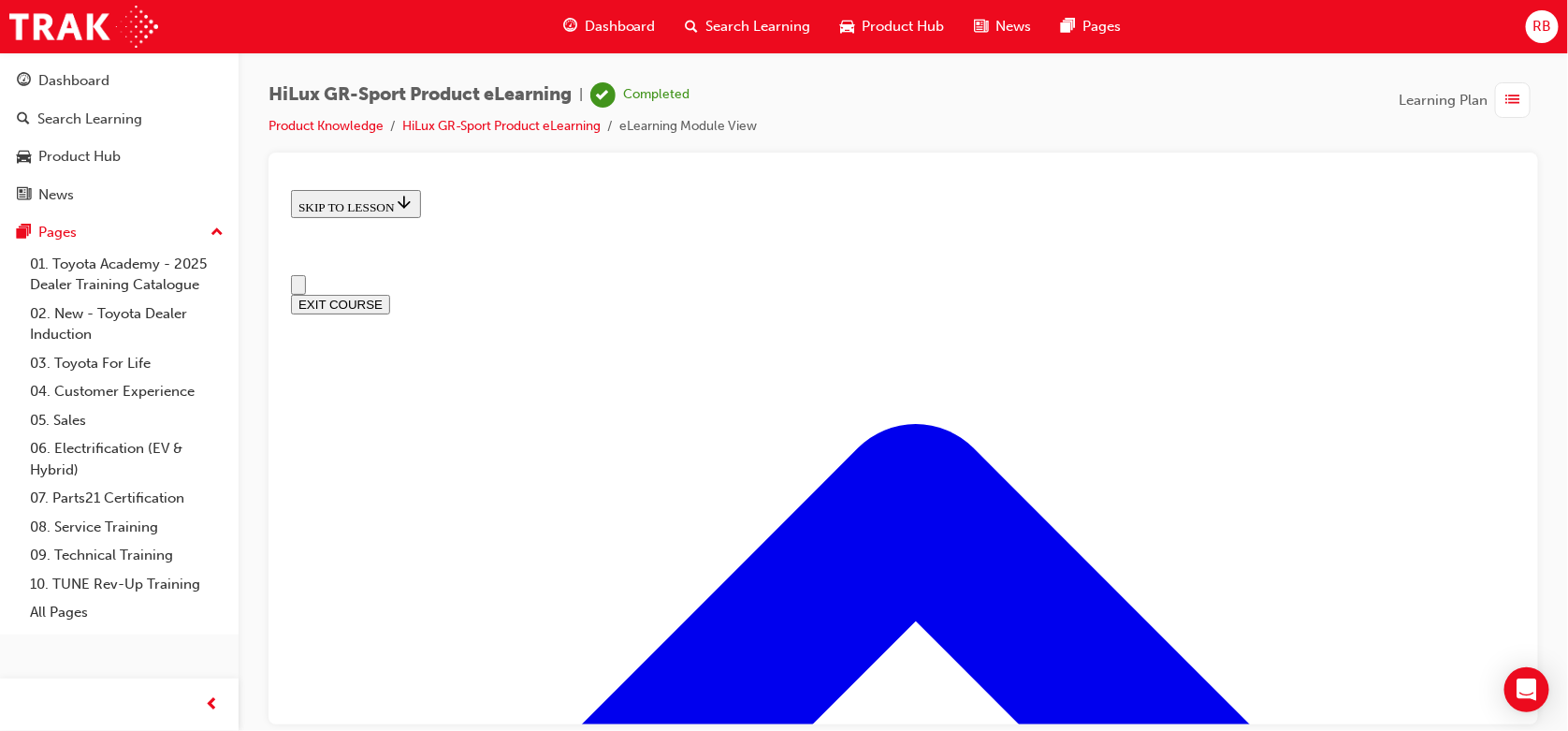
click at [571, 25] on span "guage-icon" at bounding box center [570, 27] width 14 height 24
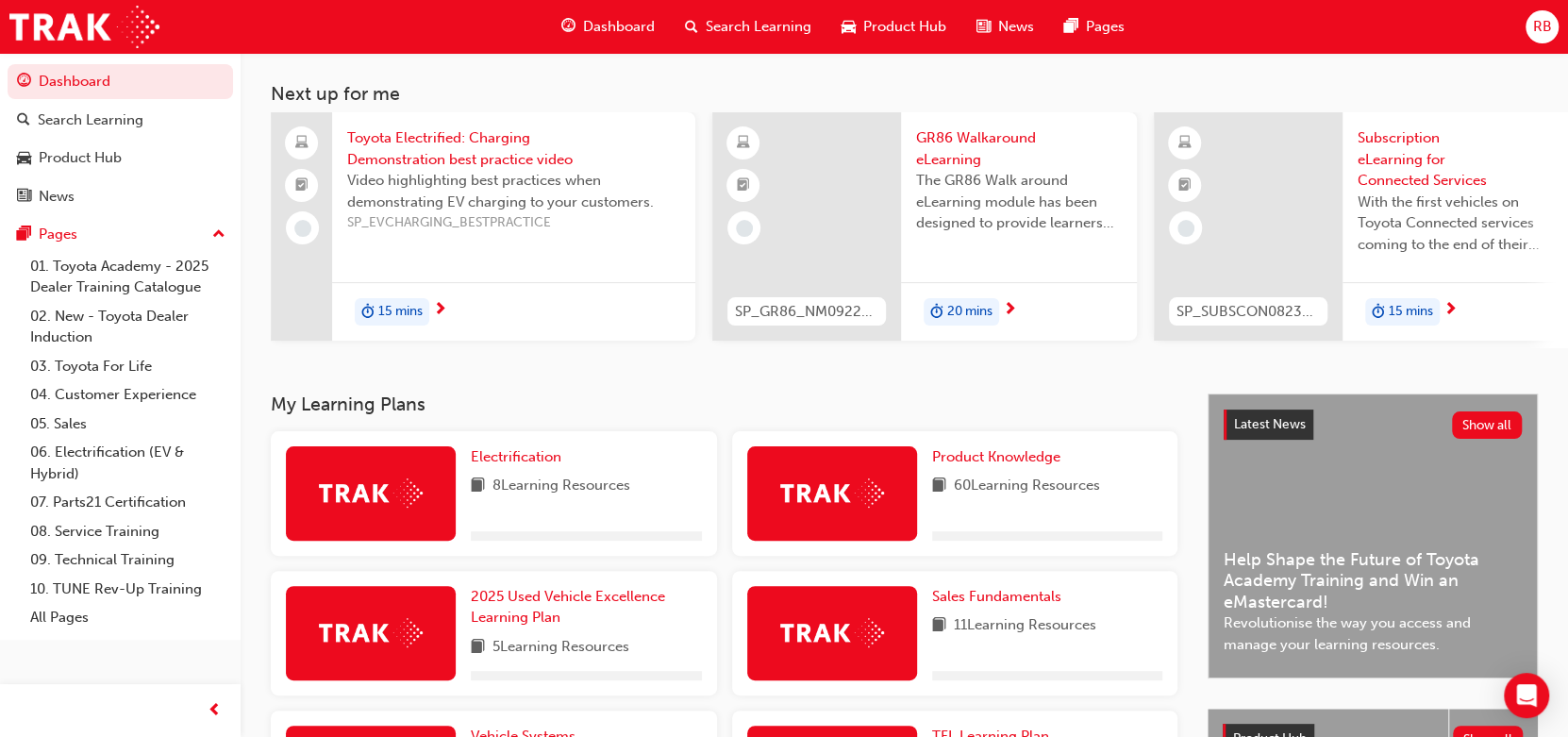
scroll to position [125, 0]
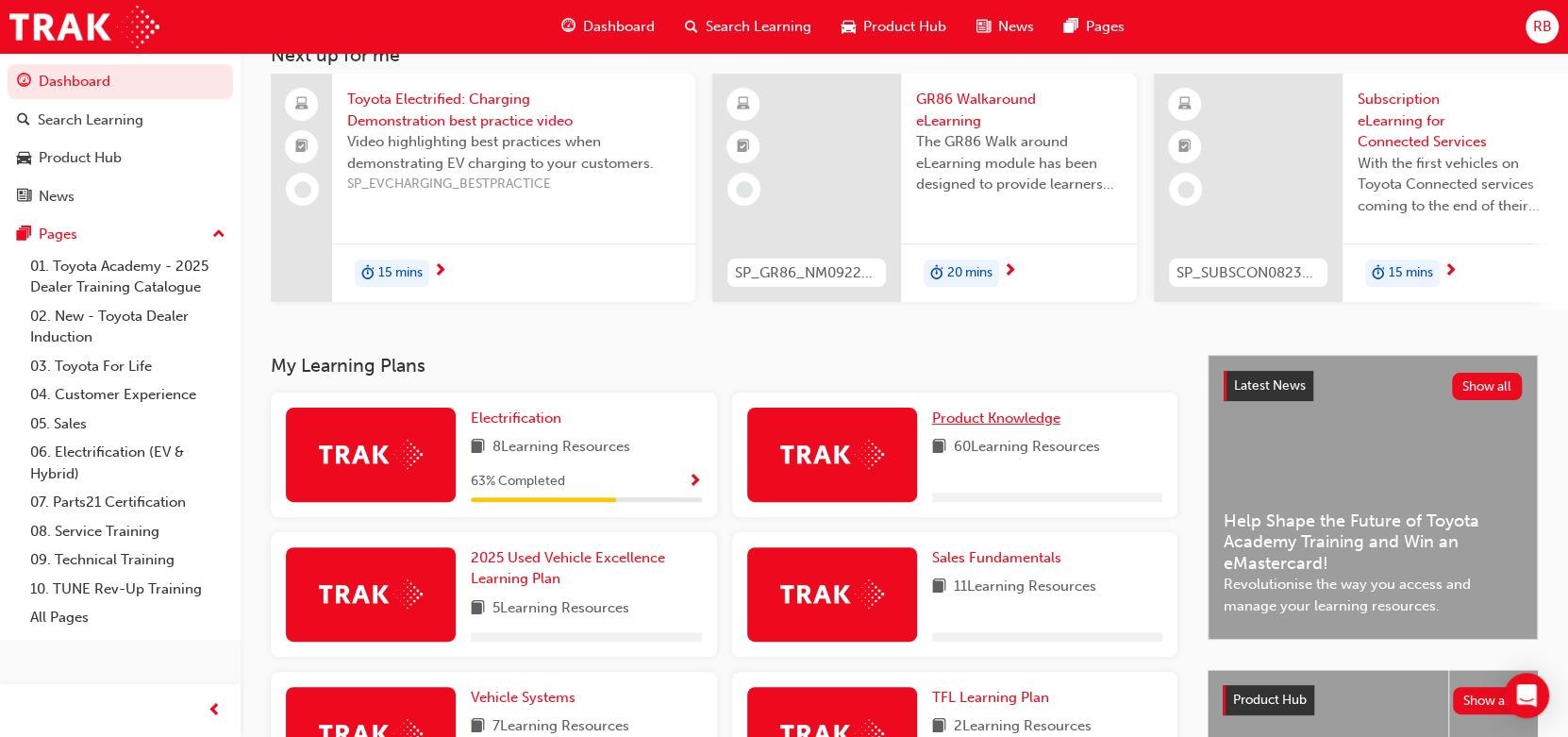
click at [1014, 421] on span "Product Knowledge" at bounding box center [996, 418] width 128 height 17
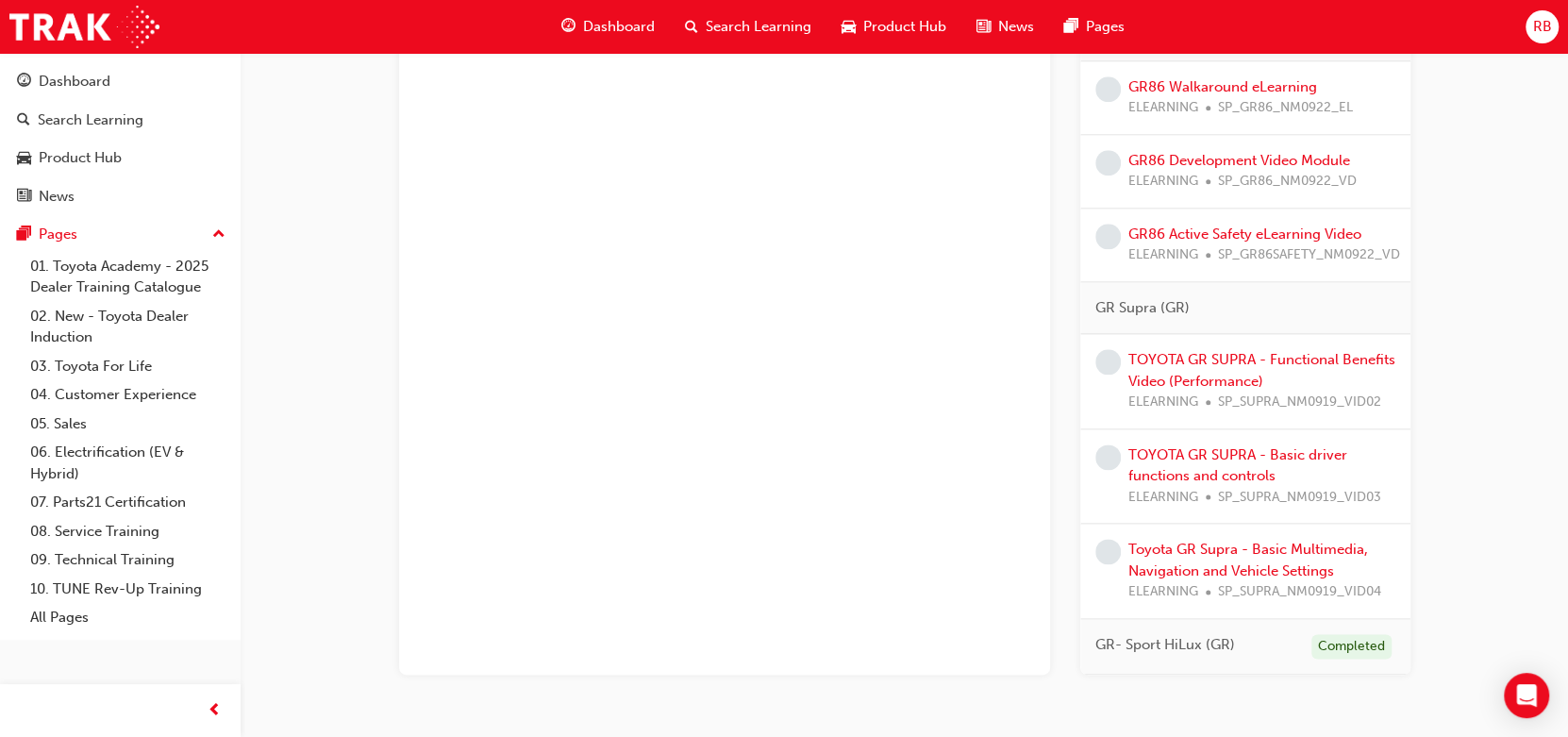
scroll to position [1312, 0]
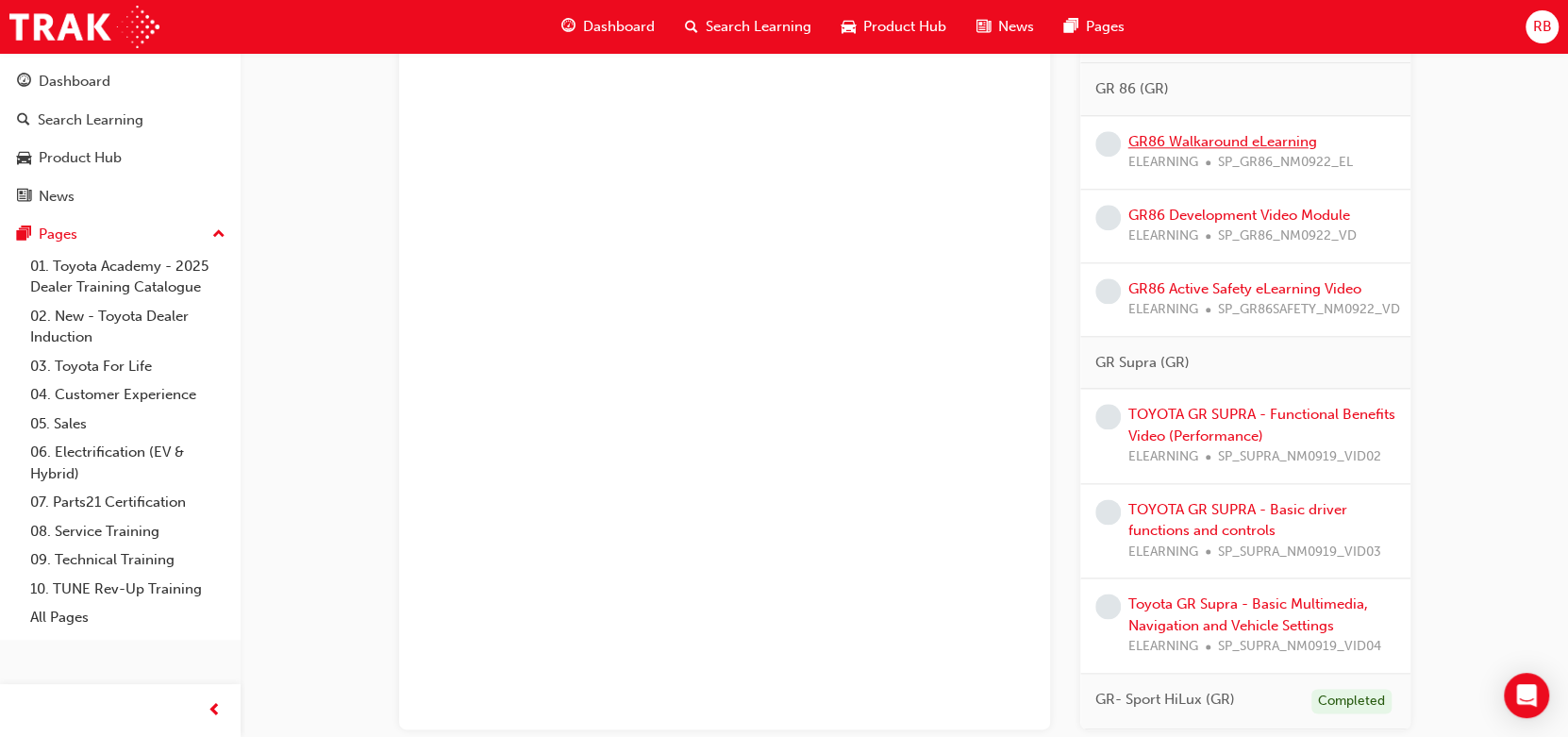
click at [1210, 137] on link "GR86 Walkaround eLearning" at bounding box center [1223, 141] width 189 height 17
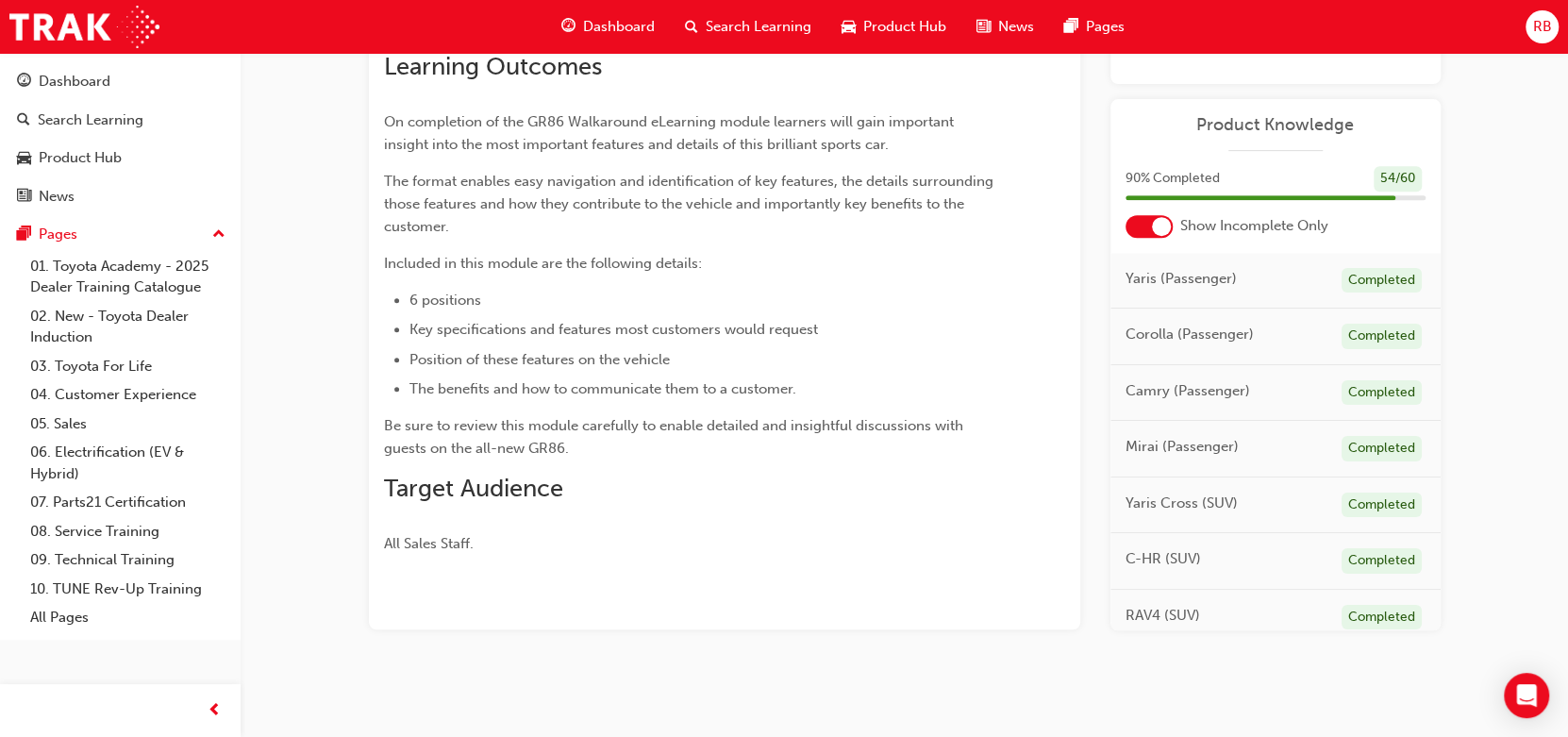
scroll to position [523, 0]
